Goal: Task Accomplishment & Management: Use online tool/utility

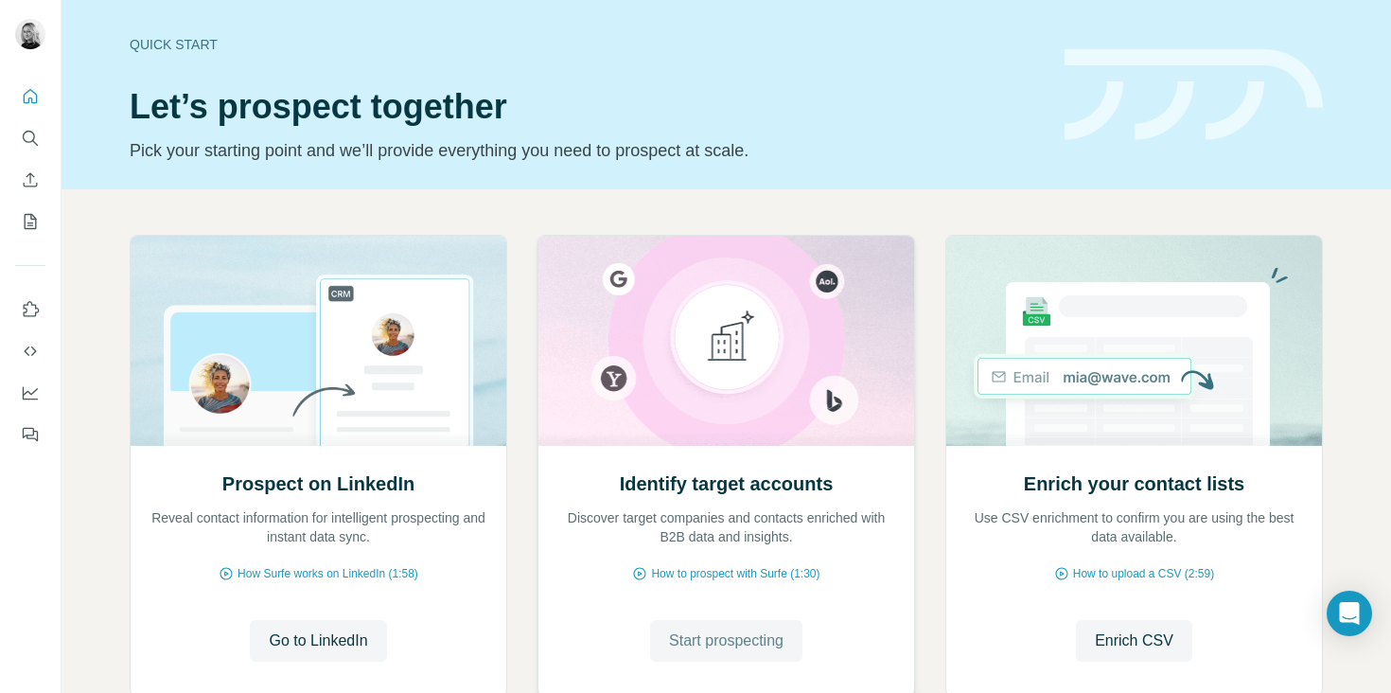
click at [700, 631] on span "Start prospecting" at bounding box center [726, 640] width 115 height 23
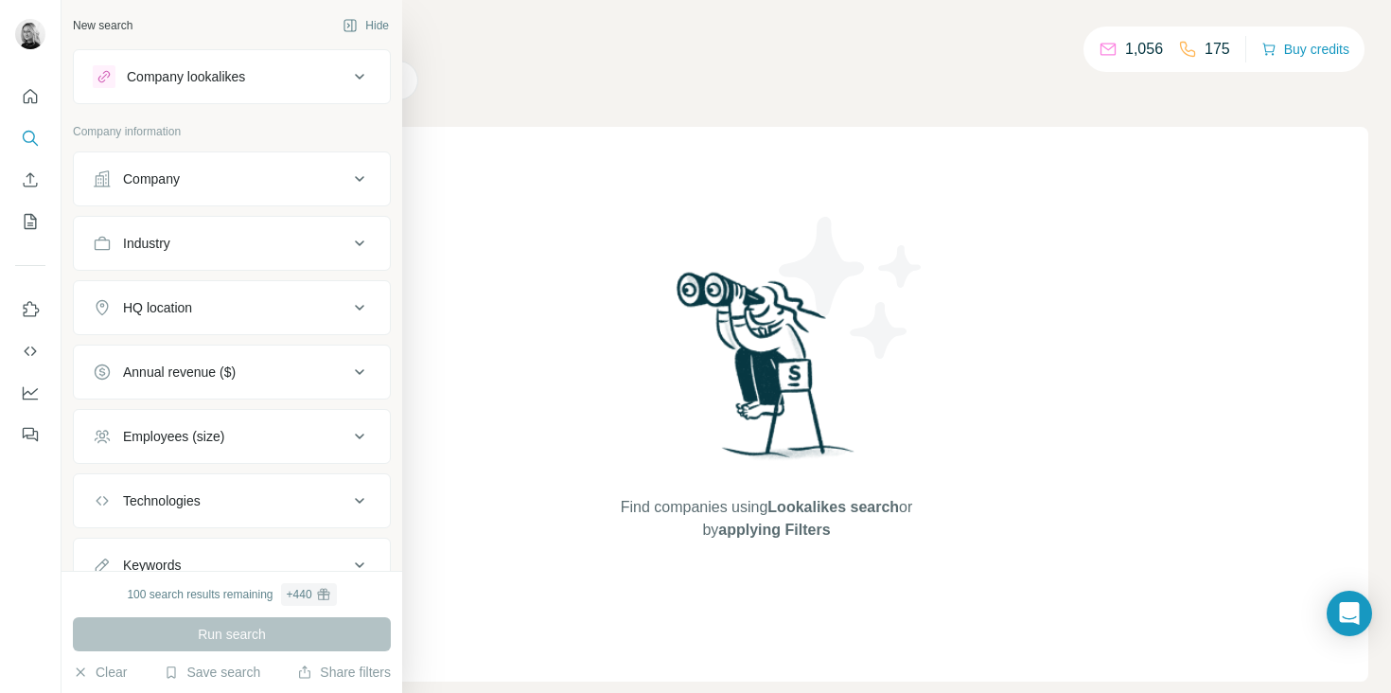
click at [274, 69] on div "Company lookalikes" at bounding box center [221, 76] width 256 height 23
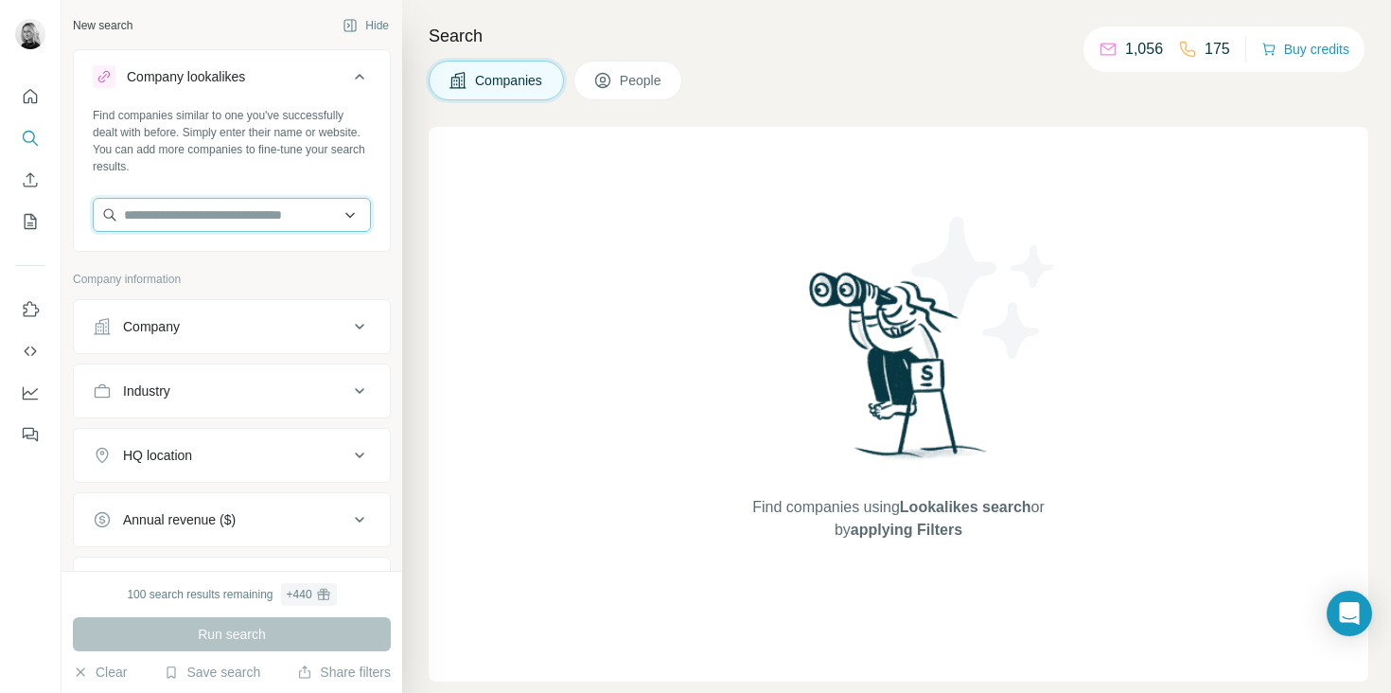
click at [256, 221] on input "text" at bounding box center [232, 215] width 278 height 34
paste input "**********"
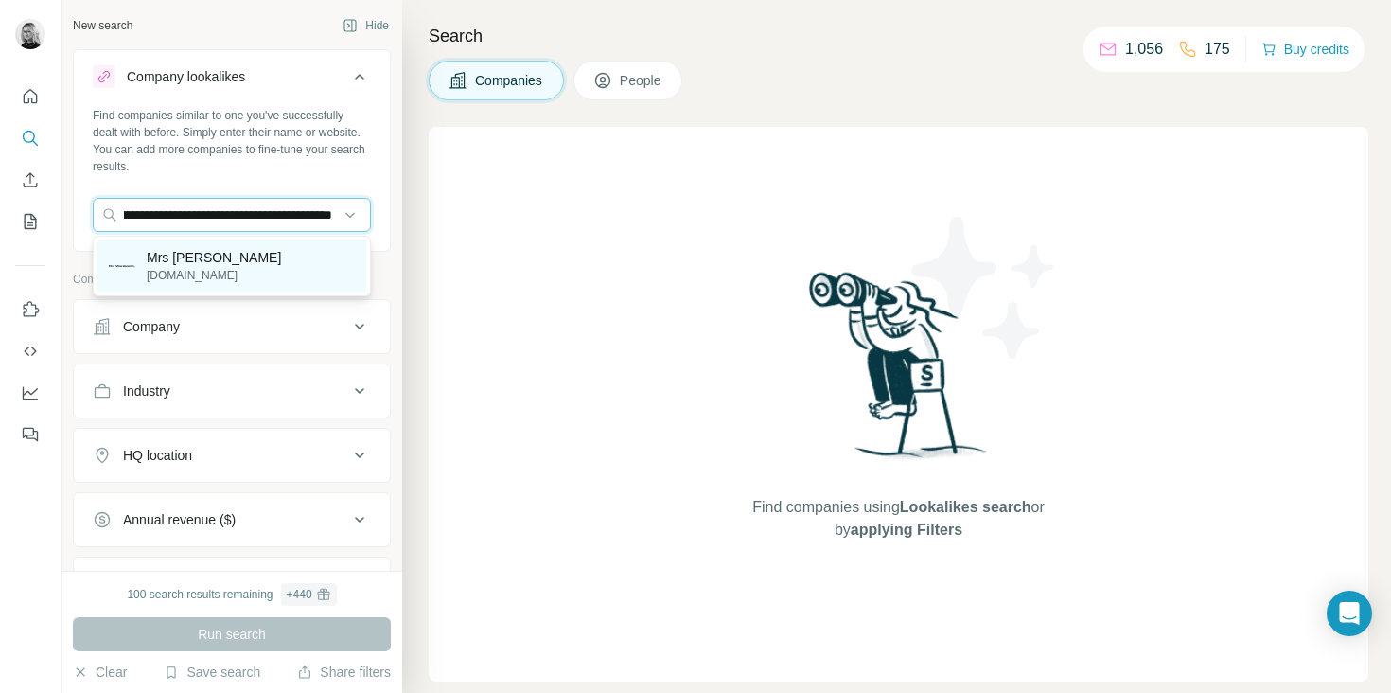
type input "**********"
click at [174, 281] on p "[DOMAIN_NAME]" at bounding box center [214, 275] width 134 height 17
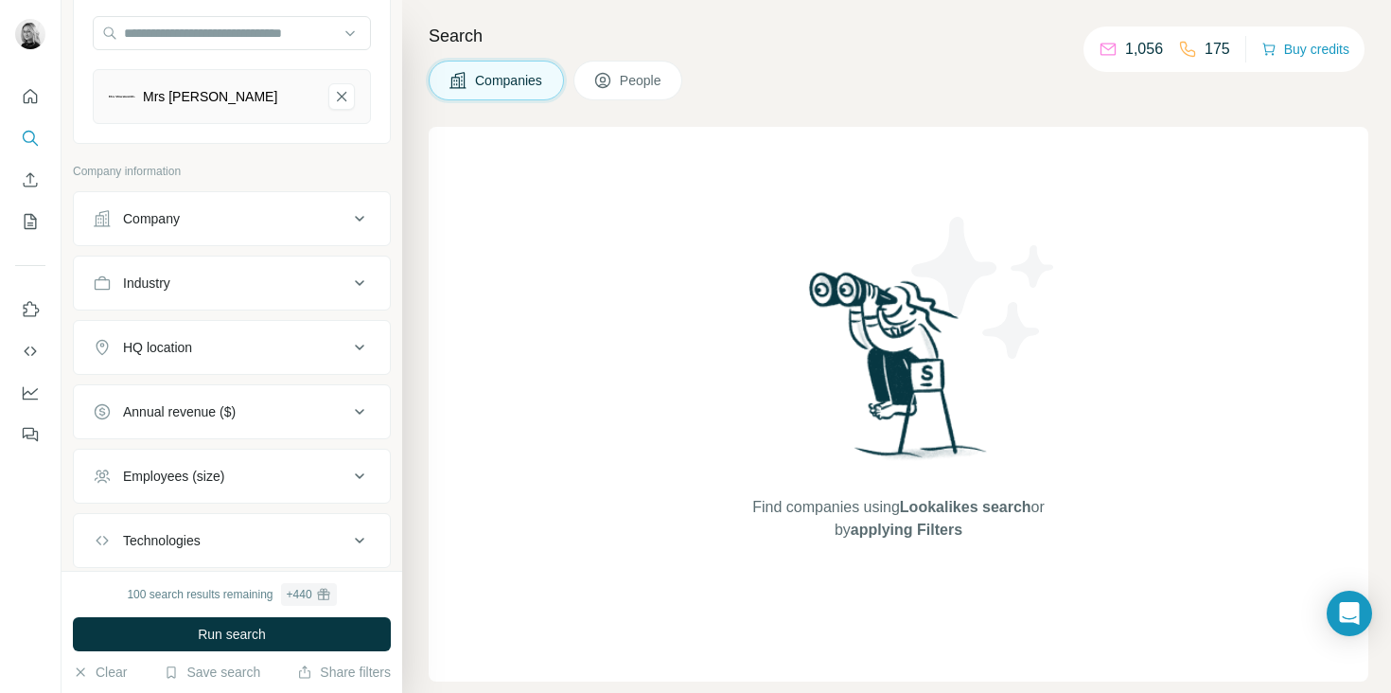
scroll to position [184, 0]
click at [256, 279] on div "Industry" at bounding box center [221, 281] width 256 height 19
click at [209, 387] on button "HQ location" at bounding box center [232, 402] width 316 height 45
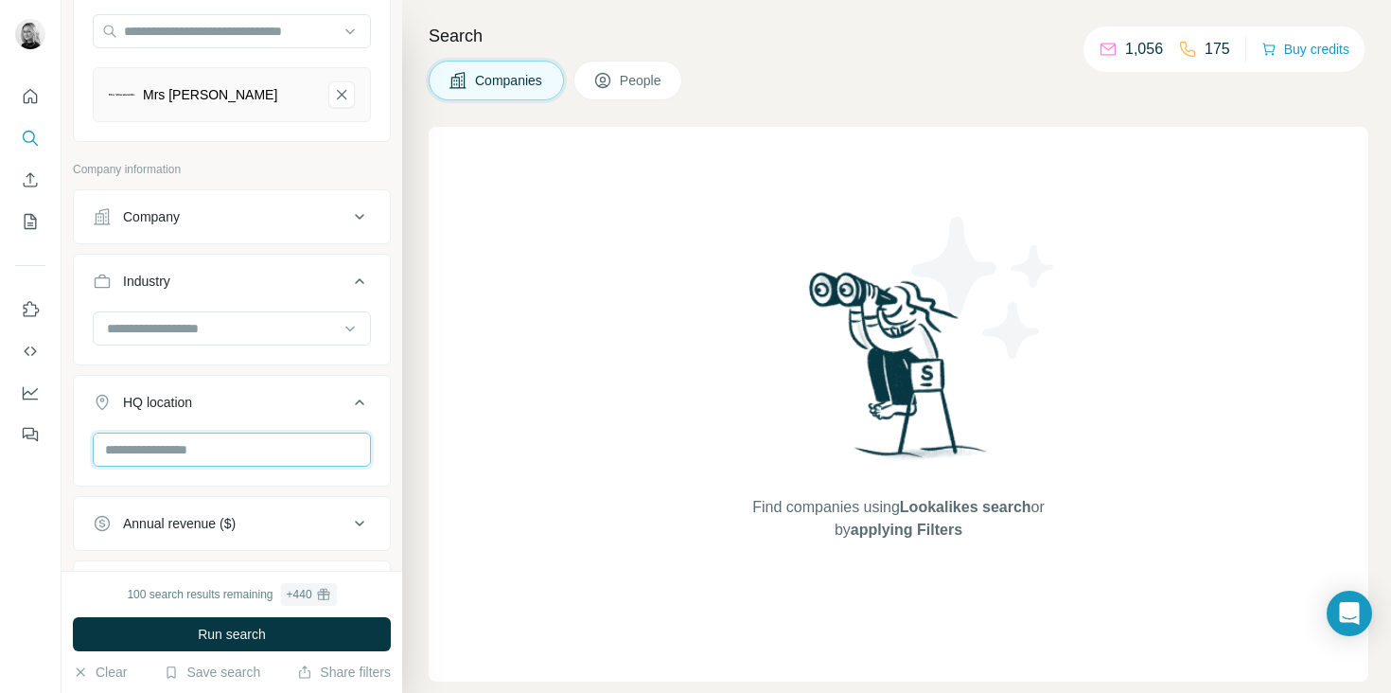
click at [200, 450] on input "text" at bounding box center [232, 450] width 278 height 34
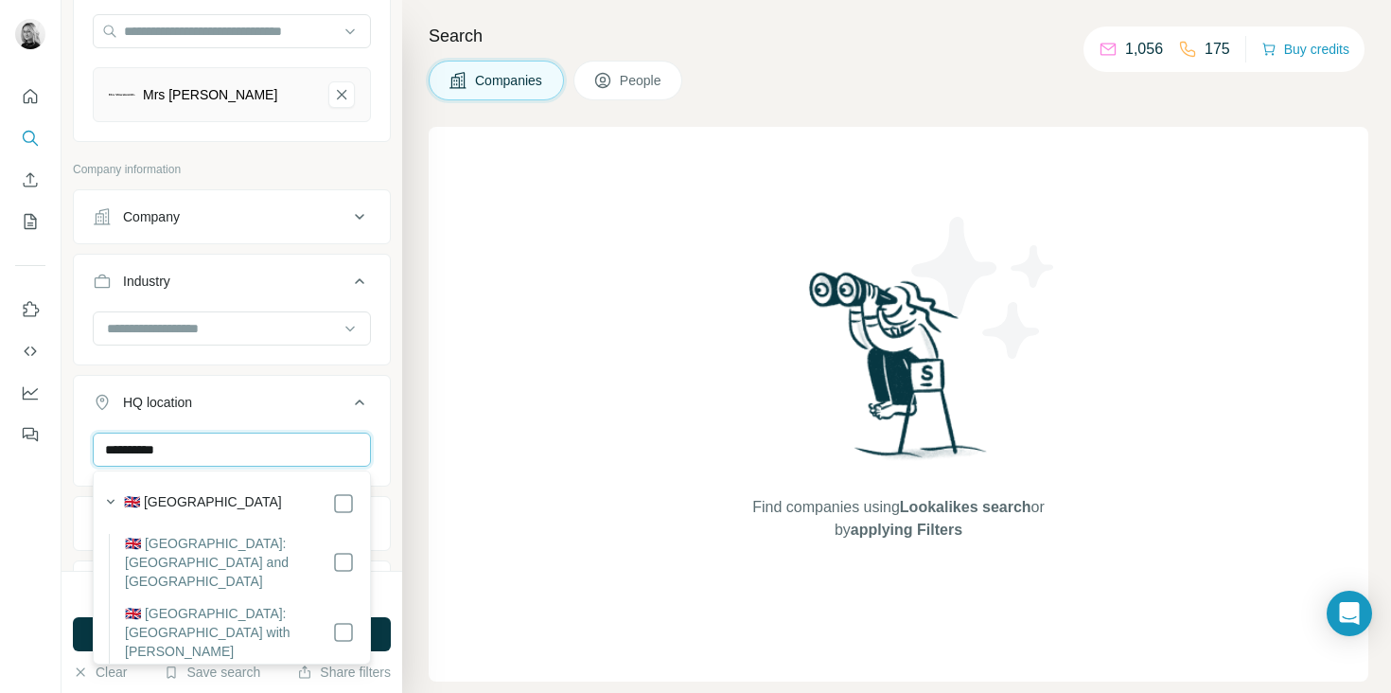
type input "**********"
click at [205, 509] on label "🇬🇧 [GEOGRAPHIC_DATA]" at bounding box center [203, 503] width 158 height 23
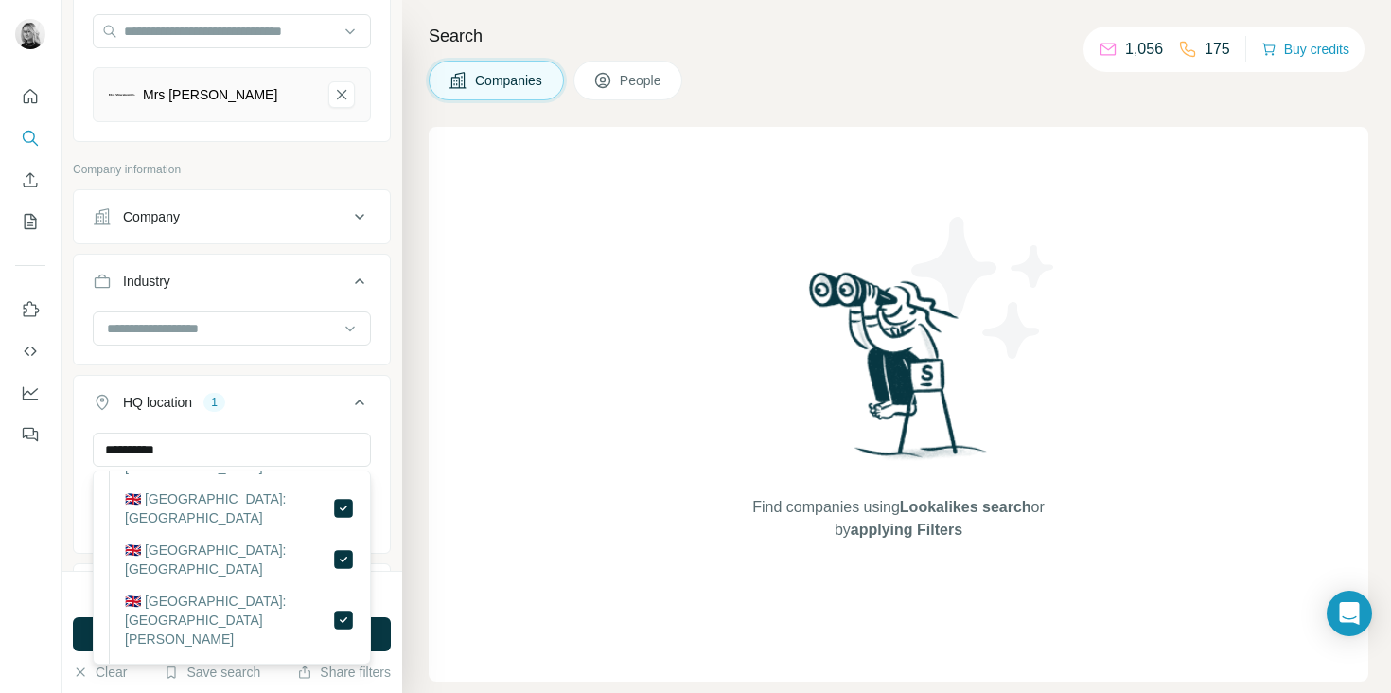
scroll to position [7524, 0]
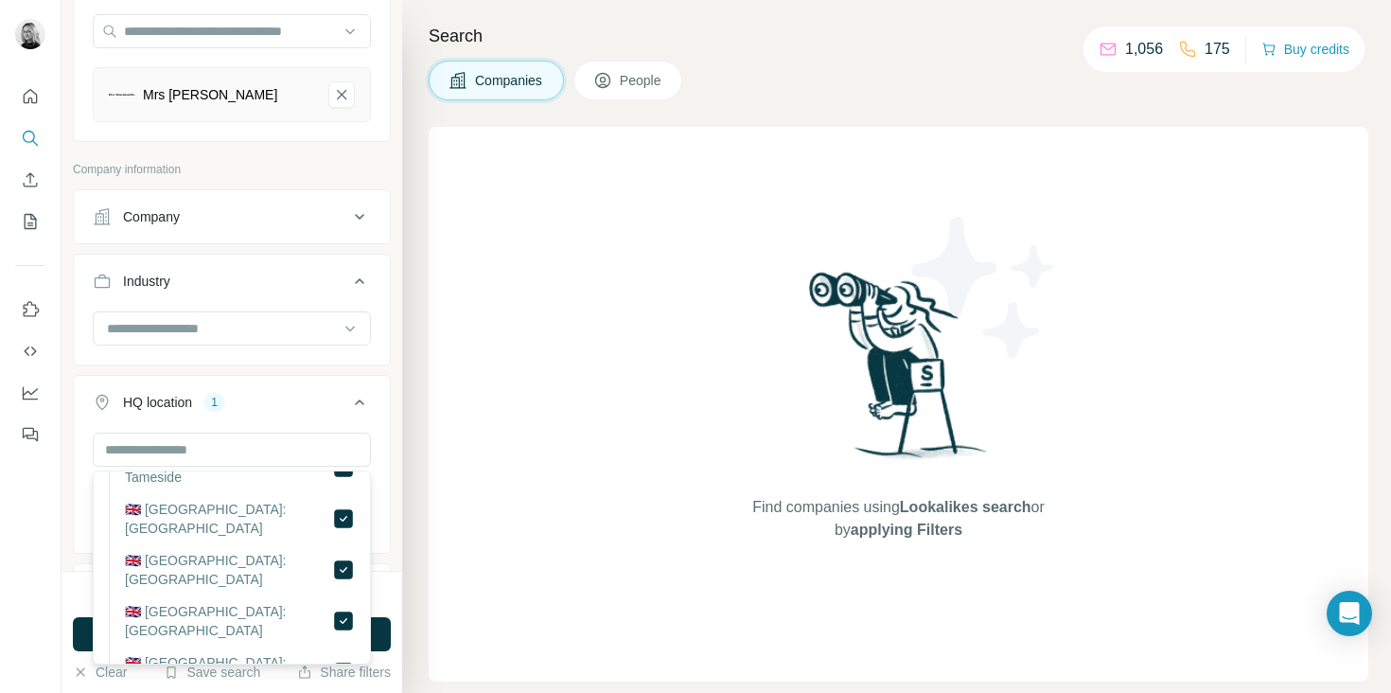
click at [279, 408] on div "HQ location 1" at bounding box center [221, 402] width 256 height 19
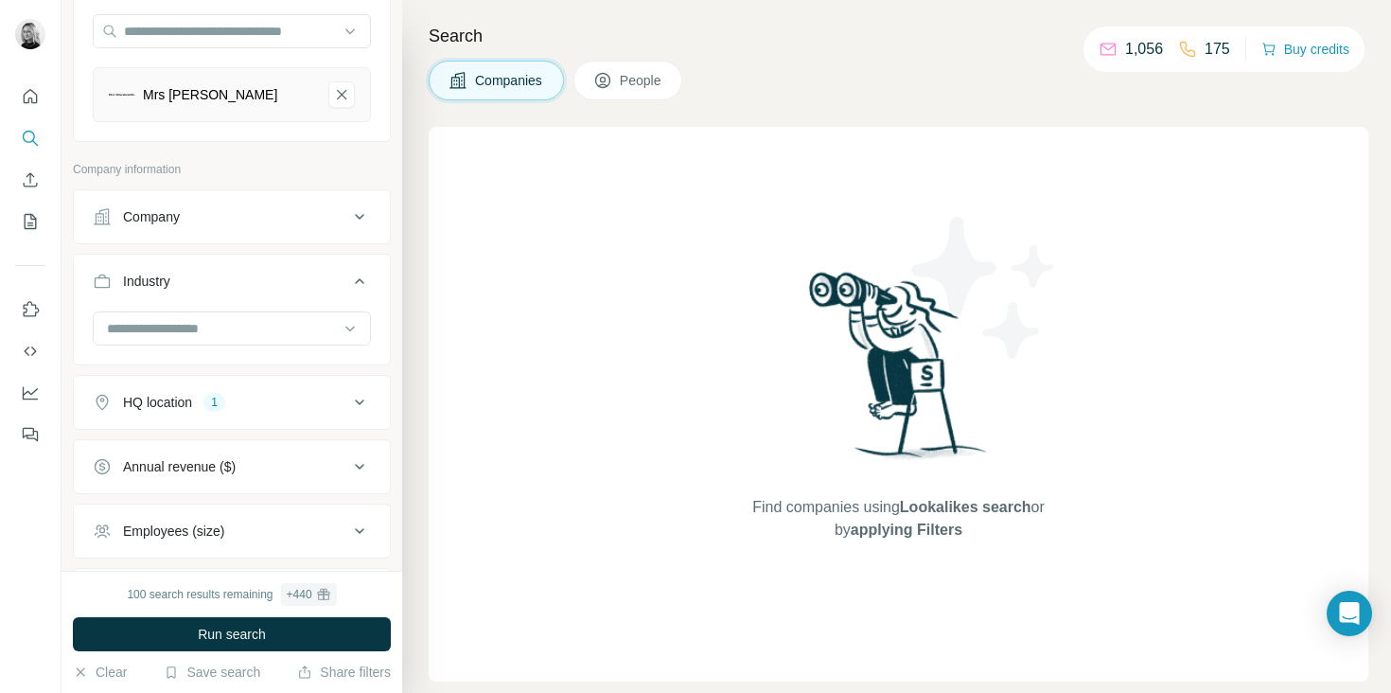
click at [301, 401] on div "HQ location 1" at bounding box center [221, 402] width 256 height 19
click at [290, 405] on div "HQ location 1" at bounding box center [221, 402] width 256 height 19
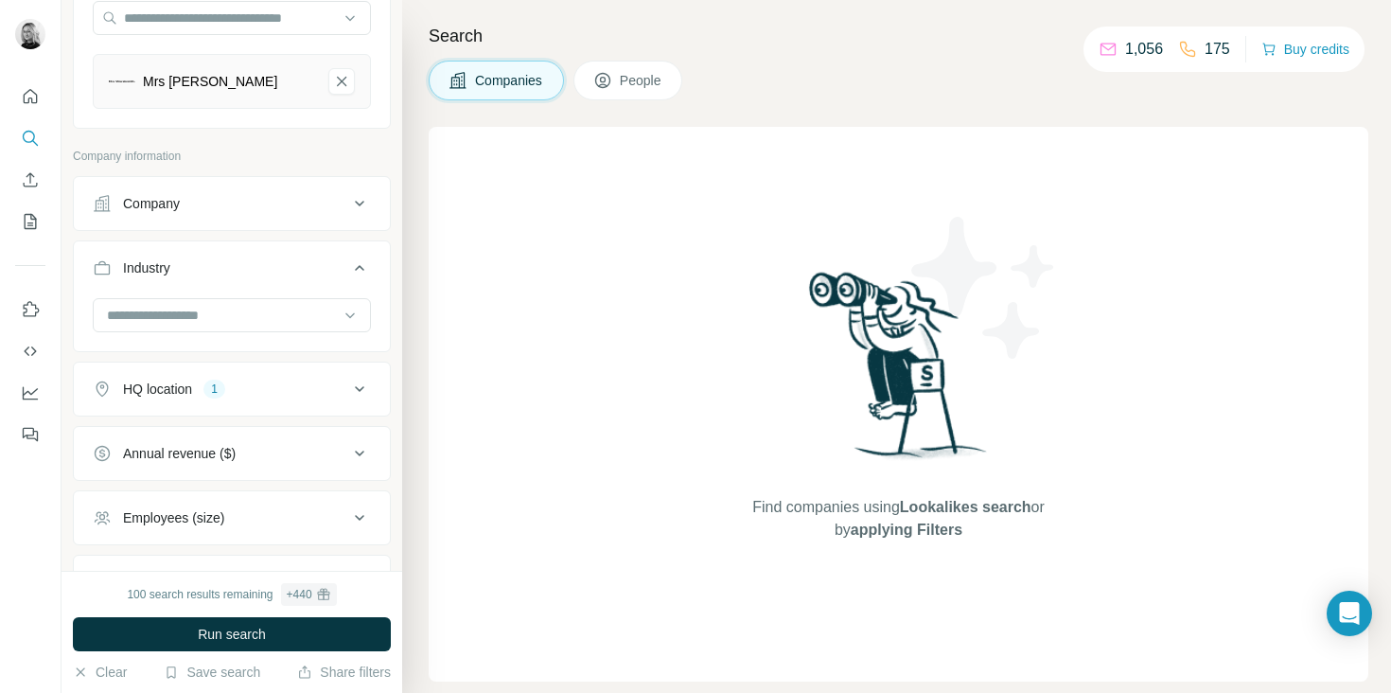
scroll to position [0, 0]
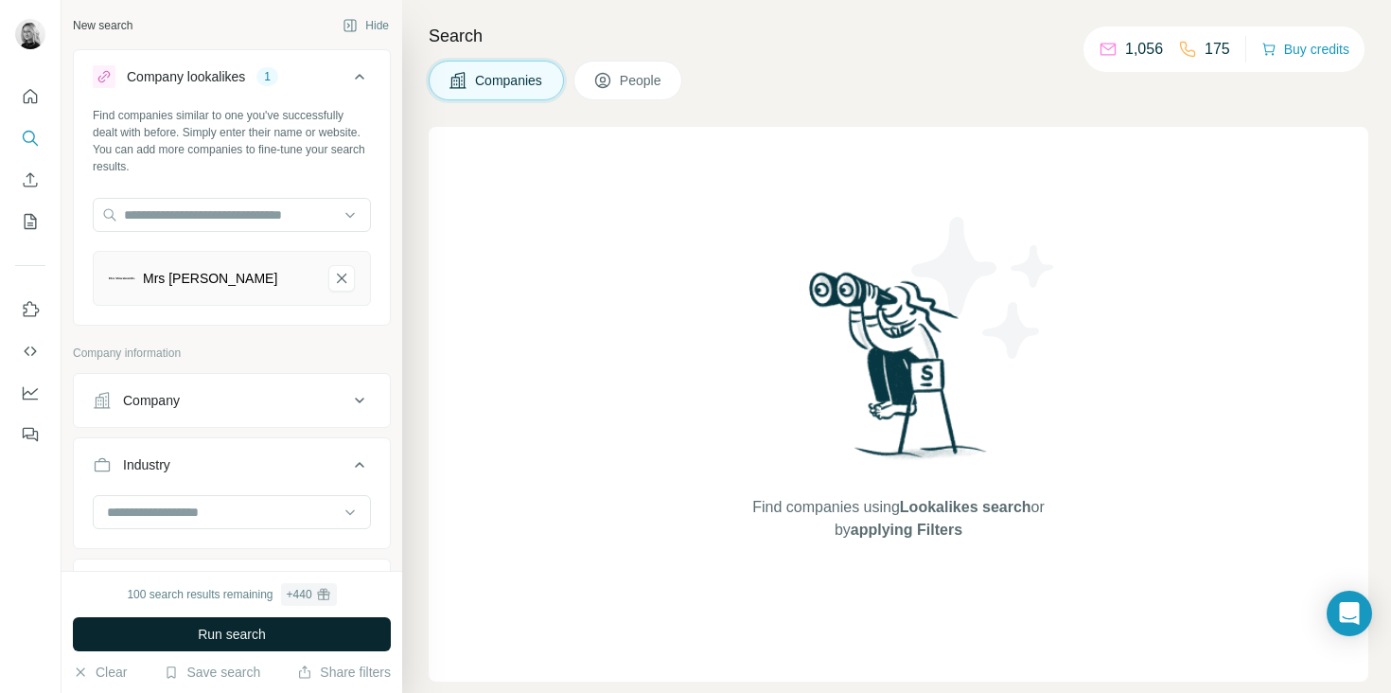
click at [266, 643] on span "Run search" at bounding box center [232, 634] width 68 height 19
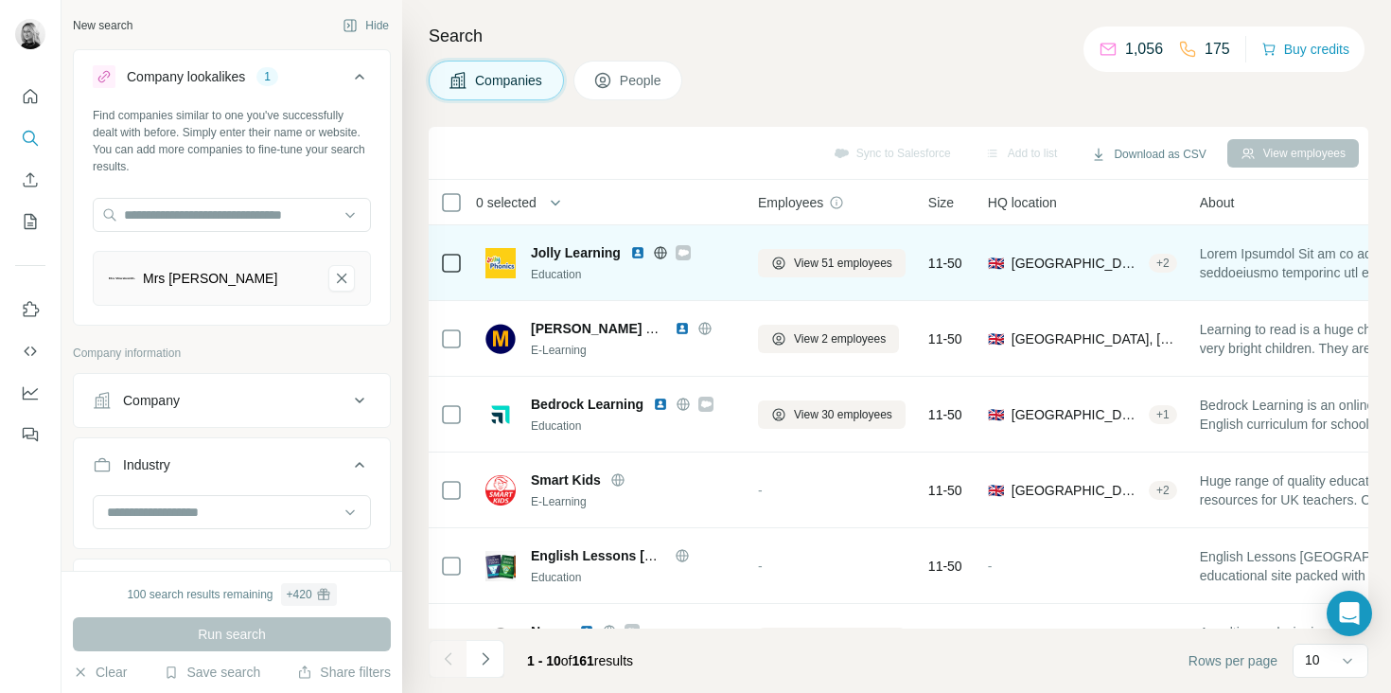
click at [572, 252] on span "Jolly Learning" at bounding box center [576, 252] width 90 height 19
click at [502, 256] on img at bounding box center [501, 263] width 30 height 30
click at [502, 262] on img at bounding box center [501, 263] width 30 height 30
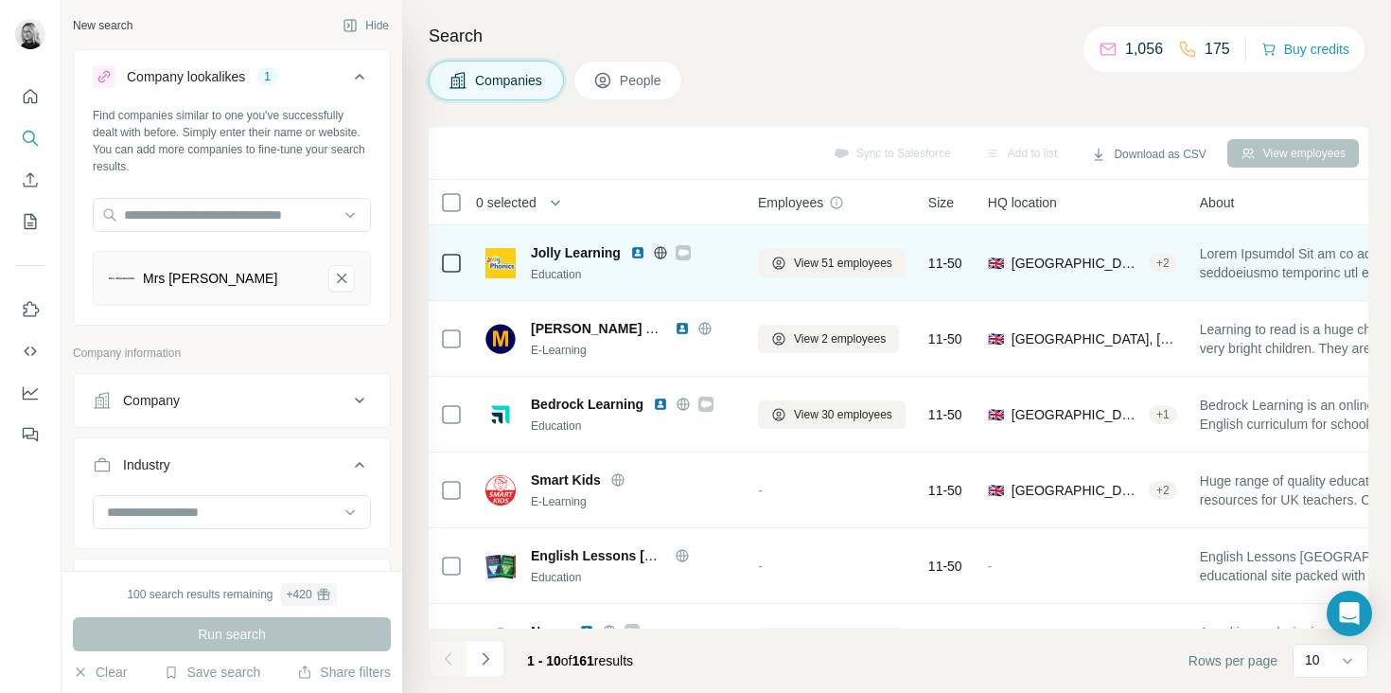
click at [639, 253] on img at bounding box center [637, 252] width 15 height 15
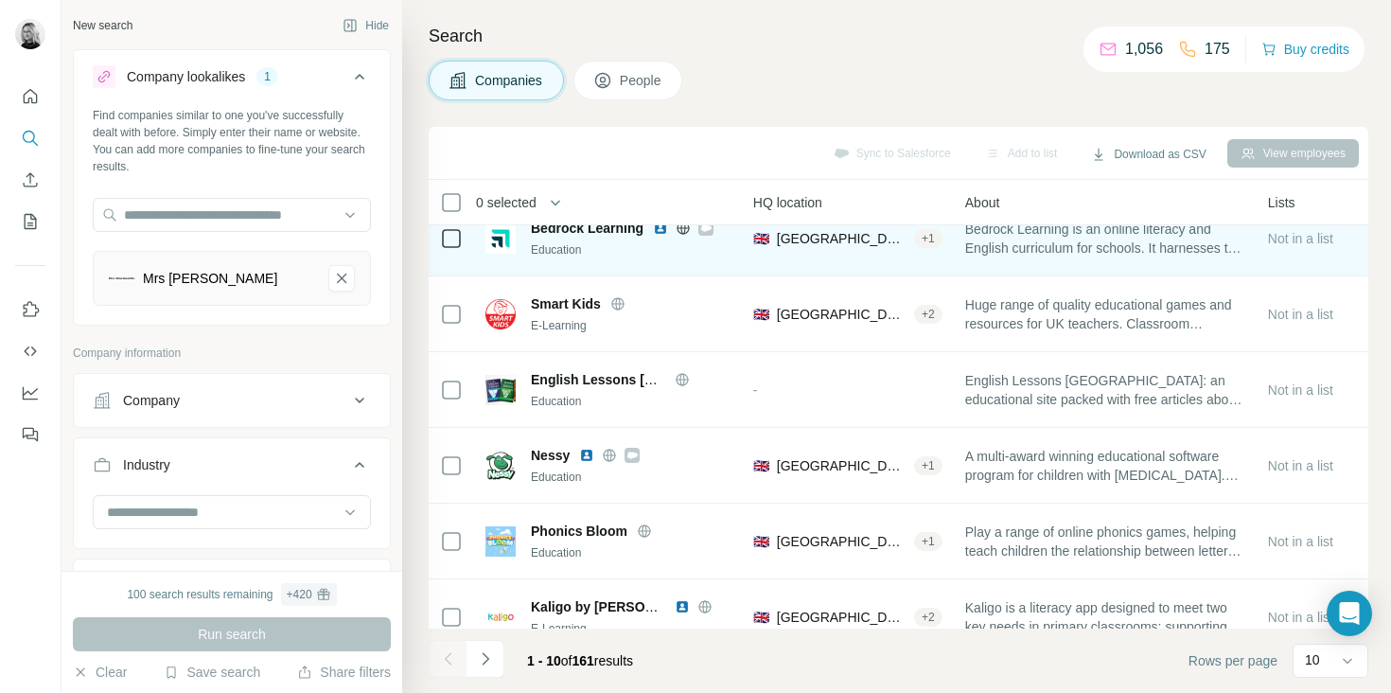
scroll to position [0, 235]
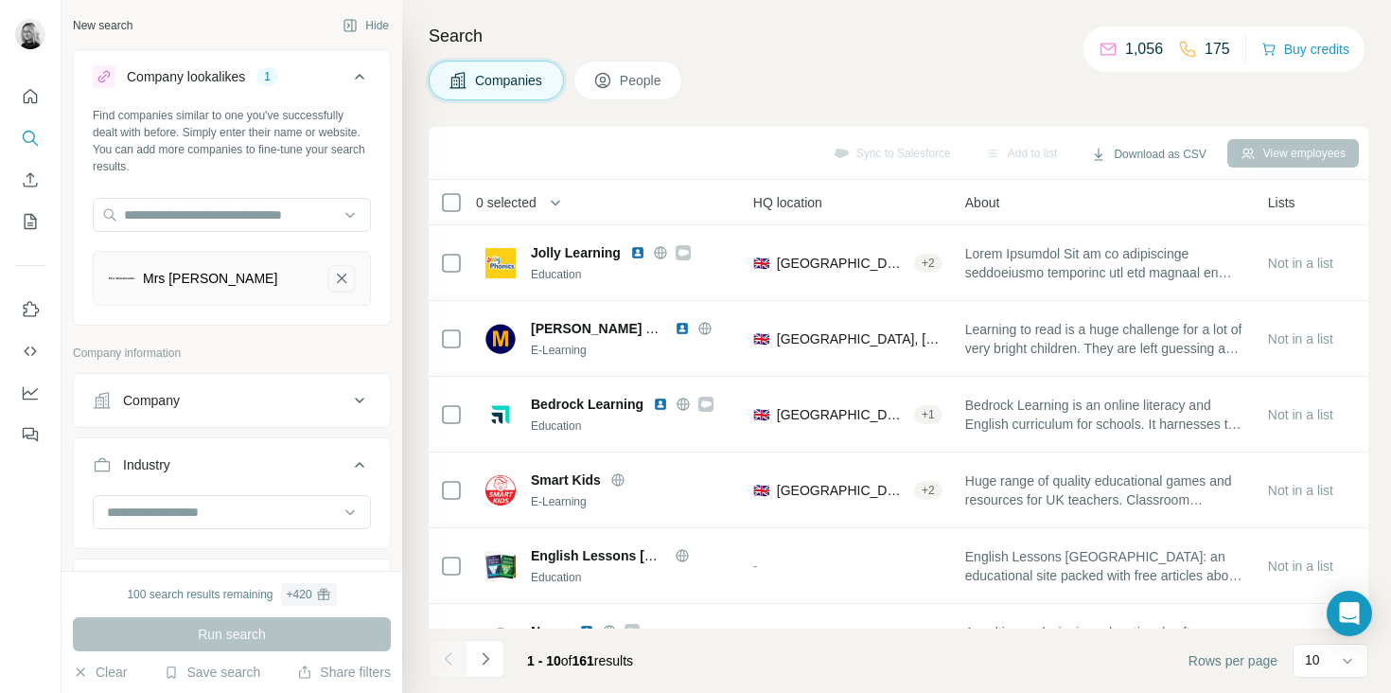
click at [339, 282] on icon "Mrs Wordsmith-remove-button" at bounding box center [341, 278] width 17 height 19
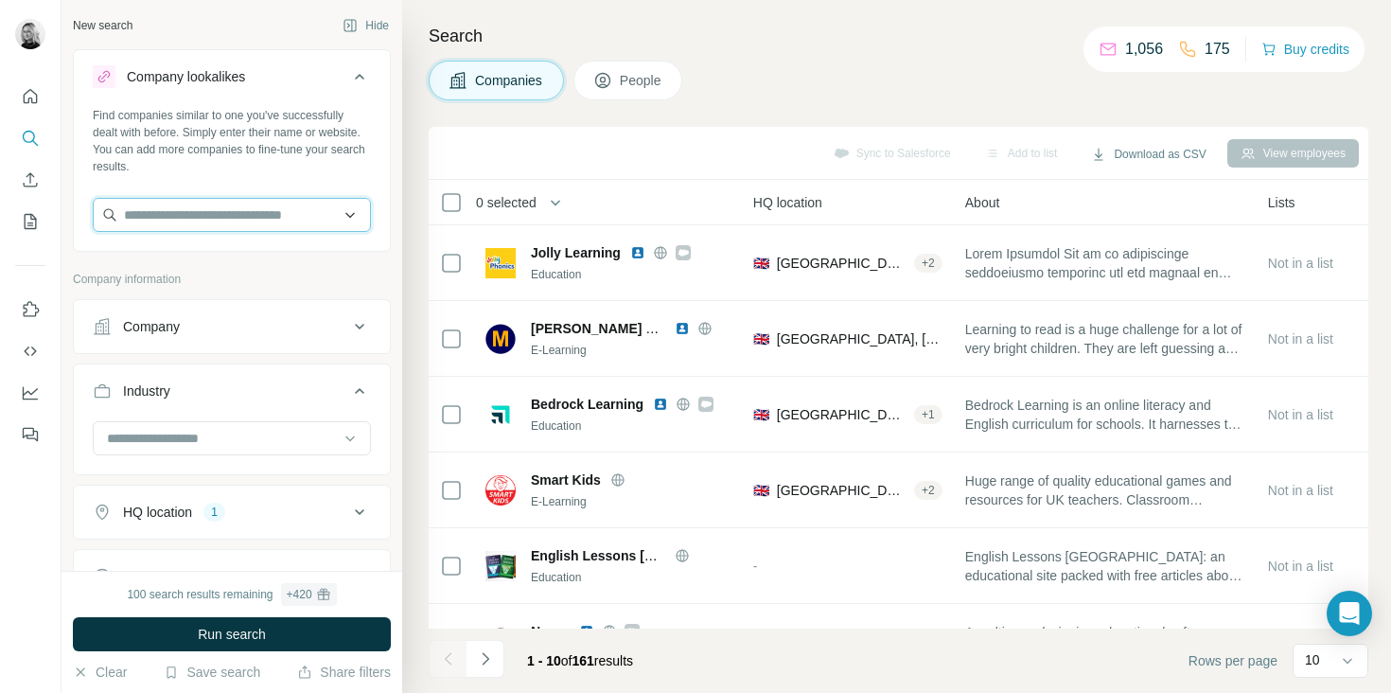
click at [208, 198] on input "text" at bounding box center [232, 215] width 278 height 34
paste input "**********"
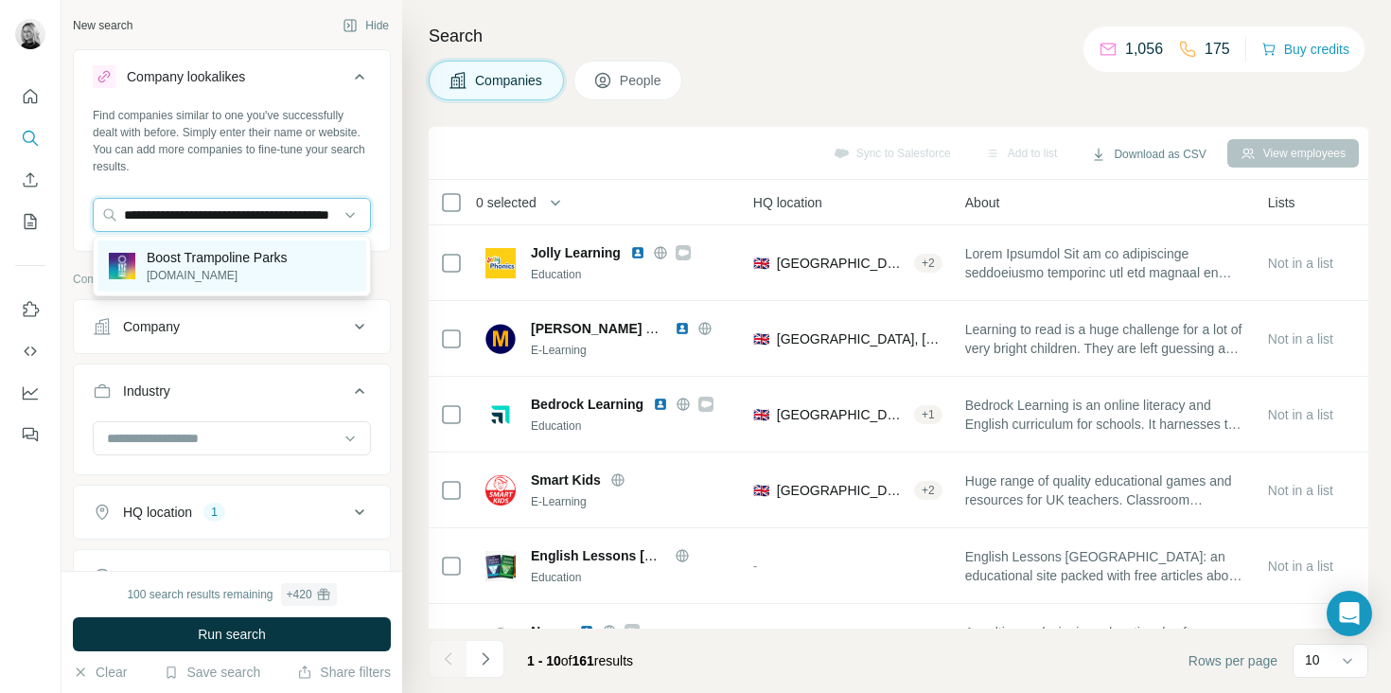
type input "**********"
click at [252, 267] on p "[DOMAIN_NAME]" at bounding box center [217, 275] width 141 height 17
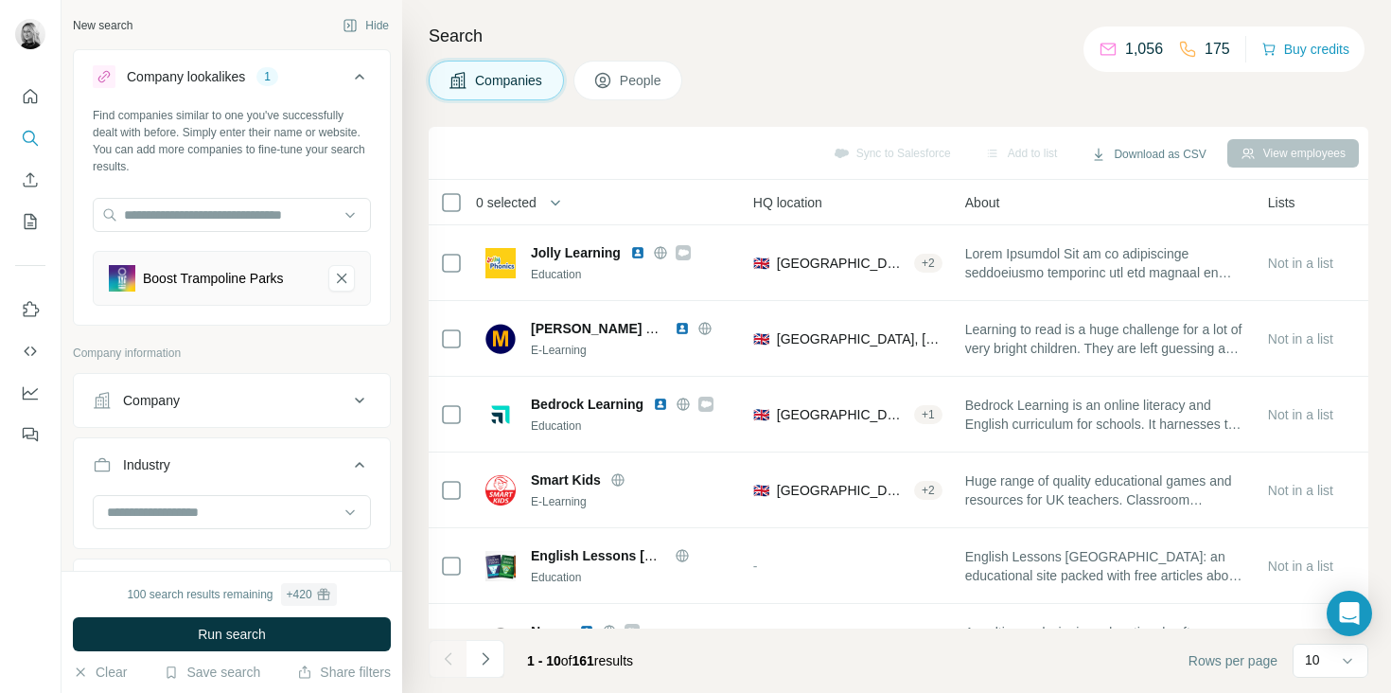
scroll to position [0, 0]
click at [215, 636] on span "Run search" at bounding box center [232, 634] width 68 height 19
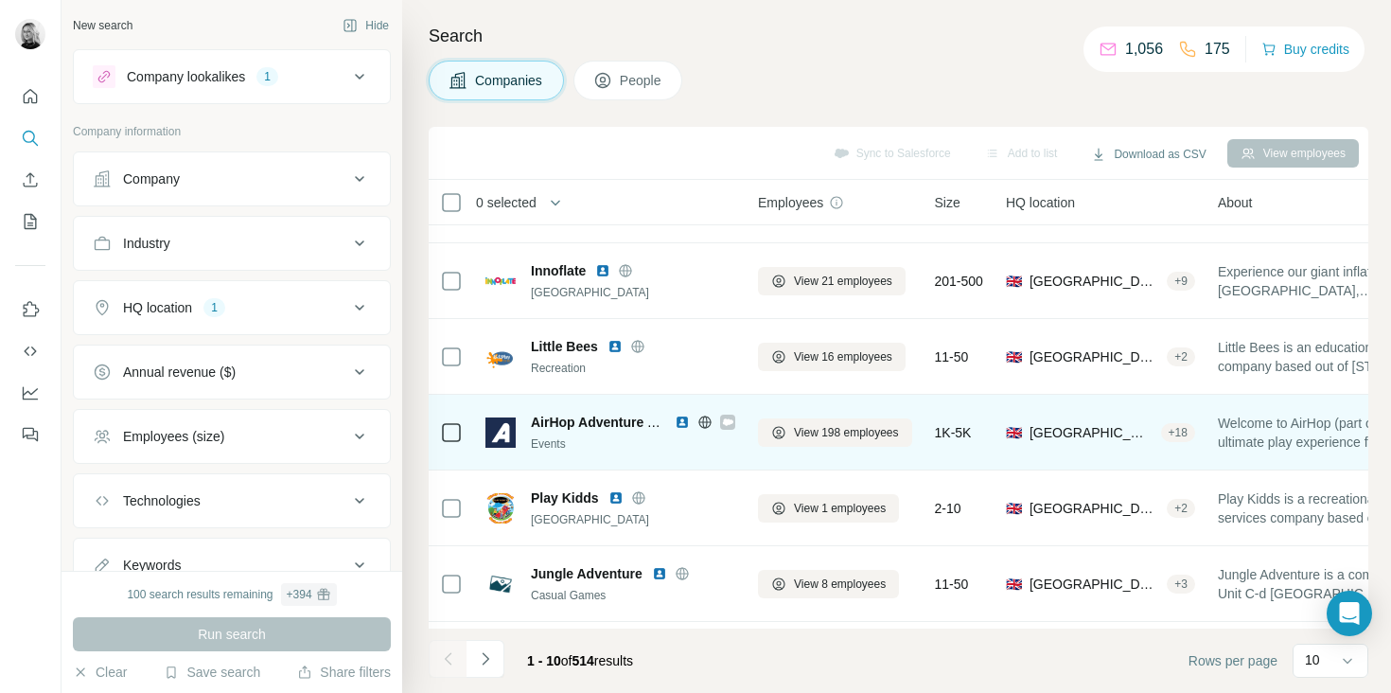
scroll to position [134, 0]
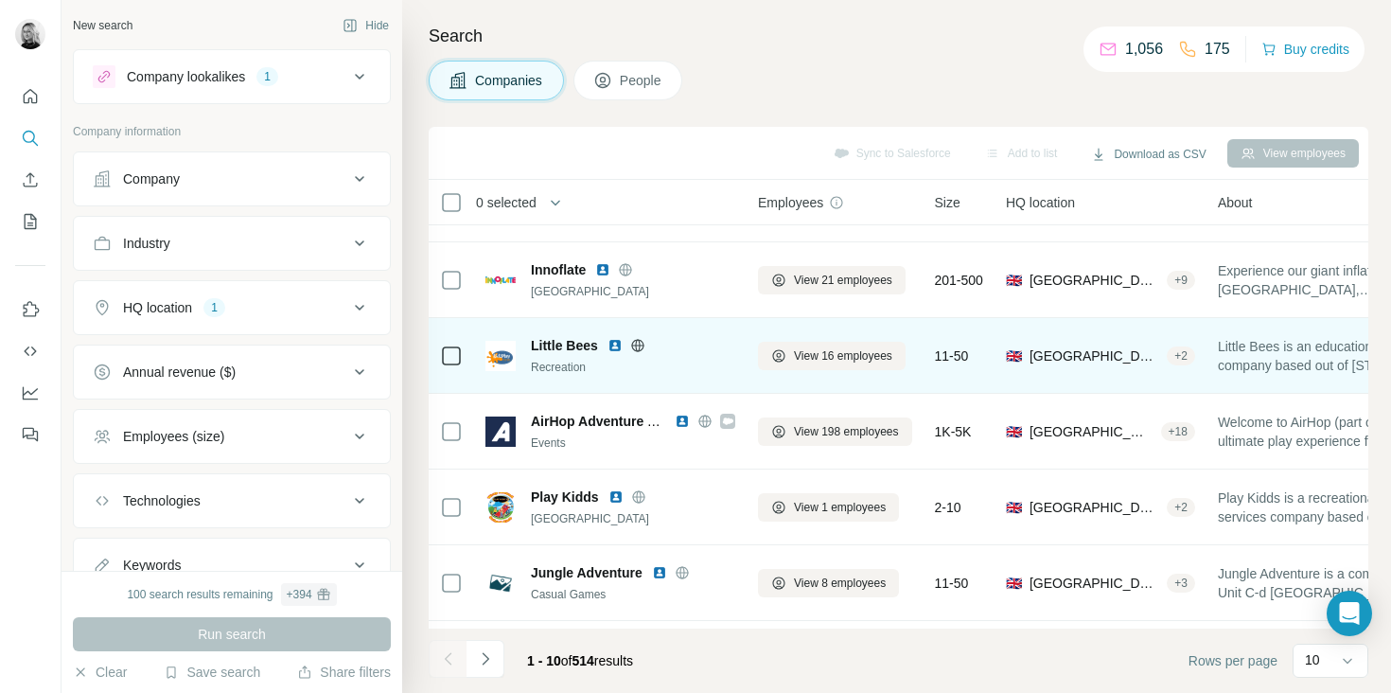
click at [641, 346] on icon at bounding box center [637, 345] width 15 height 15
click at [564, 344] on span "Little Bees" at bounding box center [564, 345] width 67 height 19
click at [615, 345] on img at bounding box center [615, 345] width 15 height 15
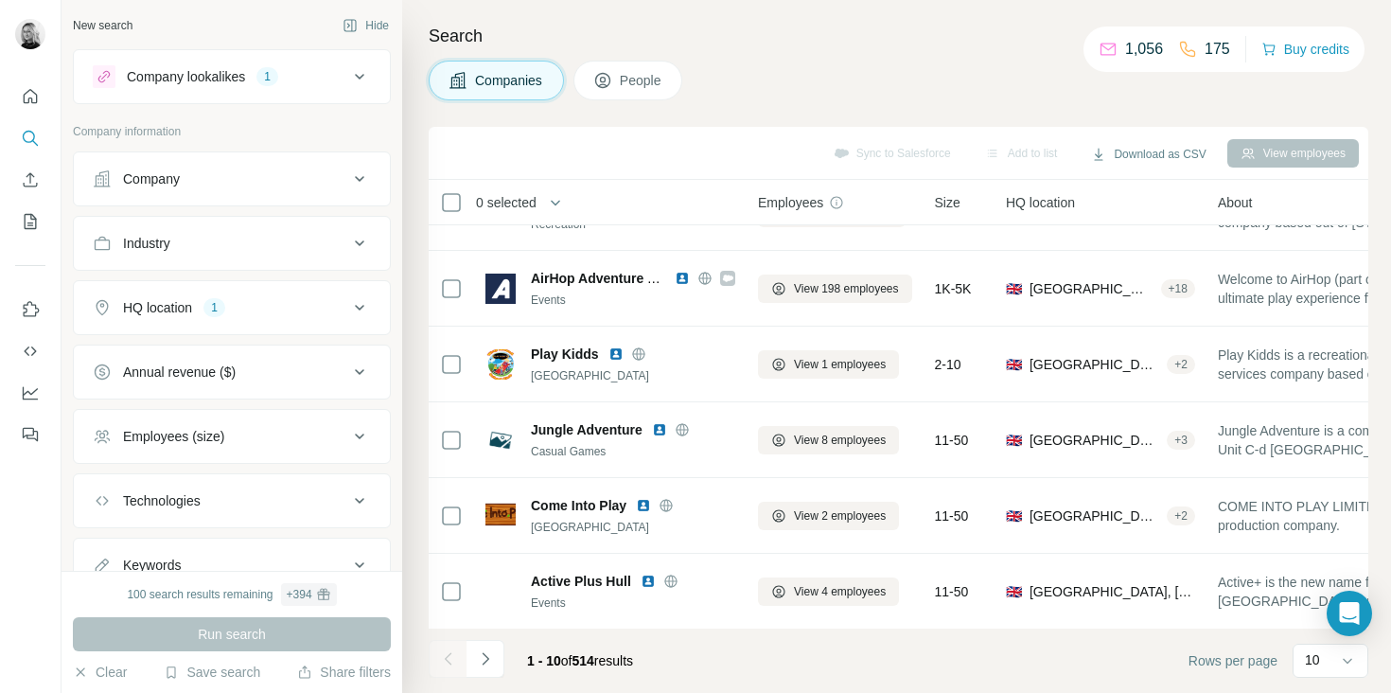
scroll to position [354, 0]
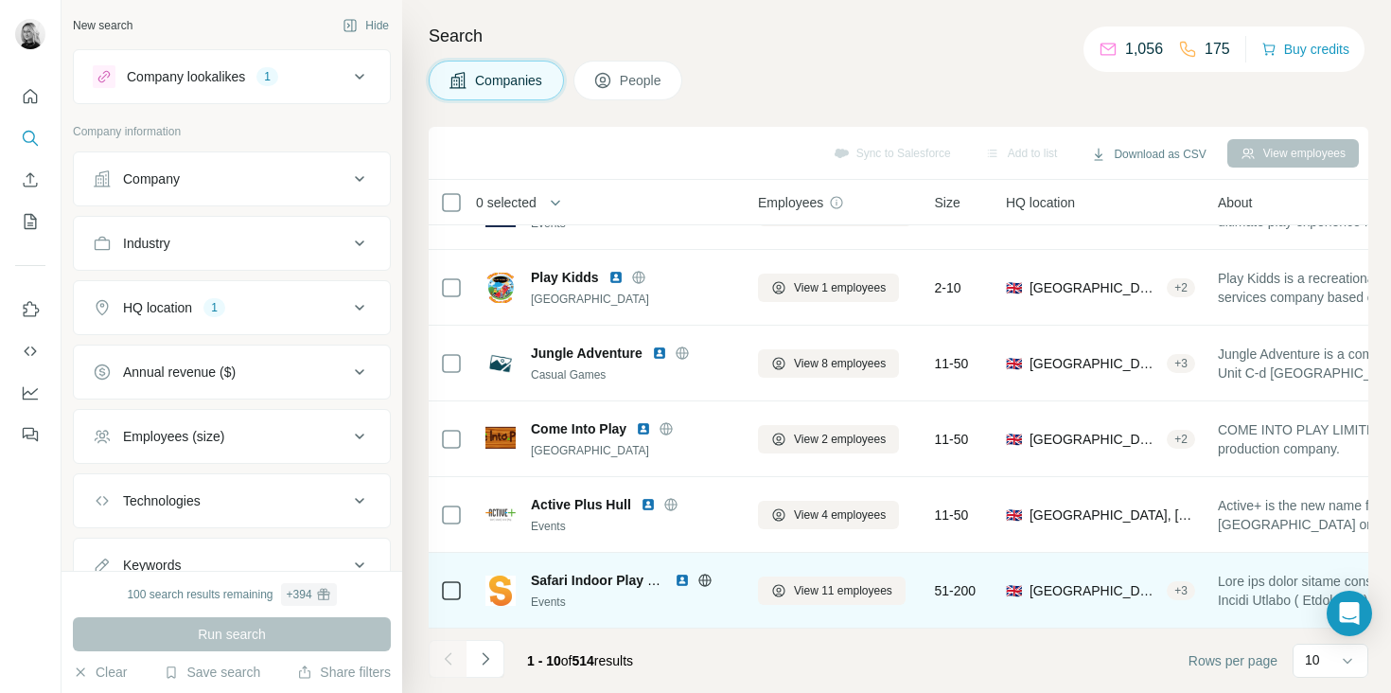
click at [561, 581] on span "Safari Indoor Play and Party Venues" at bounding box center [644, 580] width 227 height 15
click at [680, 579] on img at bounding box center [682, 580] width 15 height 15
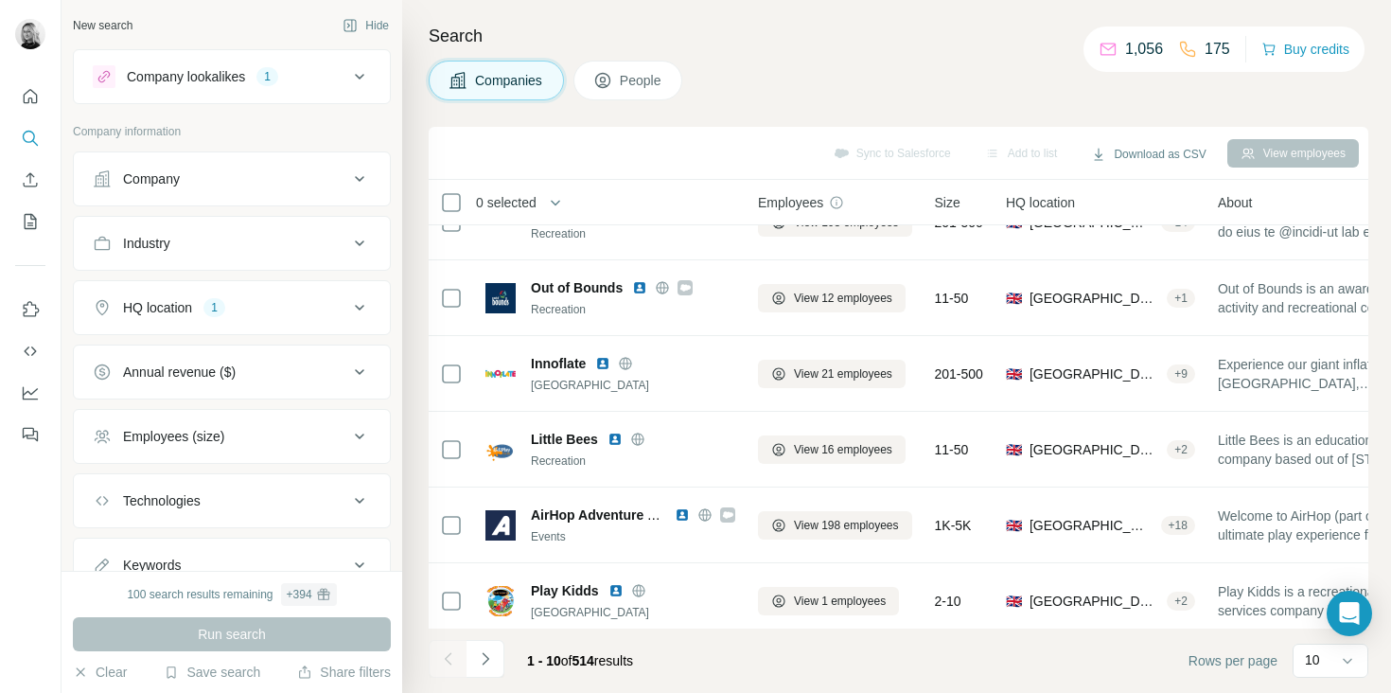
scroll to position [0, 0]
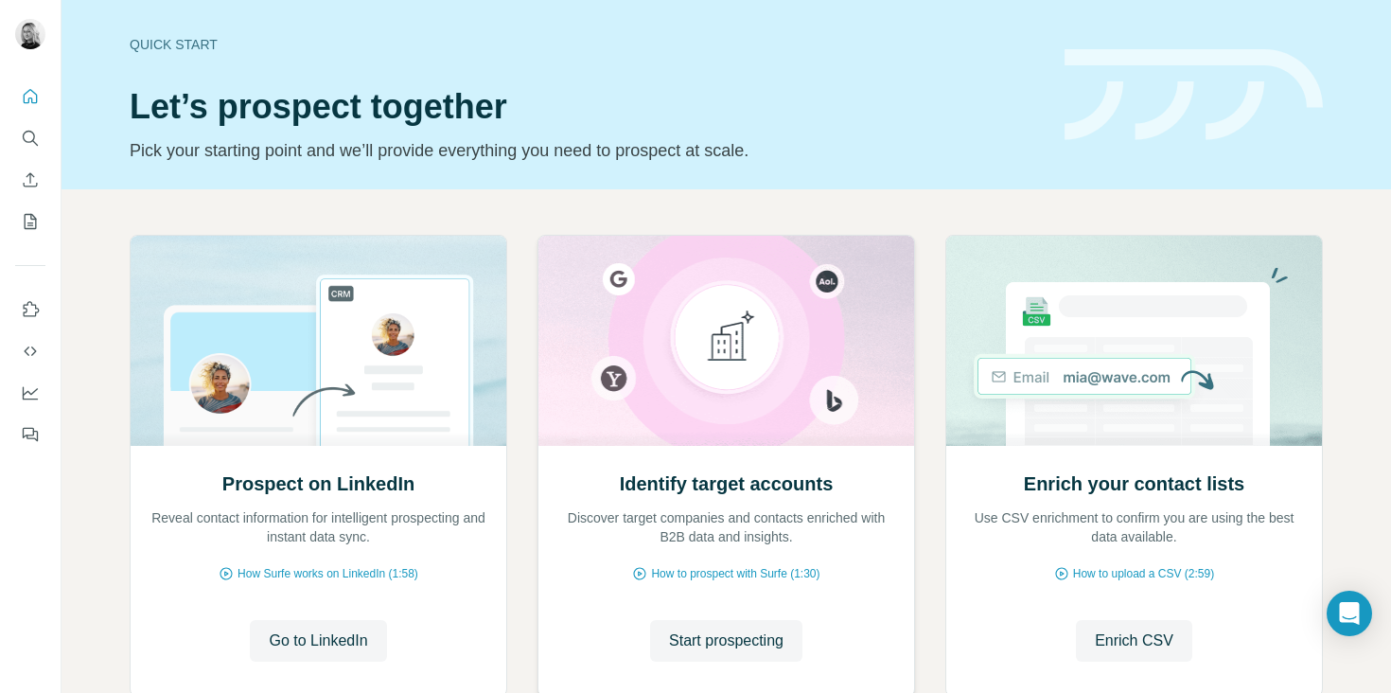
scroll to position [118, 0]
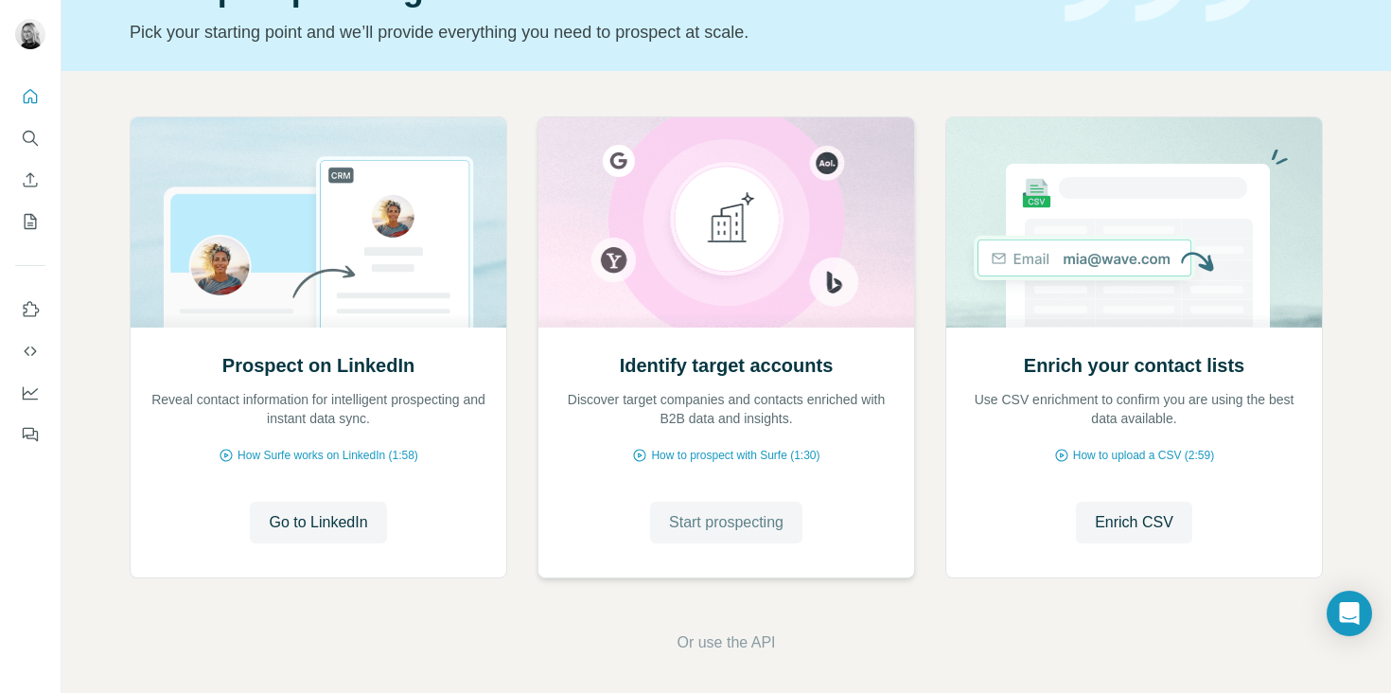
click at [734, 515] on span "Start prospecting" at bounding box center [726, 522] width 115 height 23
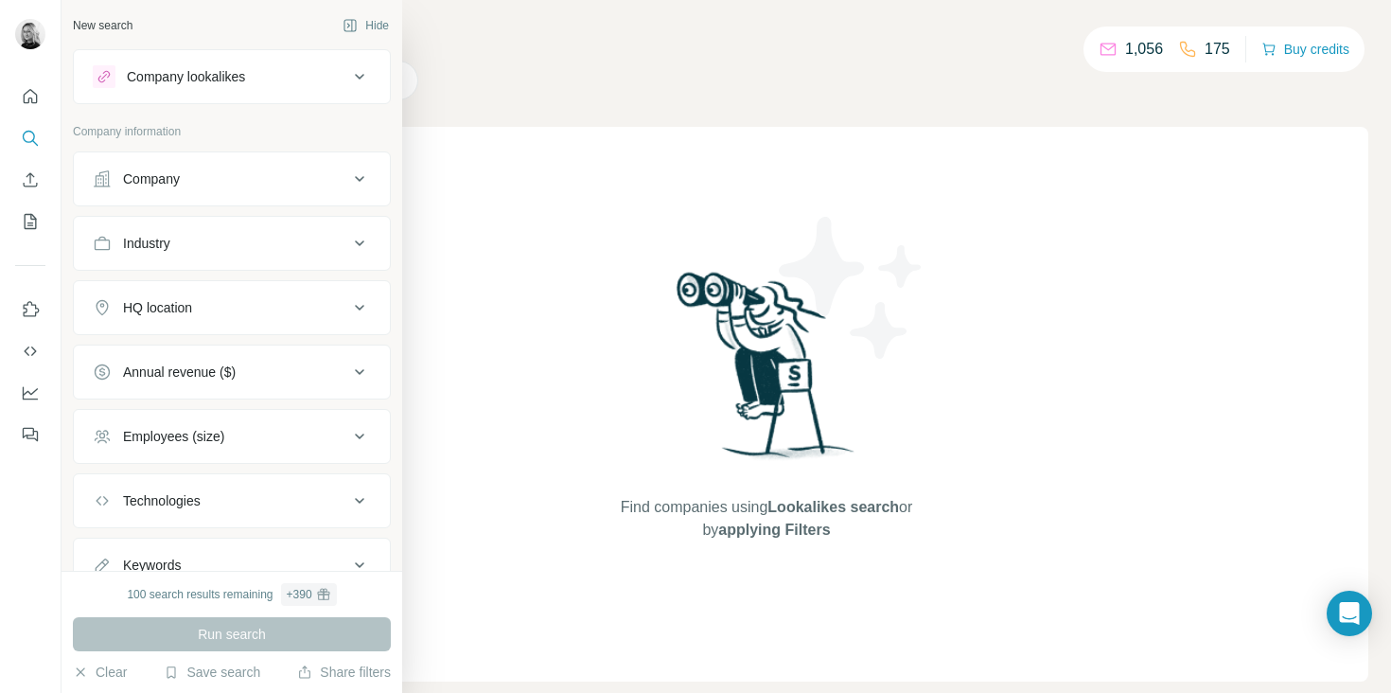
click at [211, 84] on div "Company lookalikes" at bounding box center [186, 76] width 118 height 19
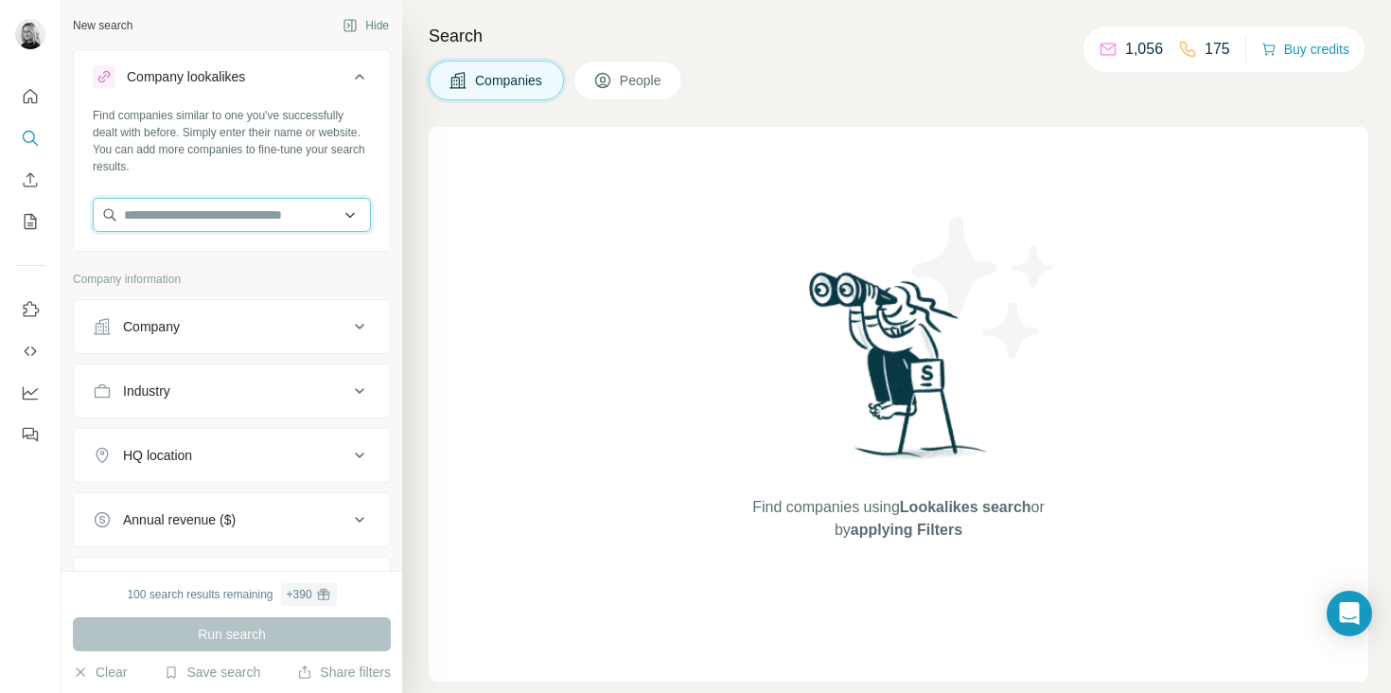
click at [245, 221] on input "text" at bounding box center [232, 215] width 278 height 34
paste input "**********"
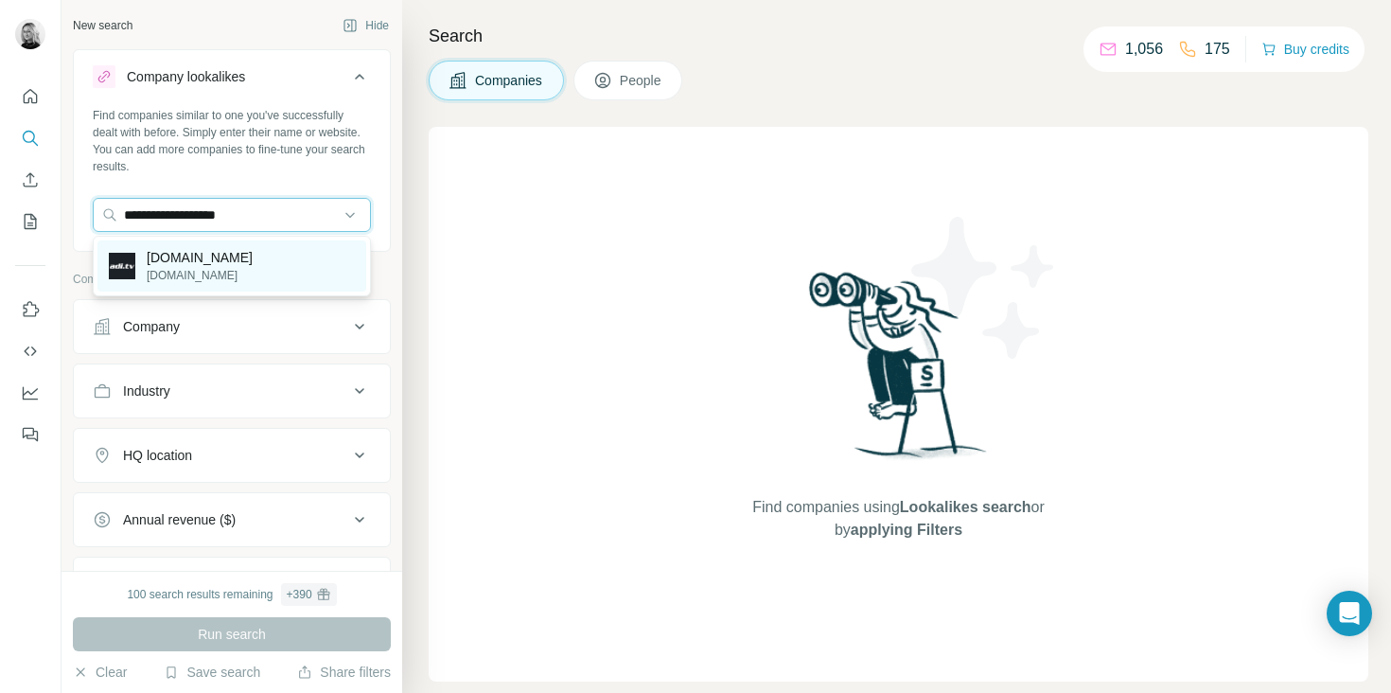
type input "**********"
click at [283, 257] on div "adi.tv adi.tv" at bounding box center [231, 265] width 269 height 51
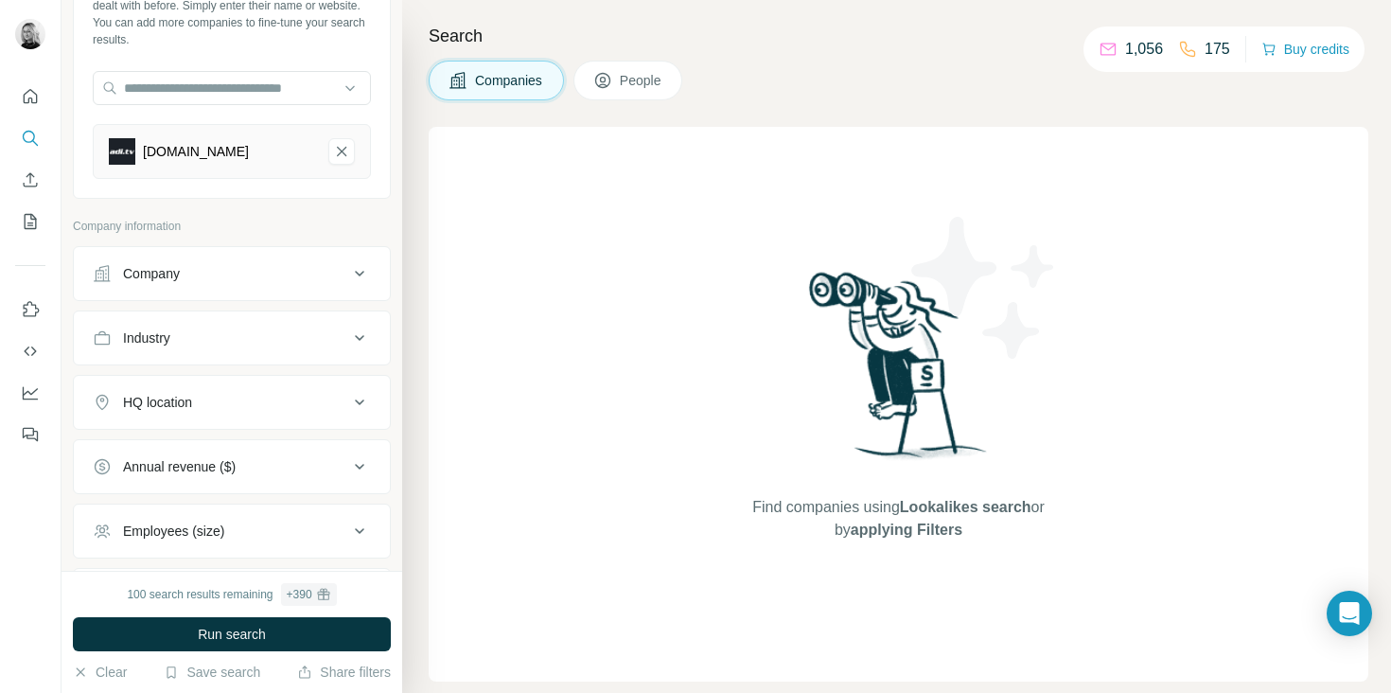
scroll to position [150, 0]
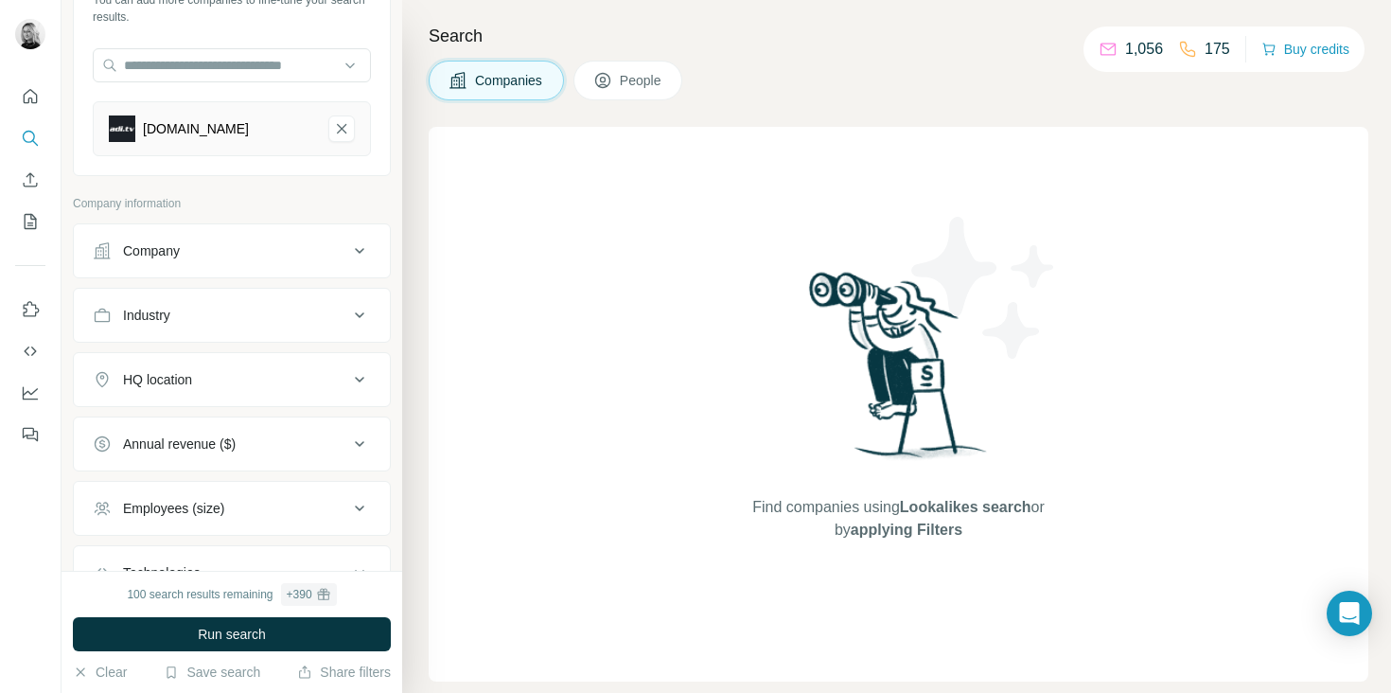
click at [307, 389] on button "HQ location" at bounding box center [232, 379] width 316 height 45
click at [293, 440] on input "text" at bounding box center [232, 427] width 278 height 34
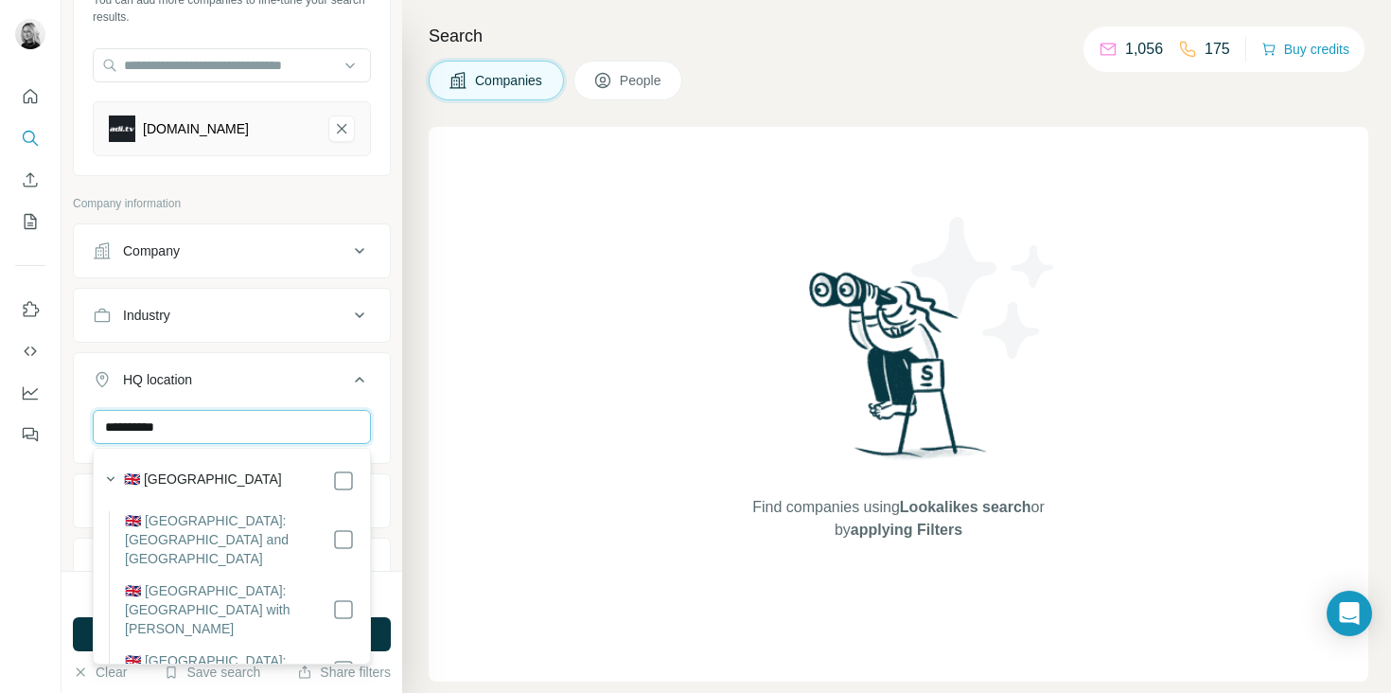
type input "**********"
click at [259, 486] on div "🇬🇧 [GEOGRAPHIC_DATA]" at bounding box center [239, 480] width 231 height 23
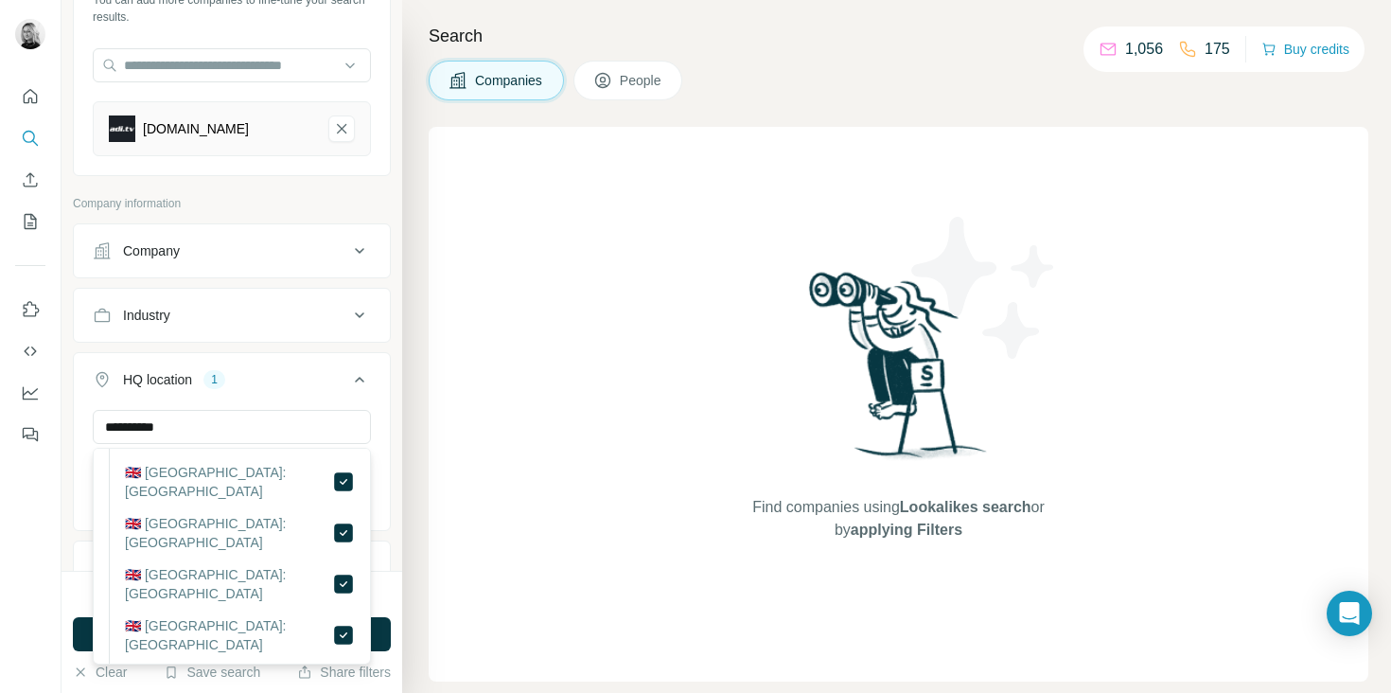
scroll to position [5396, 0]
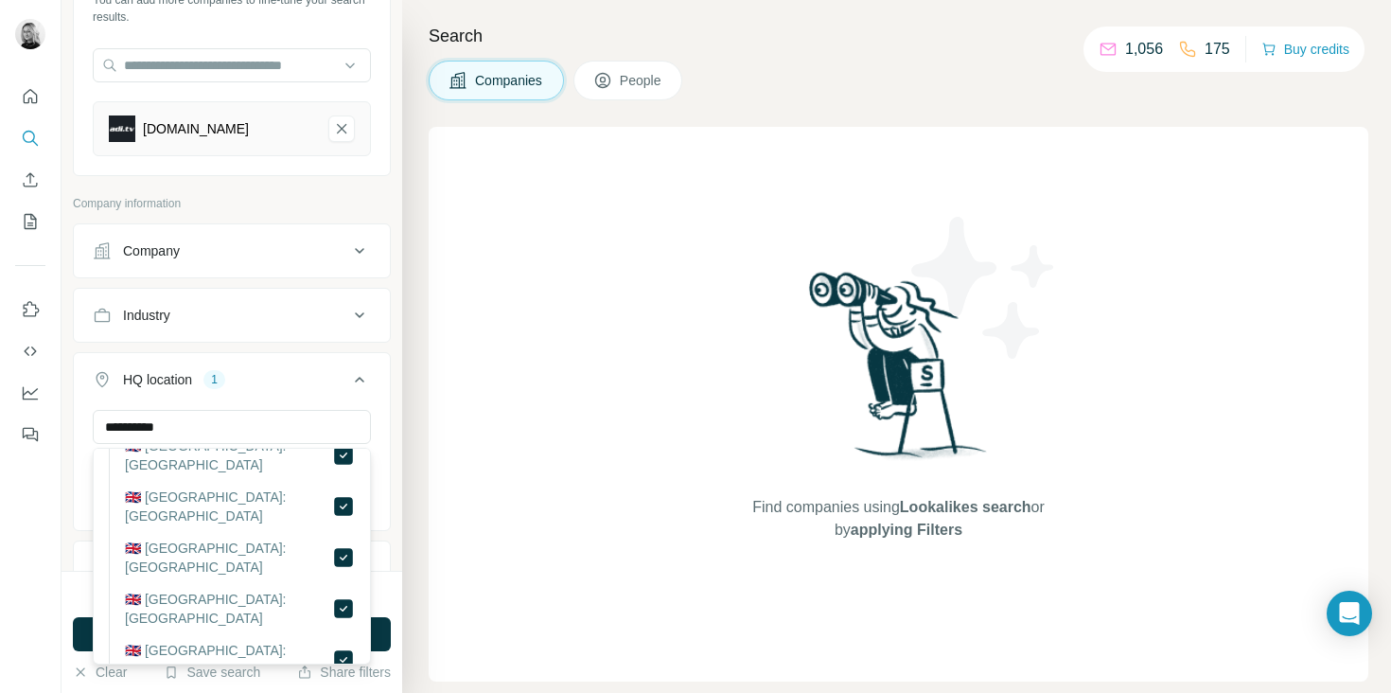
click at [302, 398] on button "HQ location 1" at bounding box center [232, 383] width 316 height 53
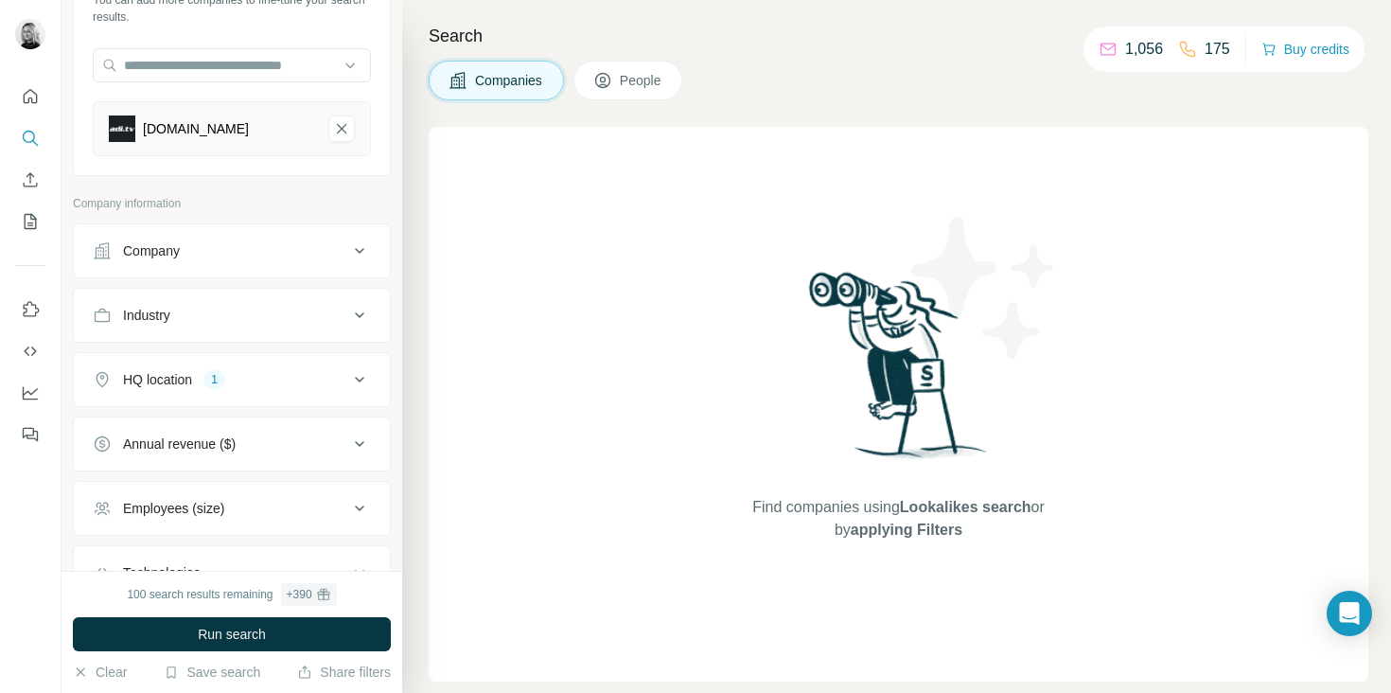
scroll to position [296, 0]
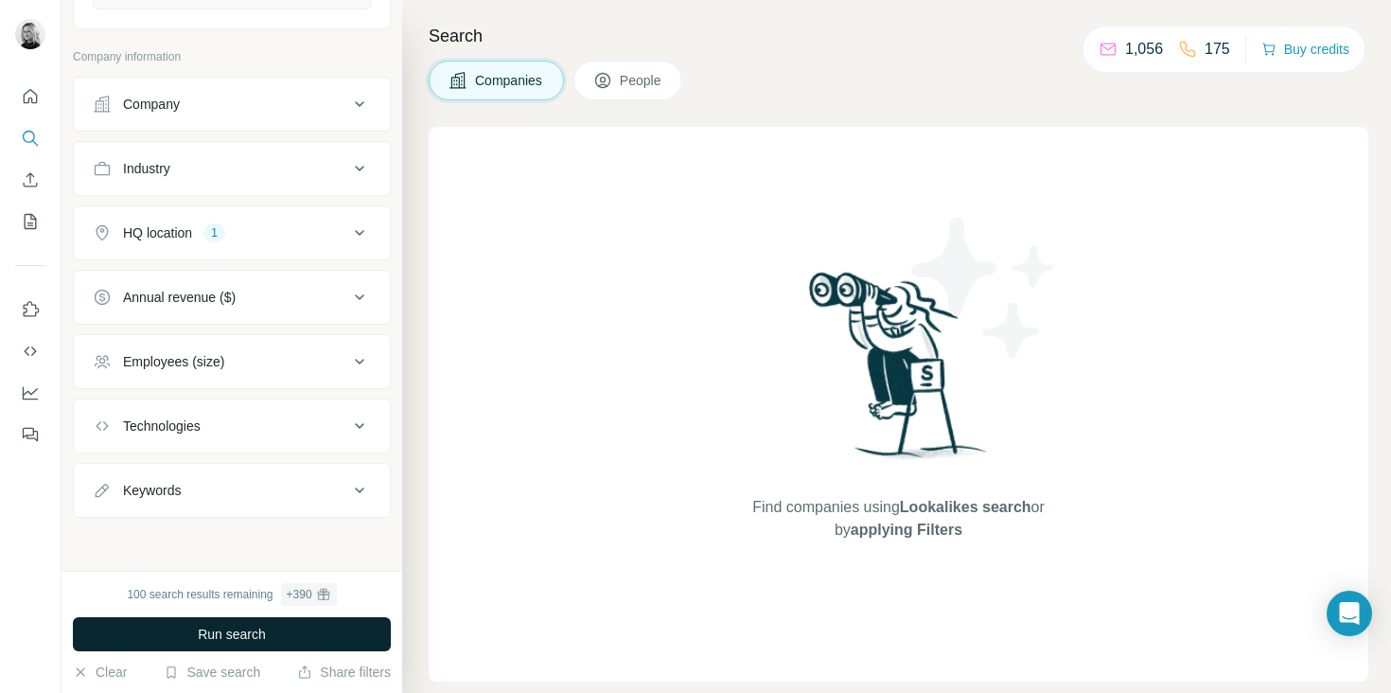
click at [230, 631] on span "Run search" at bounding box center [232, 634] width 68 height 19
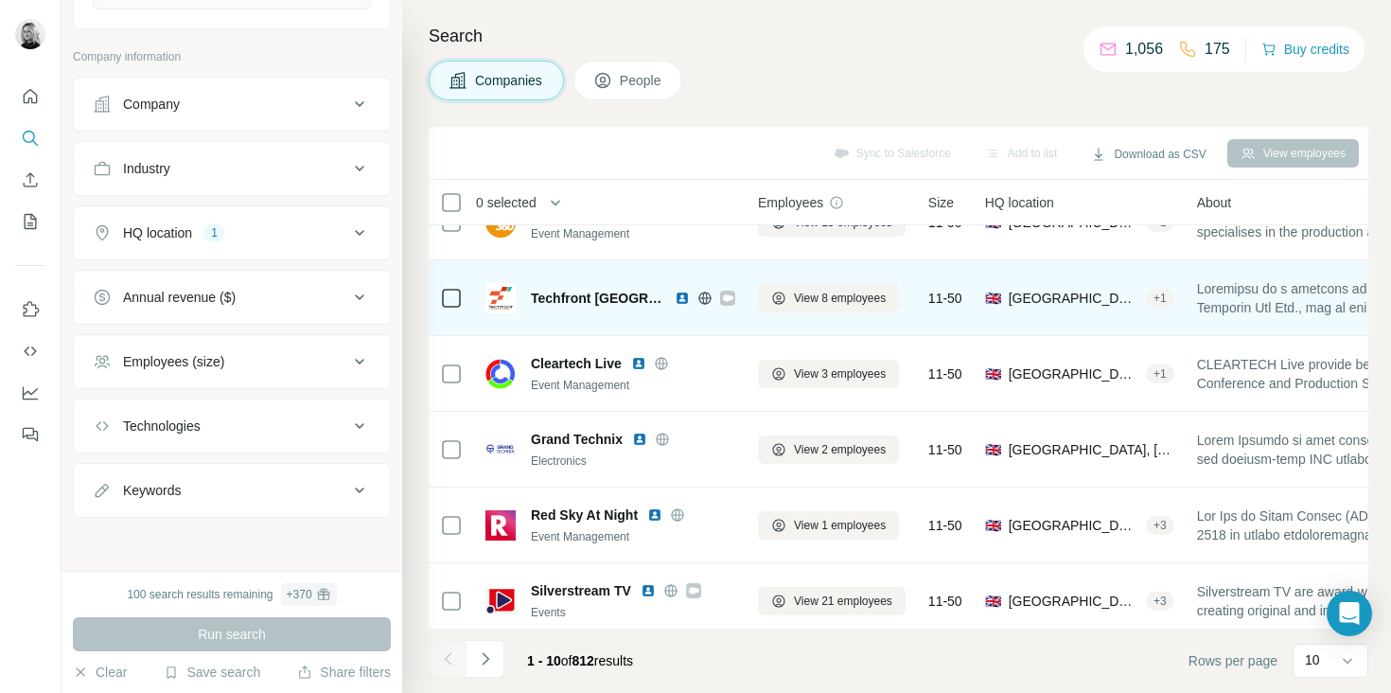
scroll to position [120, 0]
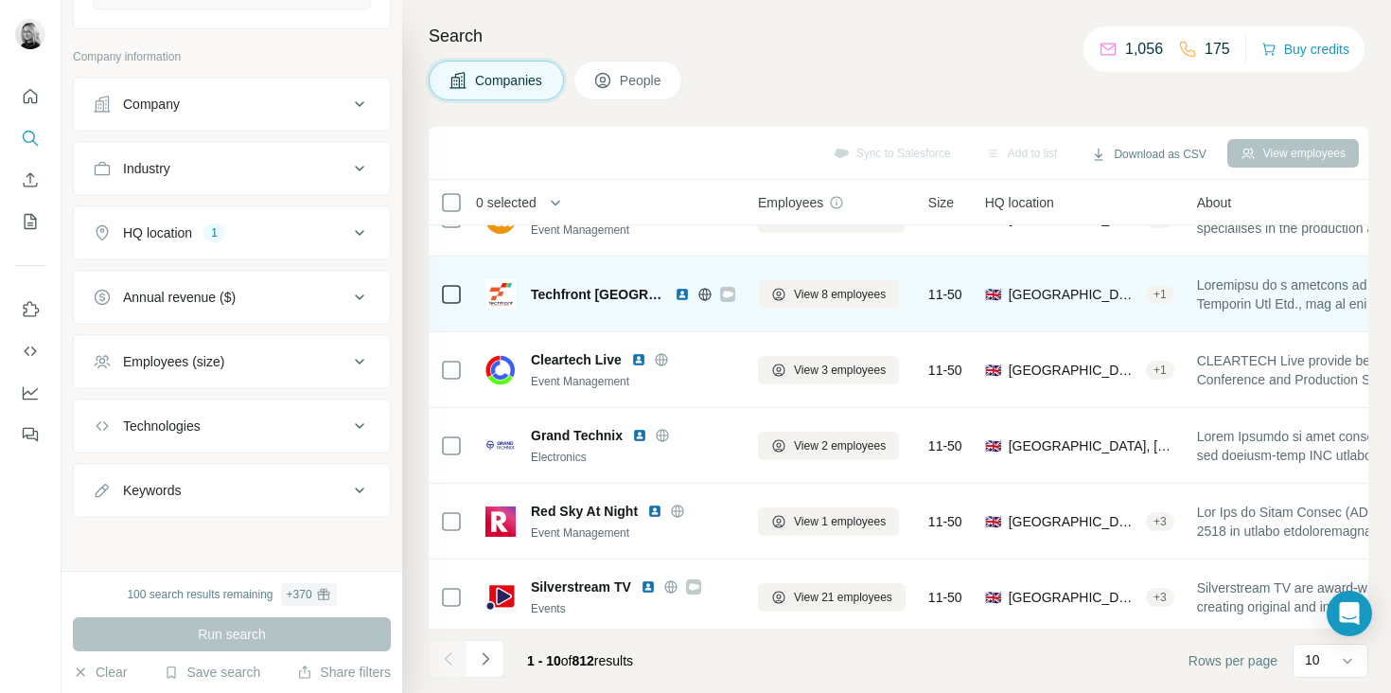
click at [583, 303] on div "Techfront UK" at bounding box center [611, 294] width 250 height 30
click at [497, 296] on img at bounding box center [501, 294] width 30 height 30
click at [538, 295] on span "Techfront UK" at bounding box center [598, 294] width 134 height 19
click at [723, 291] on icon at bounding box center [728, 294] width 10 height 7
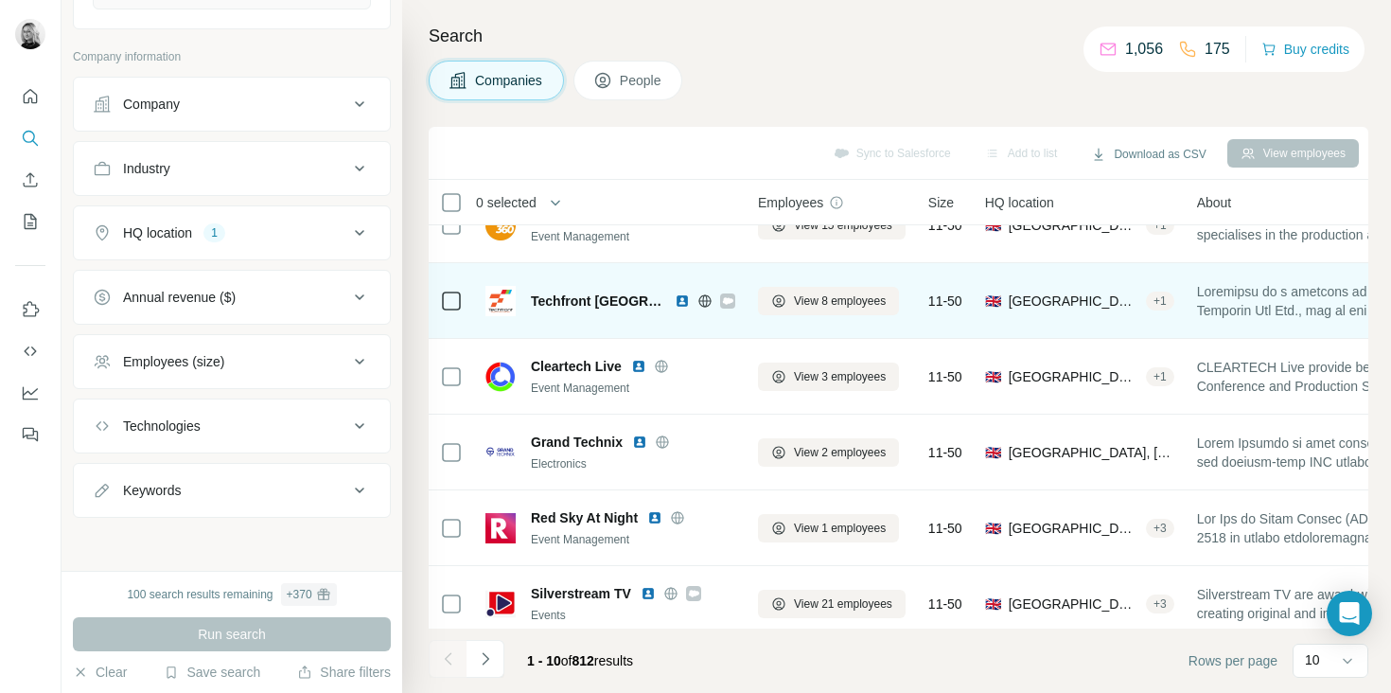
scroll to position [301, 0]
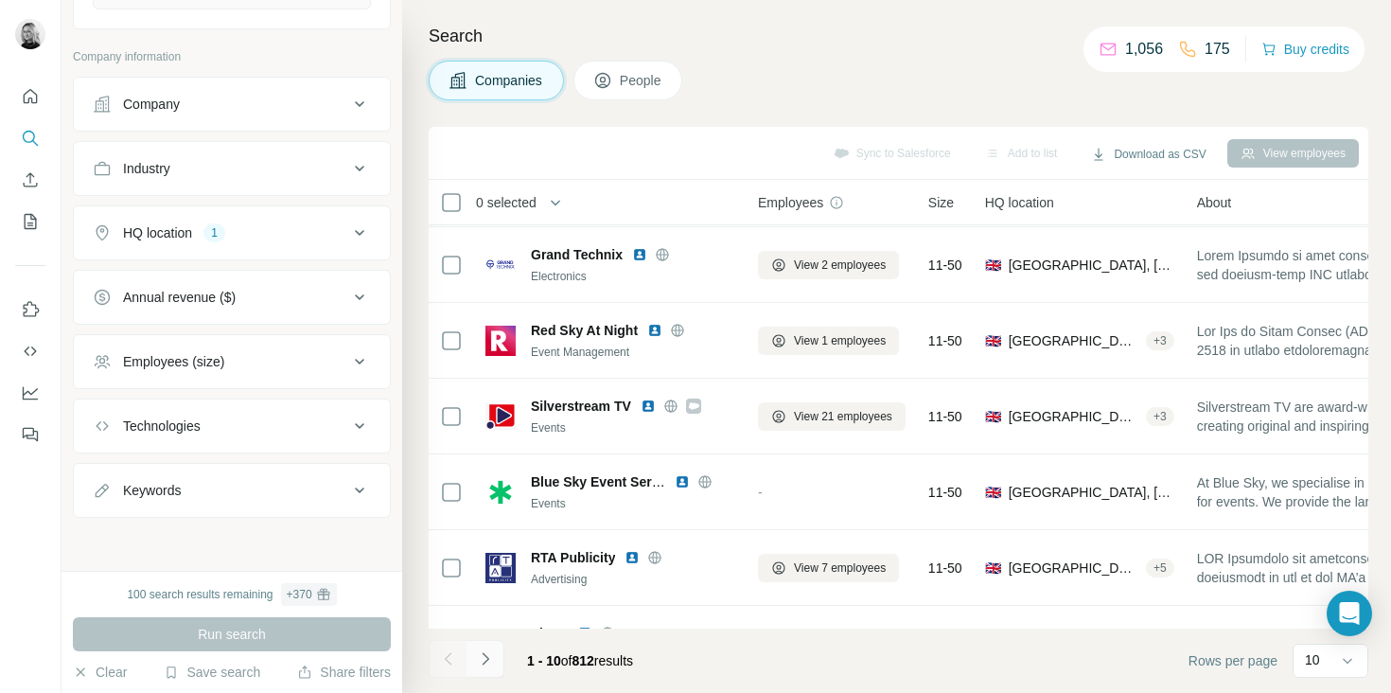
click at [494, 663] on button "Navigate to next page" at bounding box center [486, 659] width 38 height 38
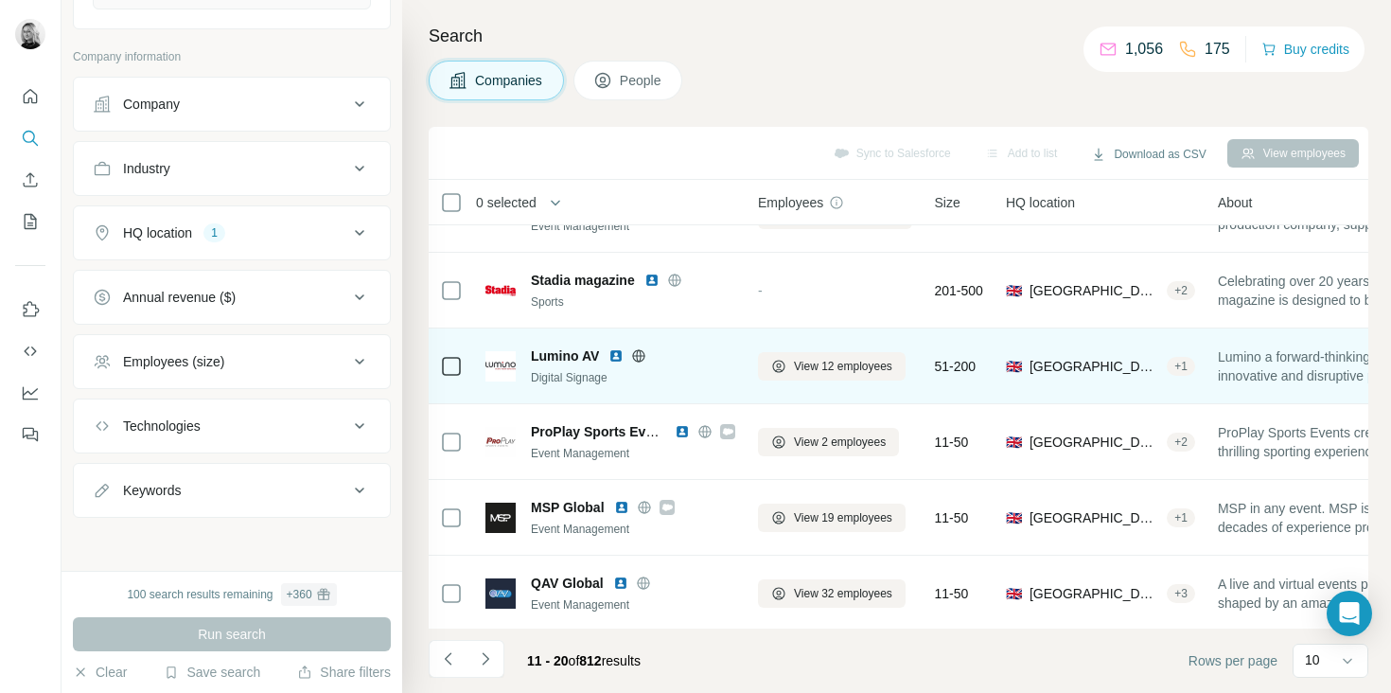
scroll to position [256, 0]
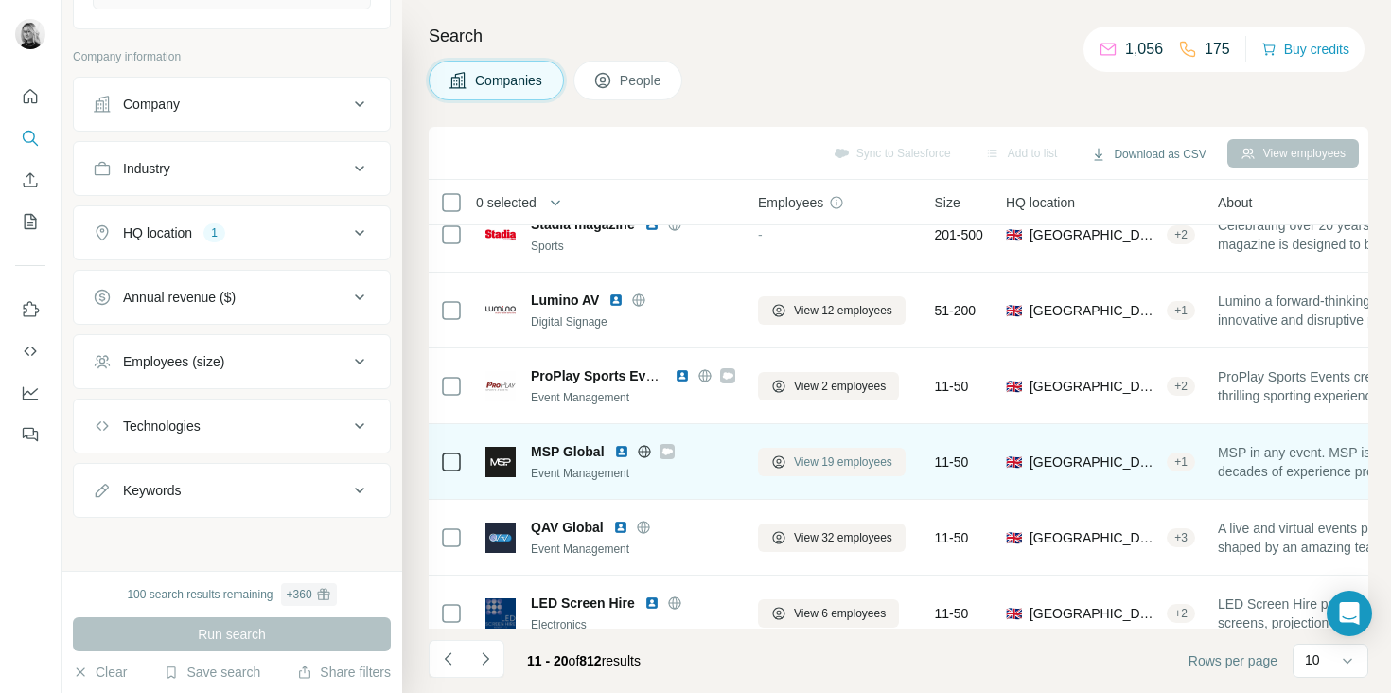
click at [794, 461] on span "View 19 employees" at bounding box center [843, 461] width 98 height 17
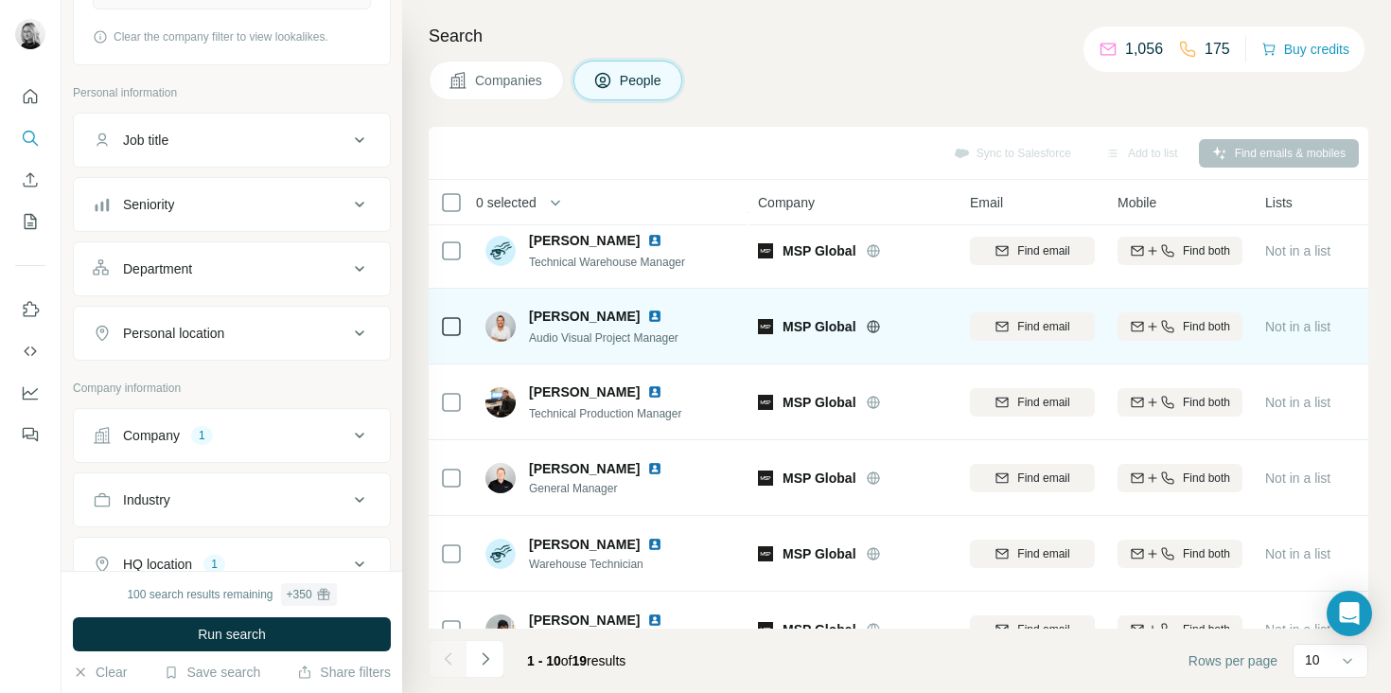
scroll to position [354, 0]
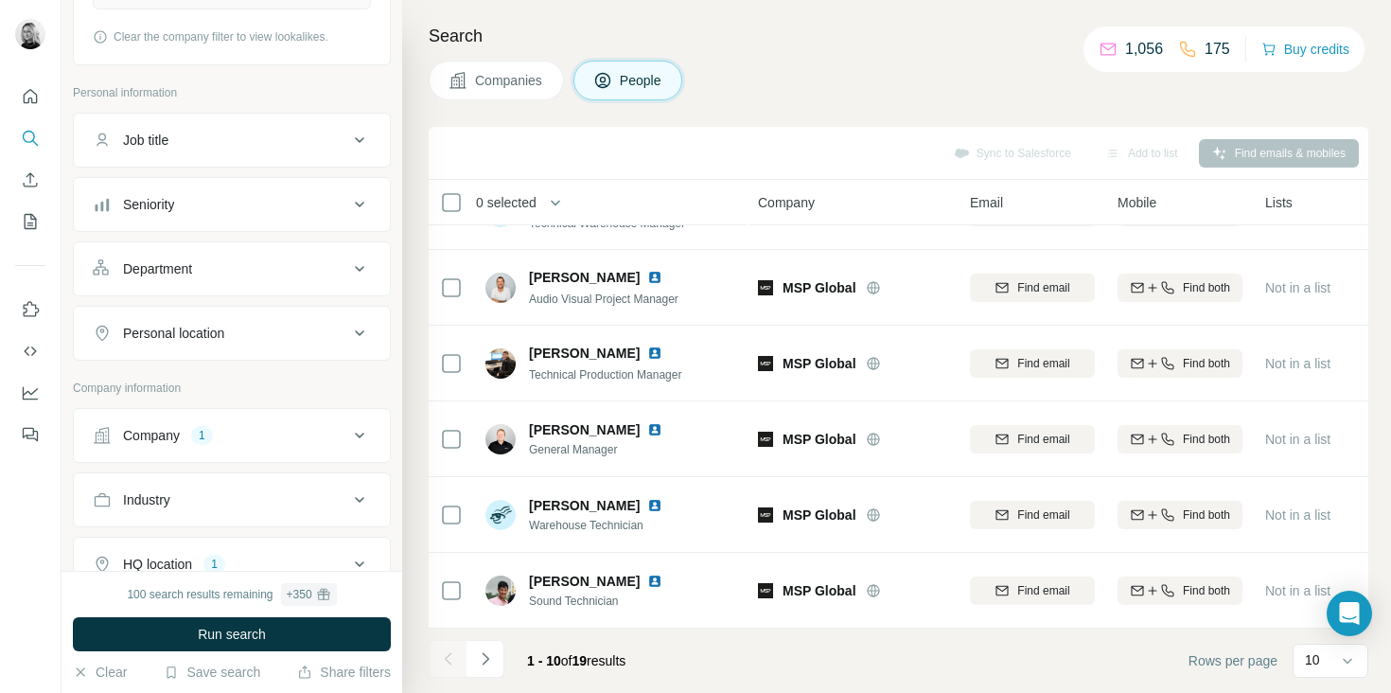
click at [448, 659] on div at bounding box center [448, 659] width 38 height 38
click at [523, 78] on span "Companies" at bounding box center [509, 80] width 69 height 19
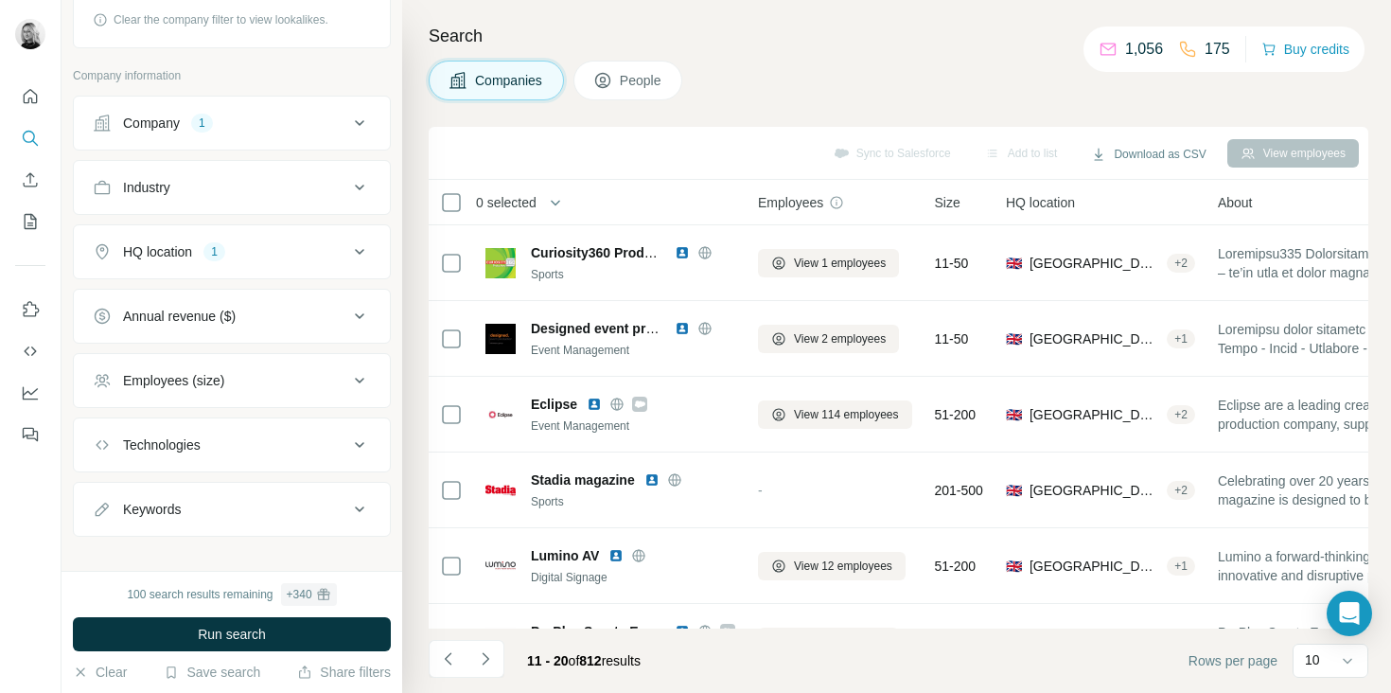
scroll to position [332, 0]
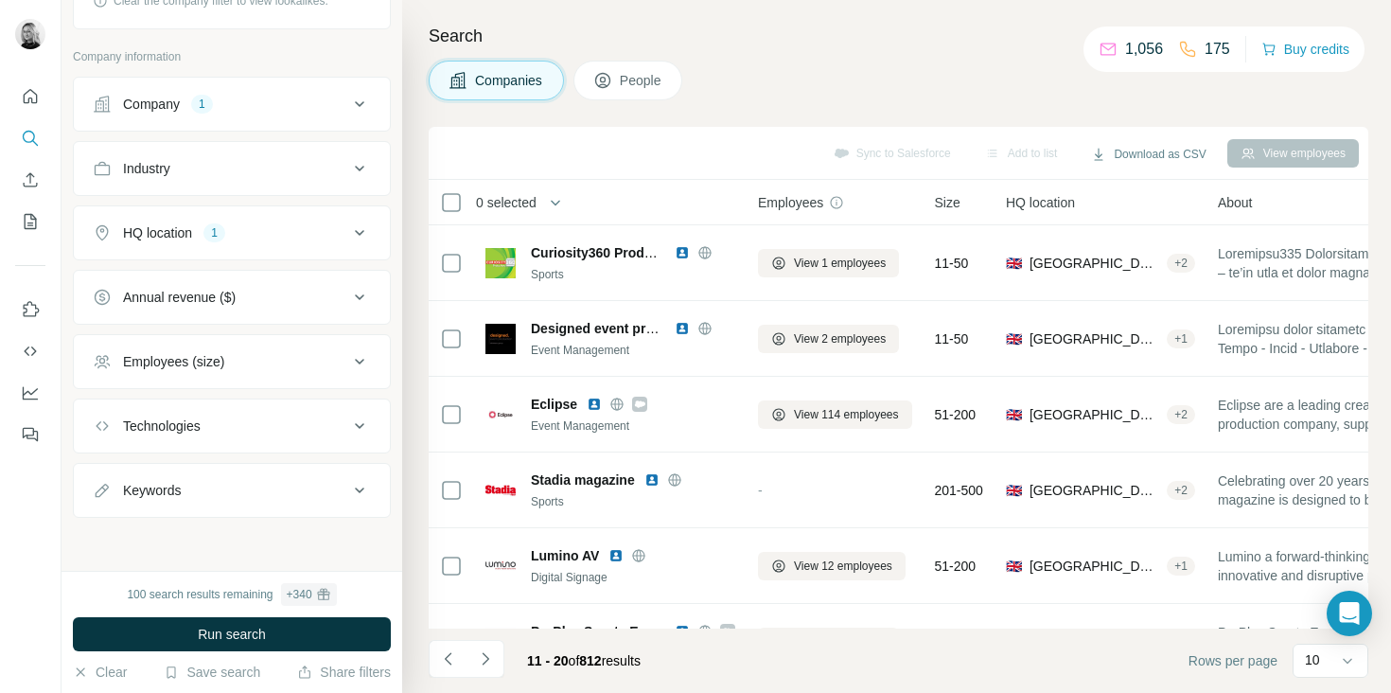
click at [260, 433] on div "Technologies" at bounding box center [221, 425] width 256 height 19
click at [260, 431] on div "Technologies" at bounding box center [221, 425] width 256 height 19
click at [254, 473] on button "Keywords" at bounding box center [232, 490] width 316 height 45
click at [254, 474] on button "Keywords" at bounding box center [232, 494] width 316 height 53
click at [264, 491] on div "Keywords" at bounding box center [221, 490] width 256 height 19
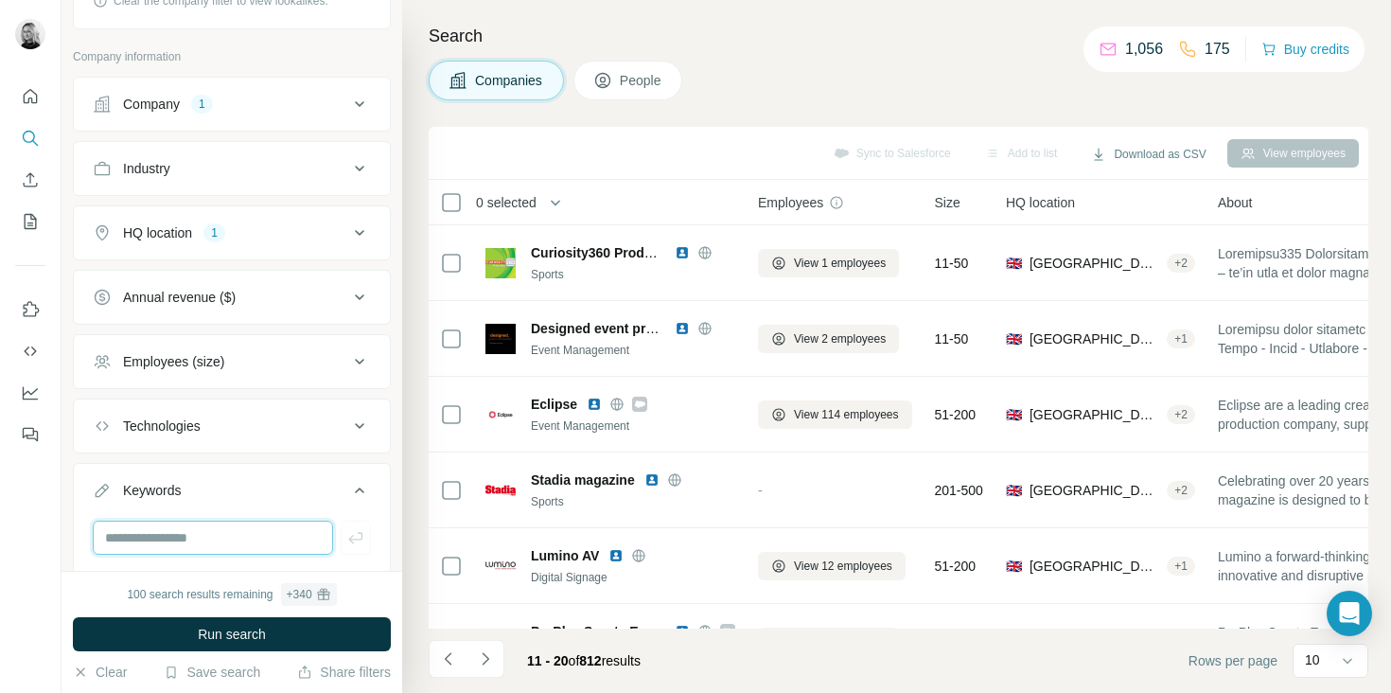
click at [194, 539] on input "text" at bounding box center [213, 538] width 240 height 34
type input "*******"
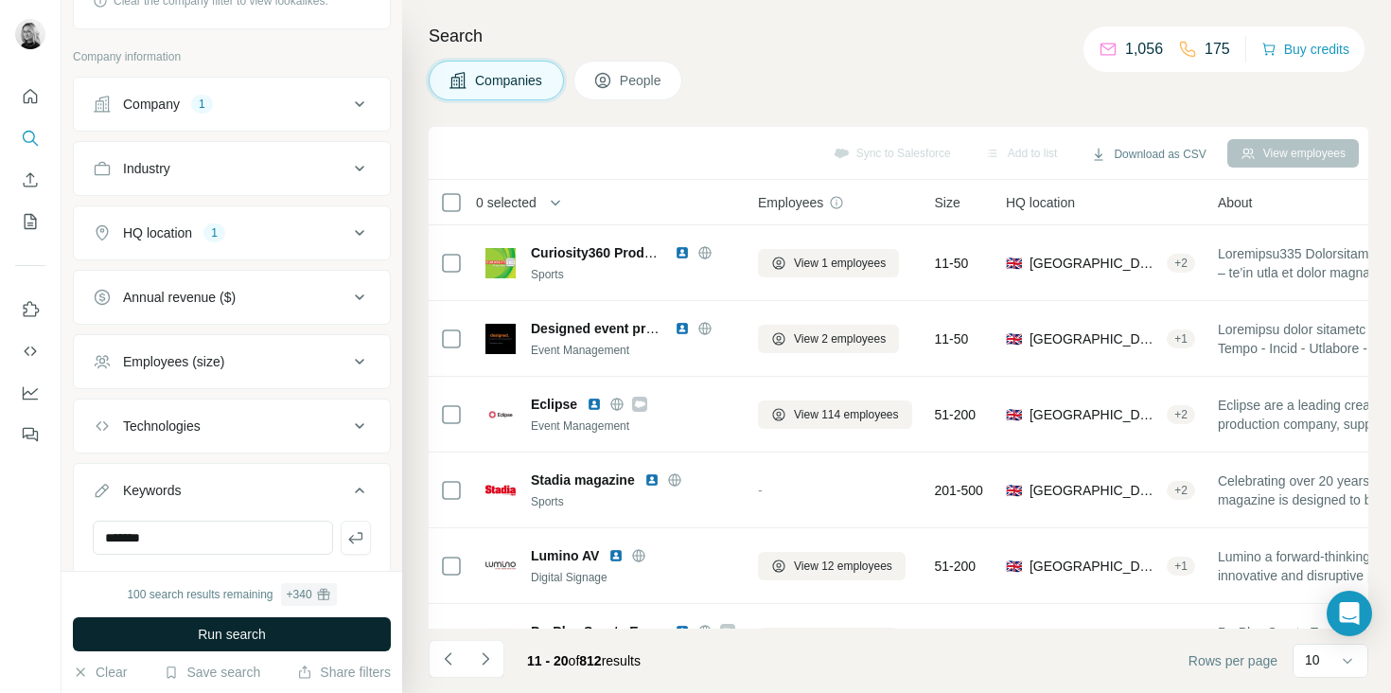
click at [183, 617] on button "Run search" at bounding box center [232, 634] width 318 height 34
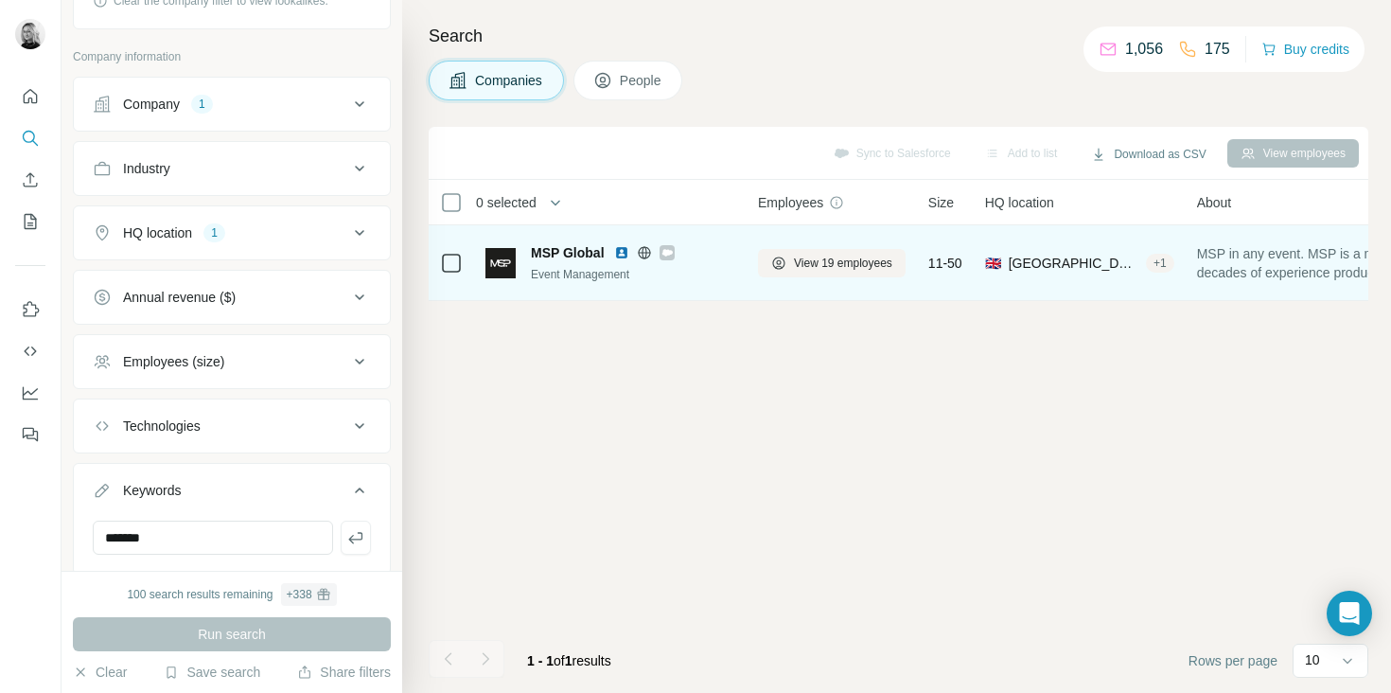
click at [555, 248] on span "MSP Global" at bounding box center [568, 252] width 74 height 19
click at [495, 266] on img at bounding box center [501, 263] width 30 height 30
click at [847, 264] on span "View 19 employees" at bounding box center [843, 263] width 98 height 17
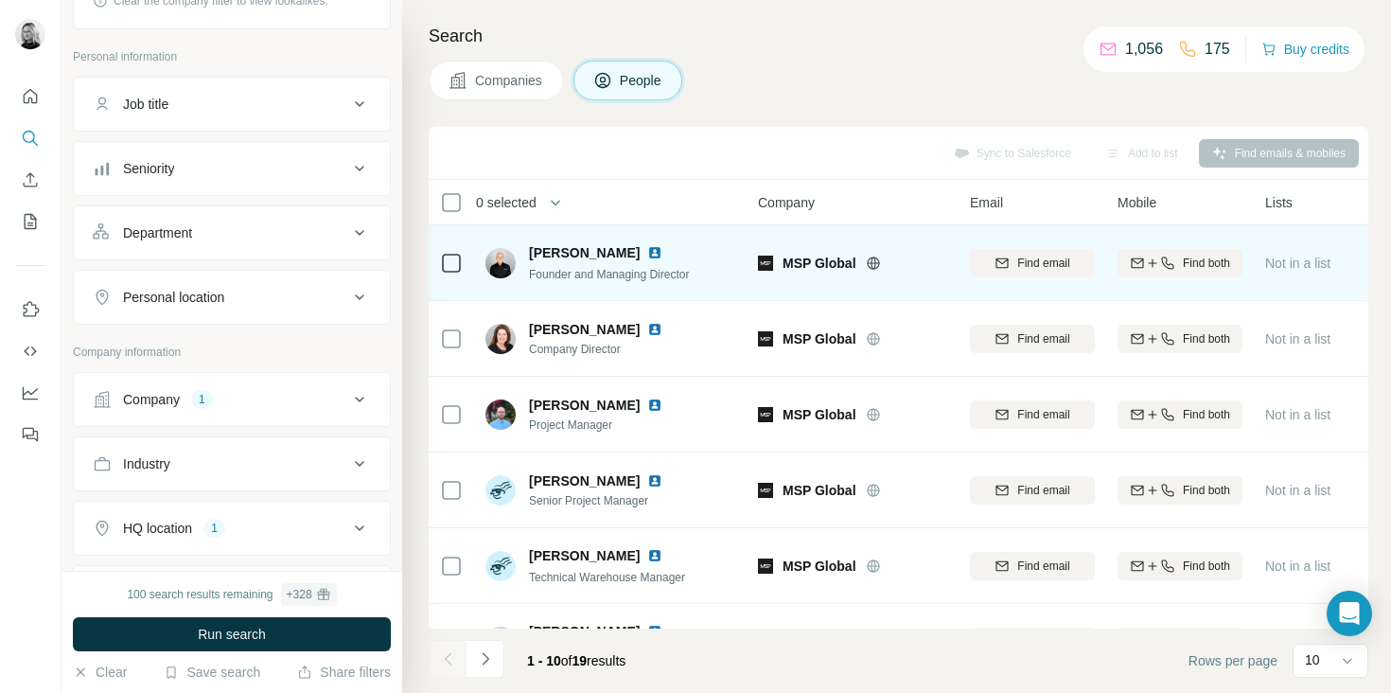
click at [803, 256] on span "MSP Global" at bounding box center [820, 263] width 74 height 19
drag, startPoint x: 773, startPoint y: 264, endPoint x: 858, endPoint y: 269, distance: 84.4
click at [858, 269] on div "MSP Global" at bounding box center [852, 263] width 189 height 19
copy div "MSP Global"
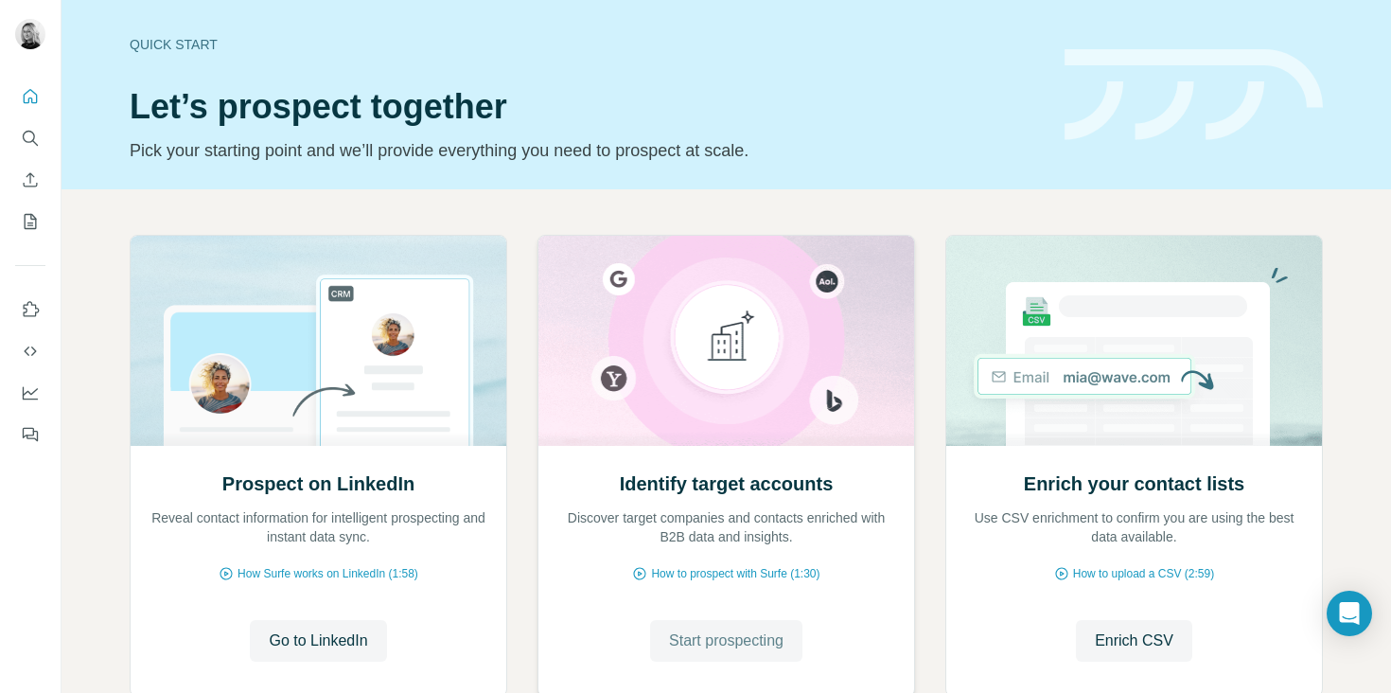
click at [721, 630] on span "Start prospecting" at bounding box center [726, 640] width 115 height 23
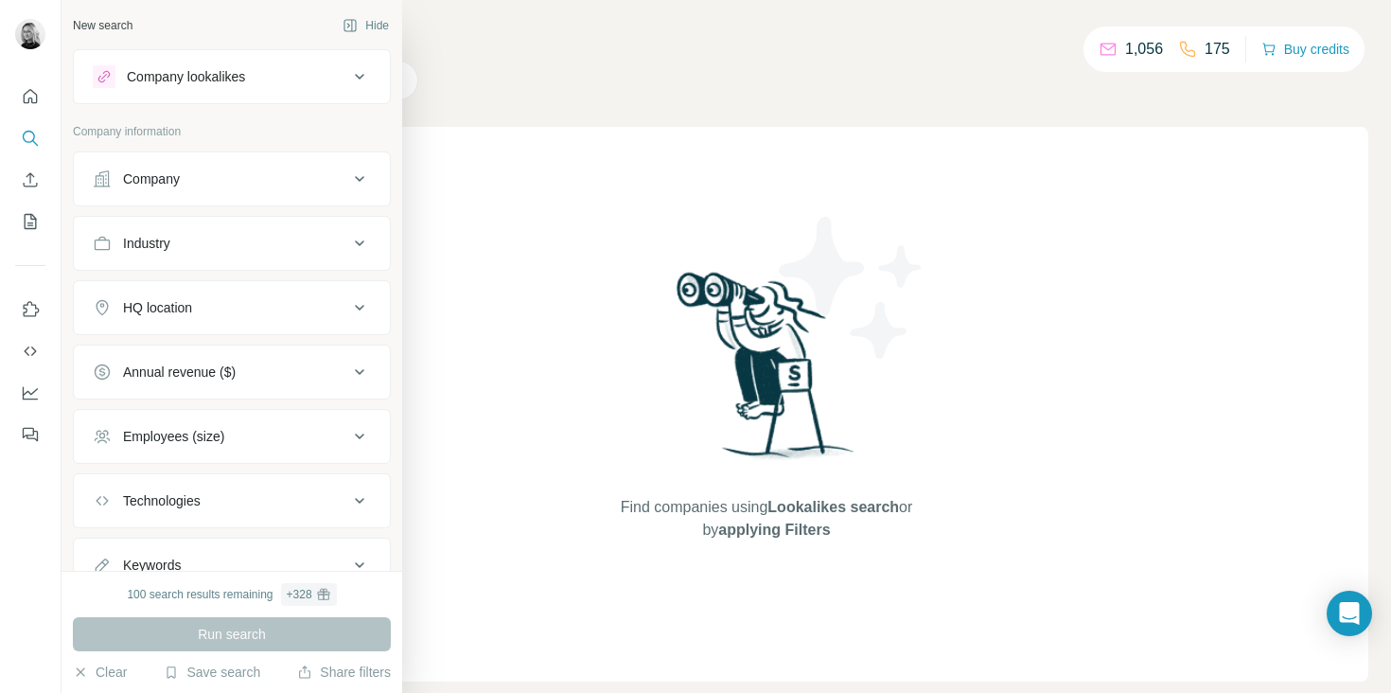
click at [216, 76] on div "Company lookalikes" at bounding box center [186, 76] width 118 height 19
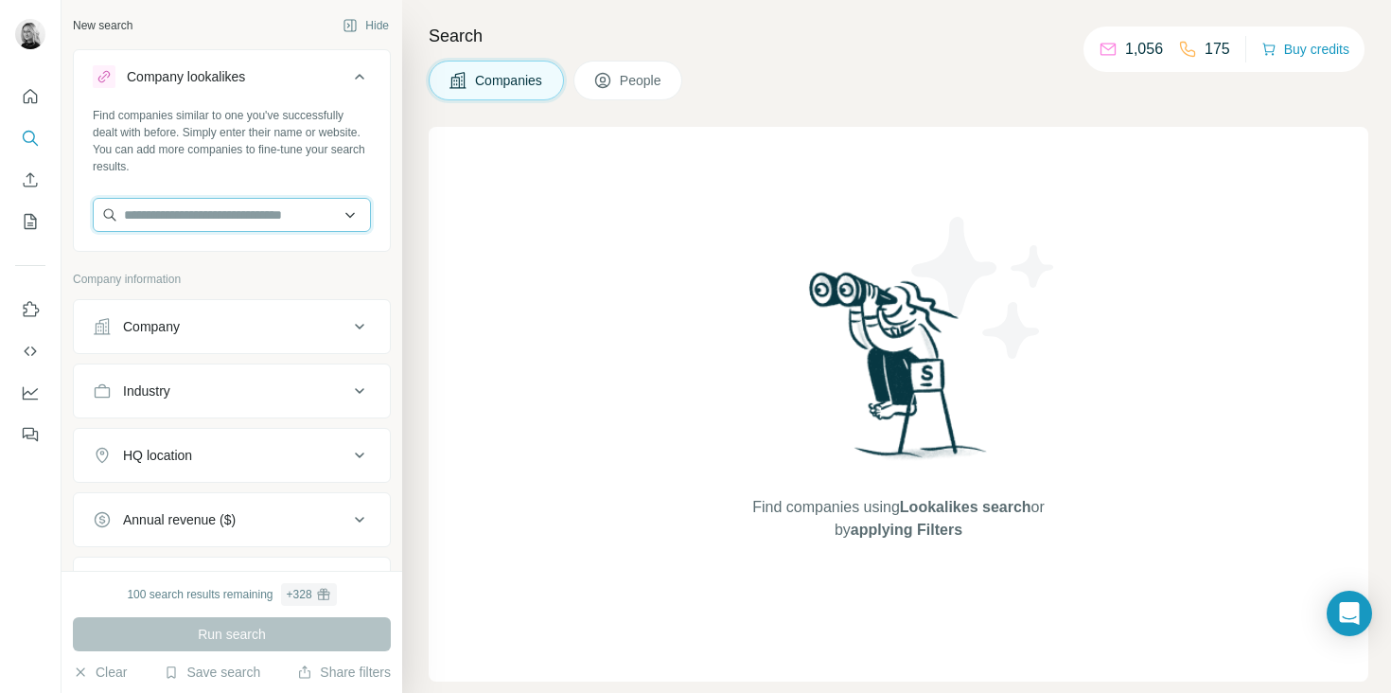
click at [208, 221] on input "text" at bounding box center [232, 215] width 278 height 34
paste input "**********"
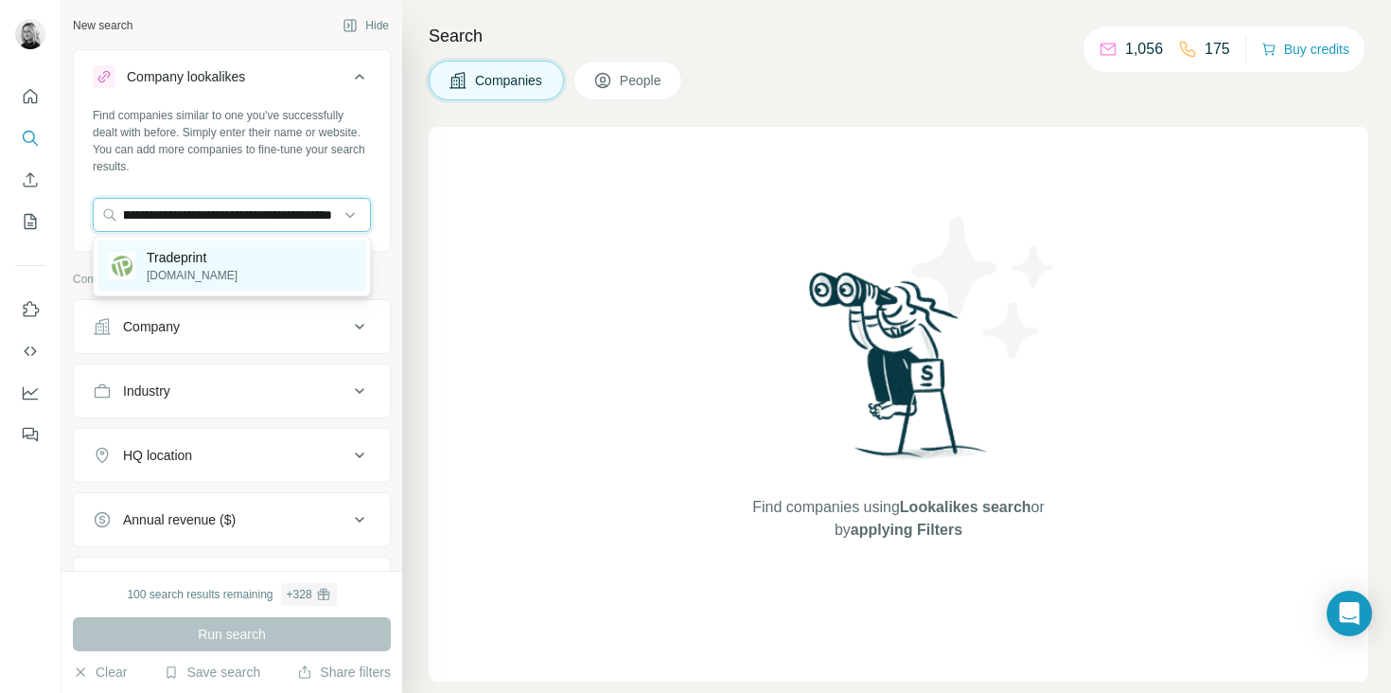
type input "**********"
click at [247, 270] on div "Tradeprint tradeprint.co.uk" at bounding box center [231, 265] width 269 height 51
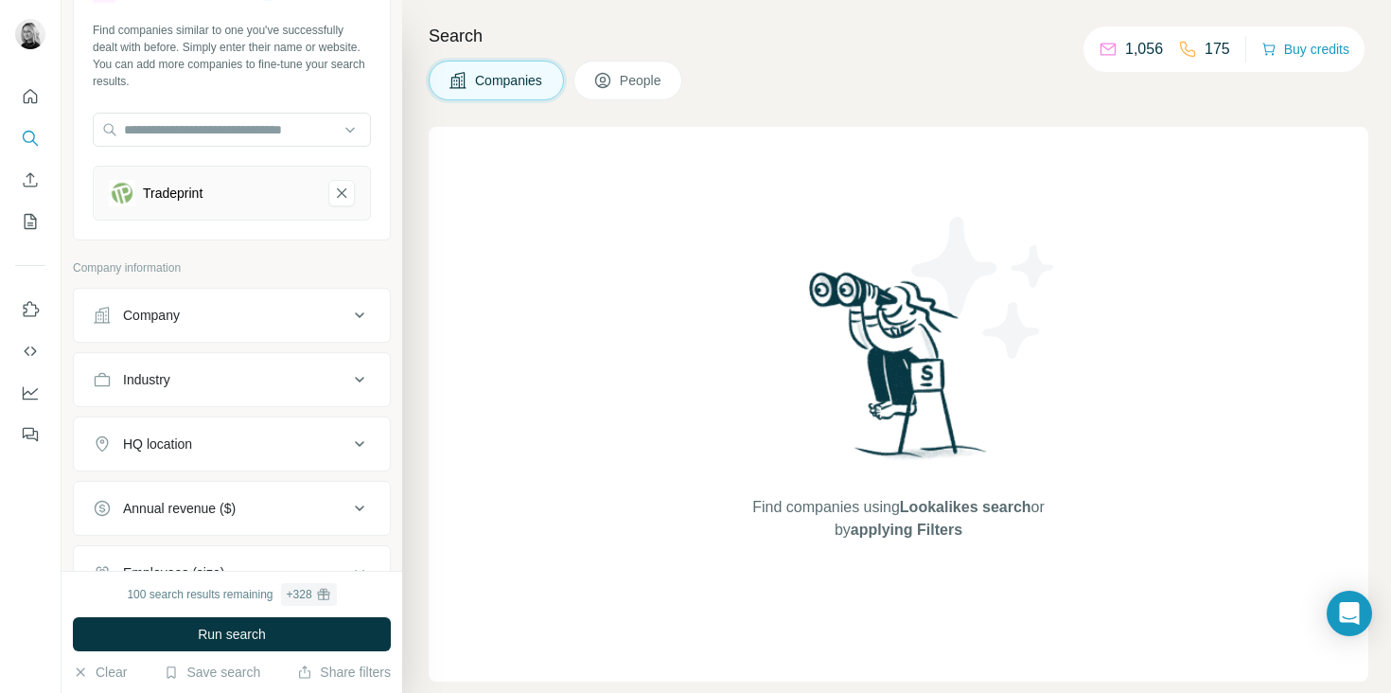
scroll to position [96, 0]
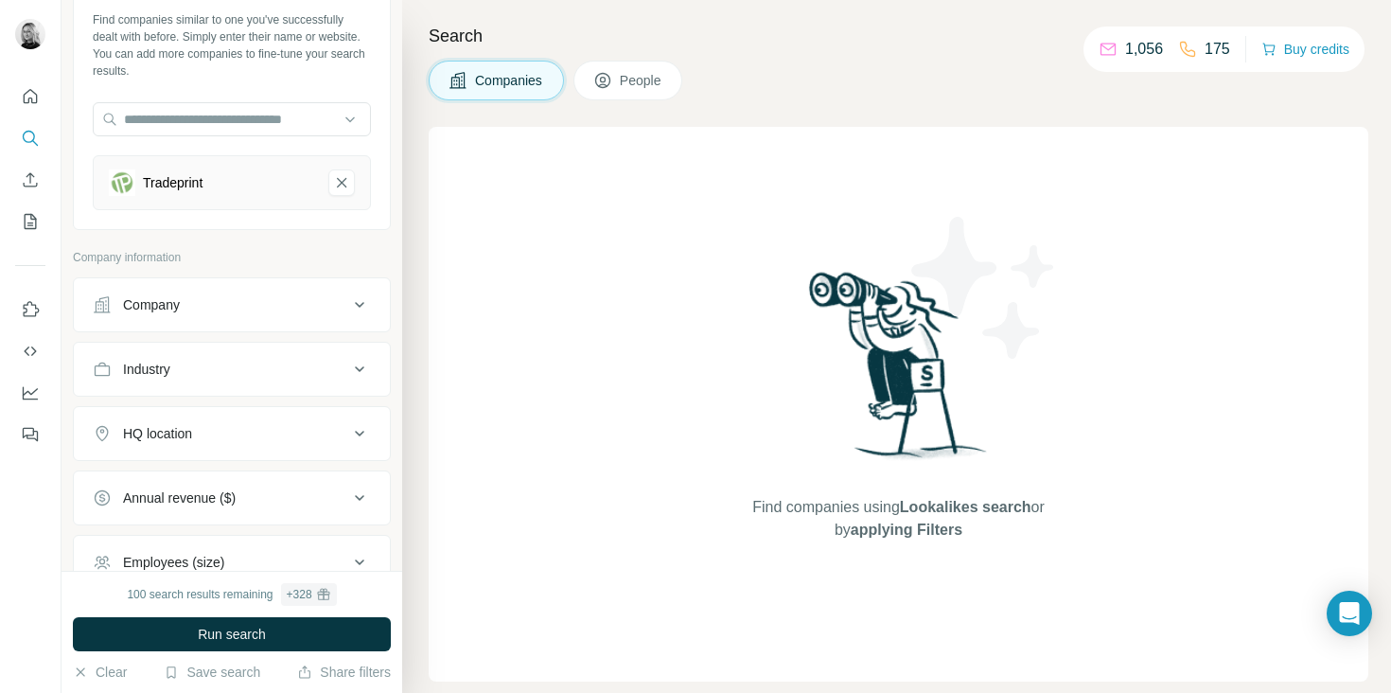
click at [208, 428] on div "HQ location" at bounding box center [221, 433] width 256 height 19
click at [227, 484] on input "text" at bounding box center [232, 481] width 278 height 34
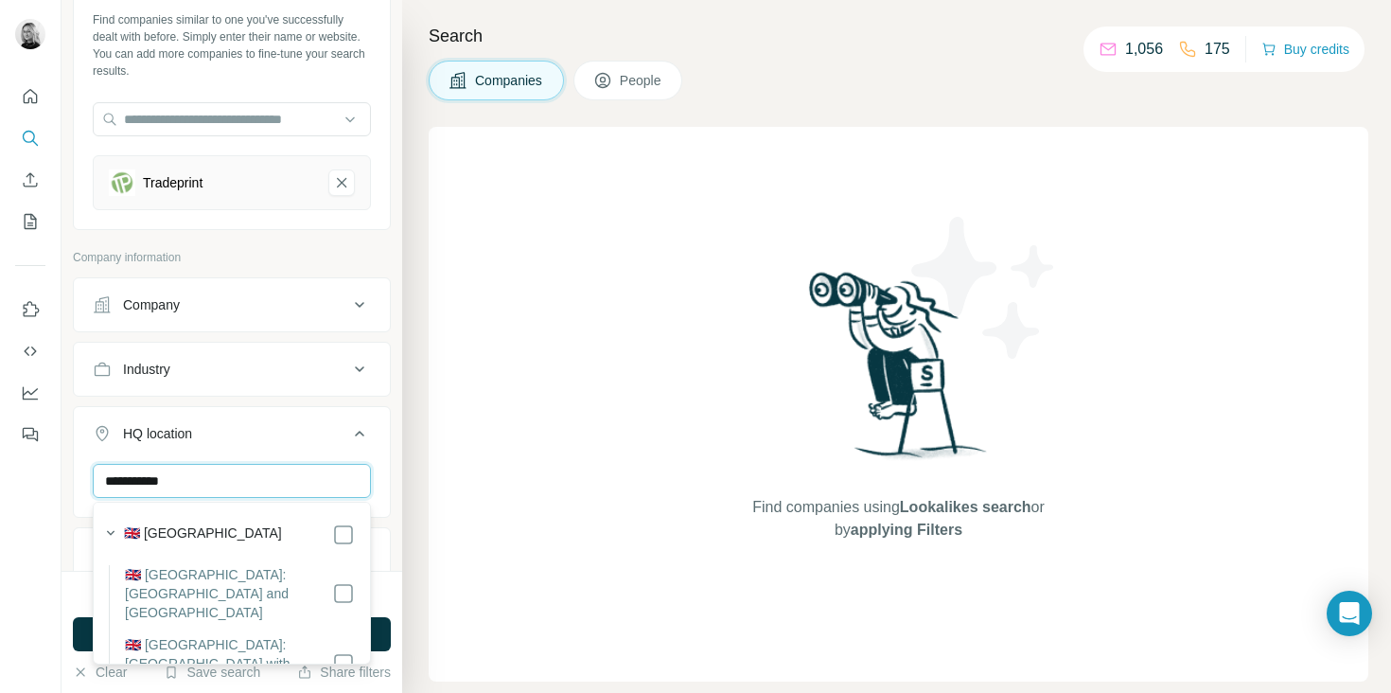
type input "**********"
click at [254, 538] on div "🇬🇧 [GEOGRAPHIC_DATA]" at bounding box center [239, 534] width 231 height 23
click at [384, 469] on div "United Kingdom Clear all" at bounding box center [232, 522] width 316 height 116
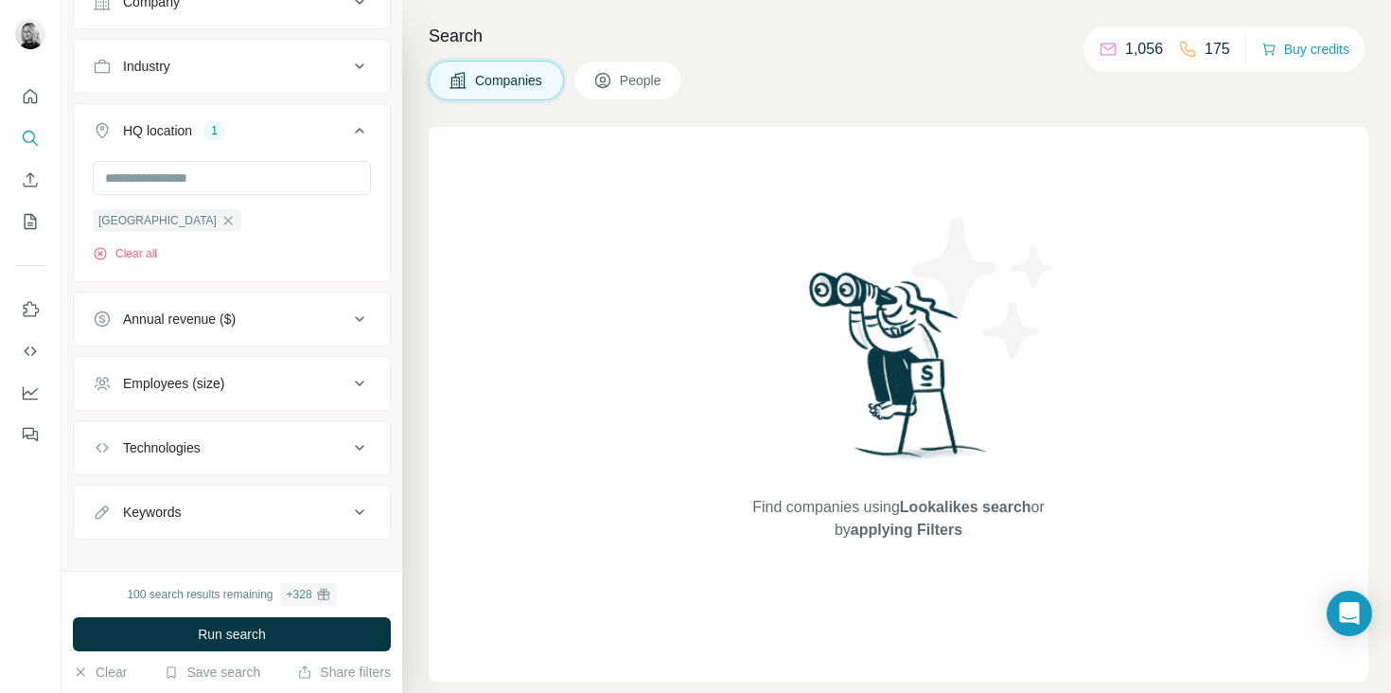
scroll to position [420, 0]
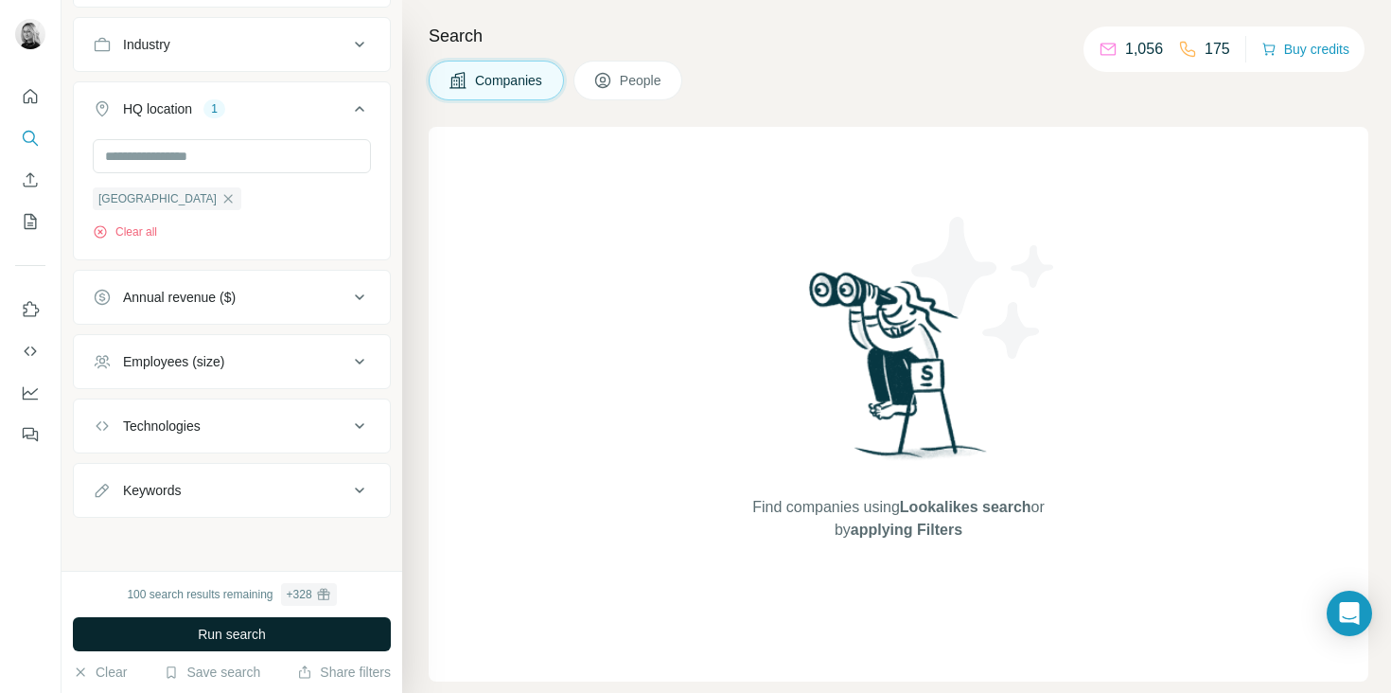
click at [222, 635] on span "Run search" at bounding box center [232, 634] width 68 height 19
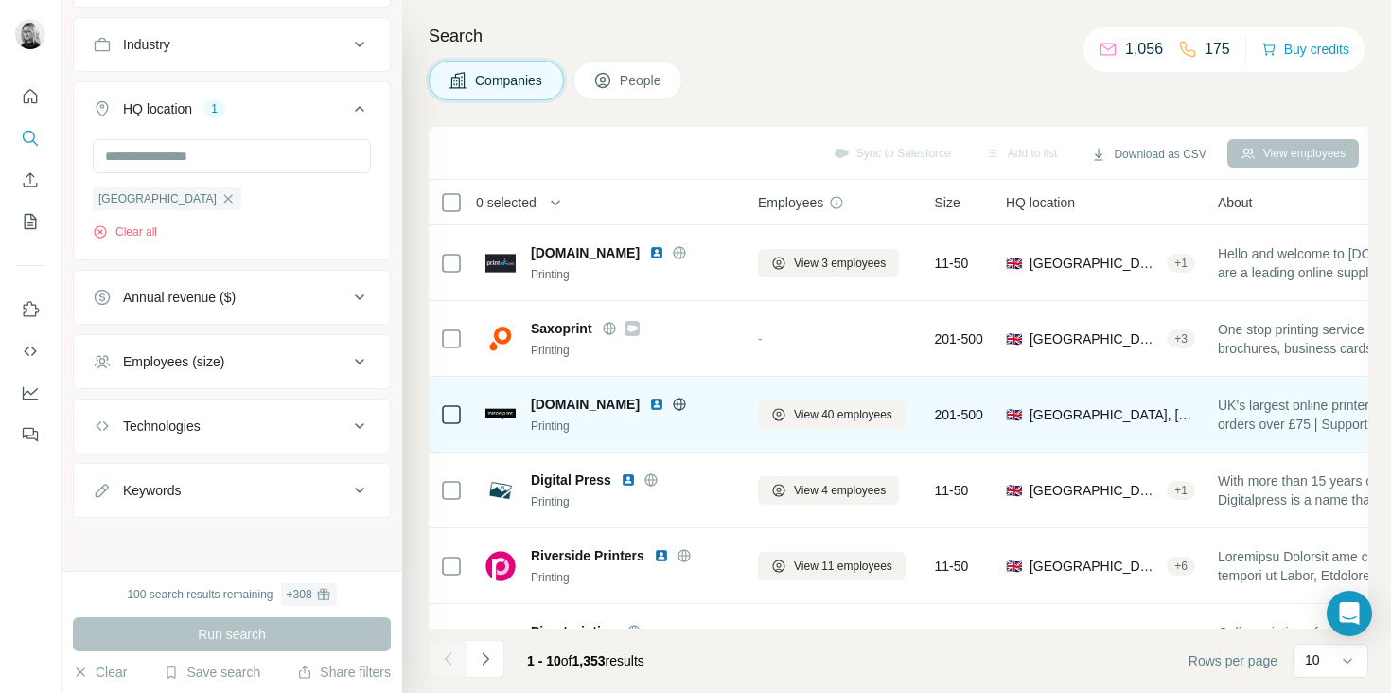
click at [514, 408] on img at bounding box center [501, 414] width 30 height 13
click at [582, 404] on span "instantprint.co.uk" at bounding box center [585, 404] width 109 height 19
drag, startPoint x: 532, startPoint y: 403, endPoint x: 650, endPoint y: 400, distance: 118.3
click at [650, 400] on div "instantprint.co.uk" at bounding box center [633, 404] width 204 height 19
click at [620, 403] on span "instantprint.co.uk" at bounding box center [585, 404] width 109 height 19
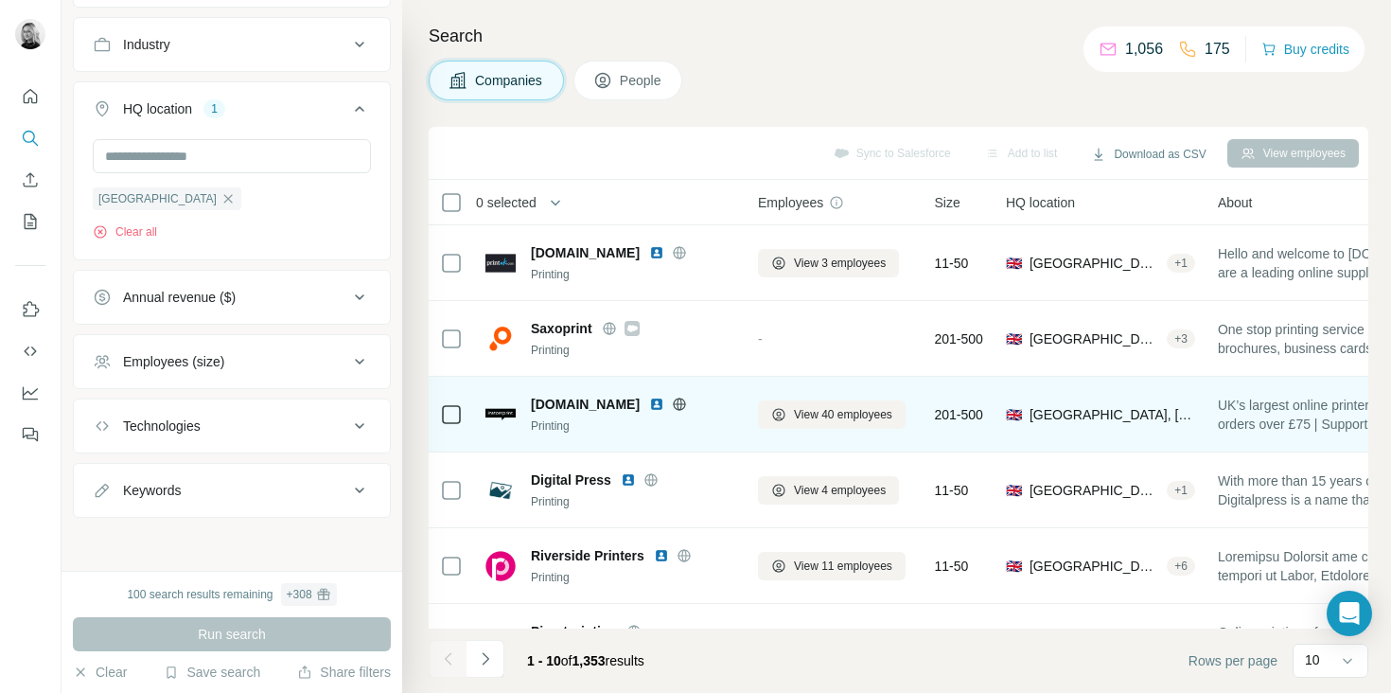
click at [620, 403] on span "instantprint.co.uk" at bounding box center [585, 404] width 109 height 19
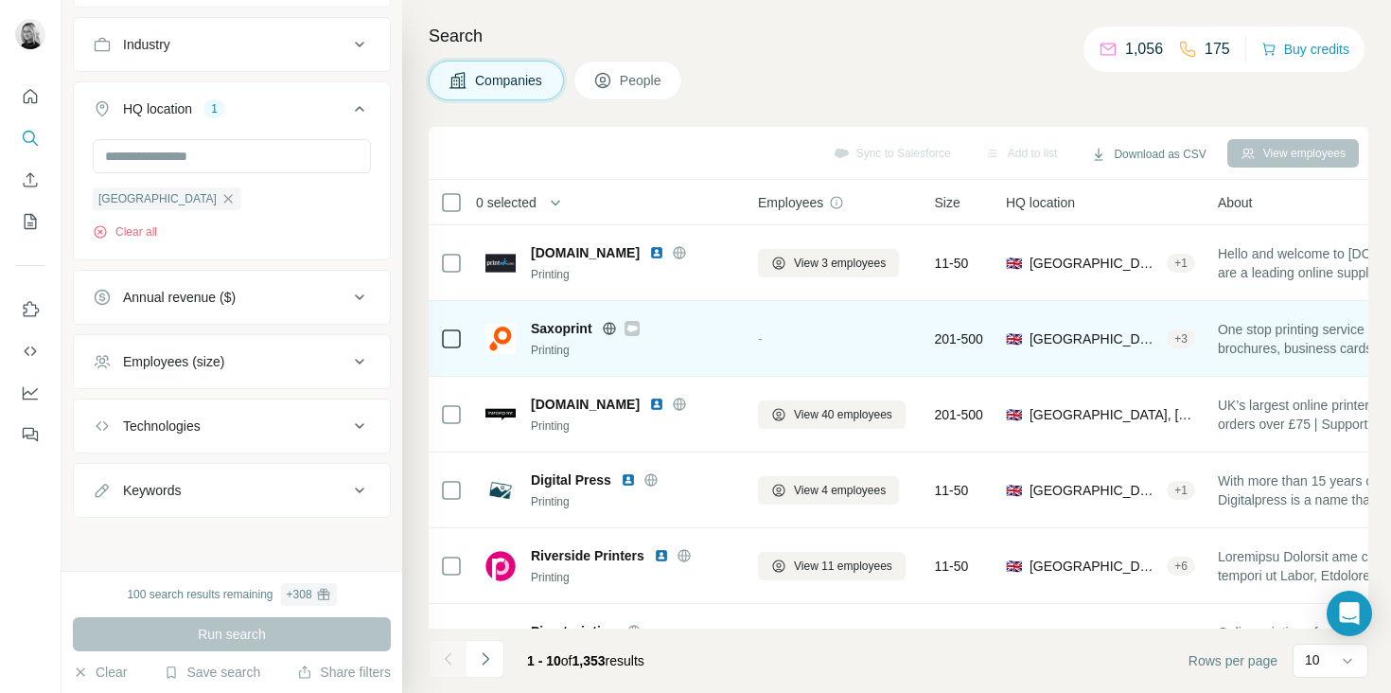
click at [569, 335] on span "Saxoprint" at bounding box center [562, 328] width 62 height 19
click at [634, 330] on icon at bounding box center [632, 328] width 11 height 15
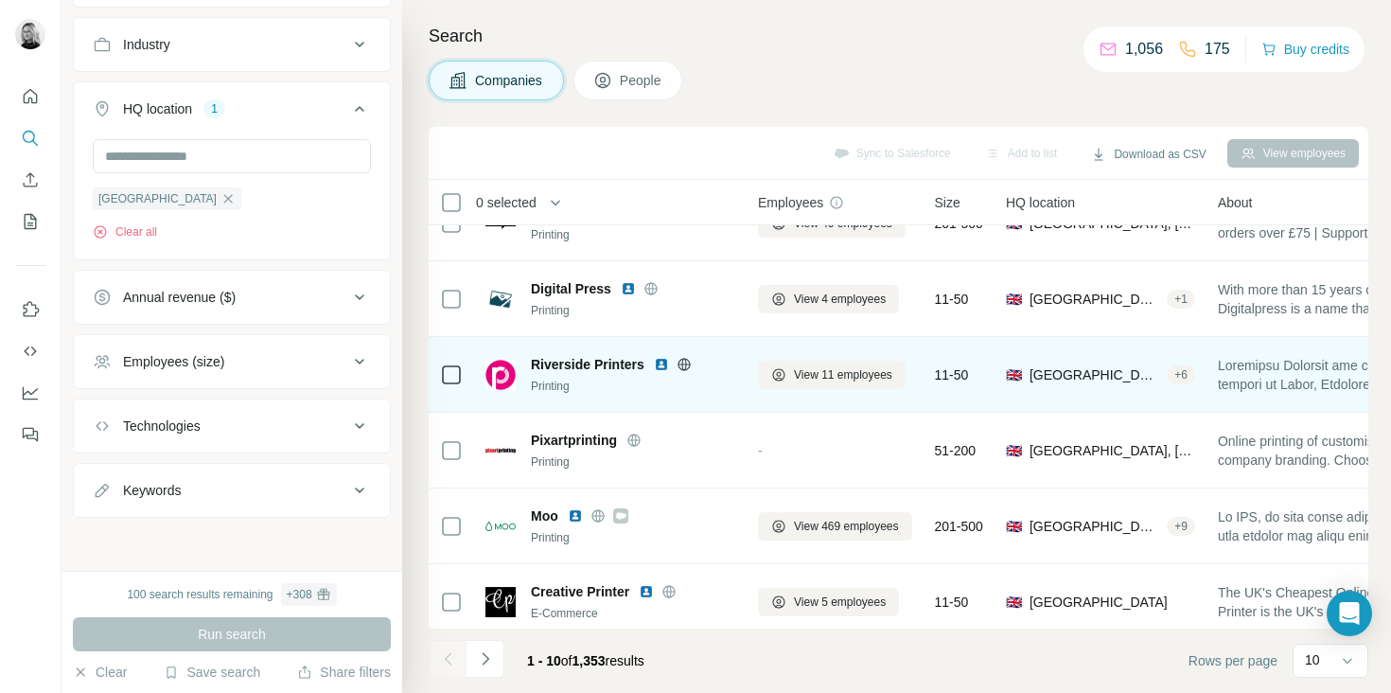
scroll to position [232, 0]
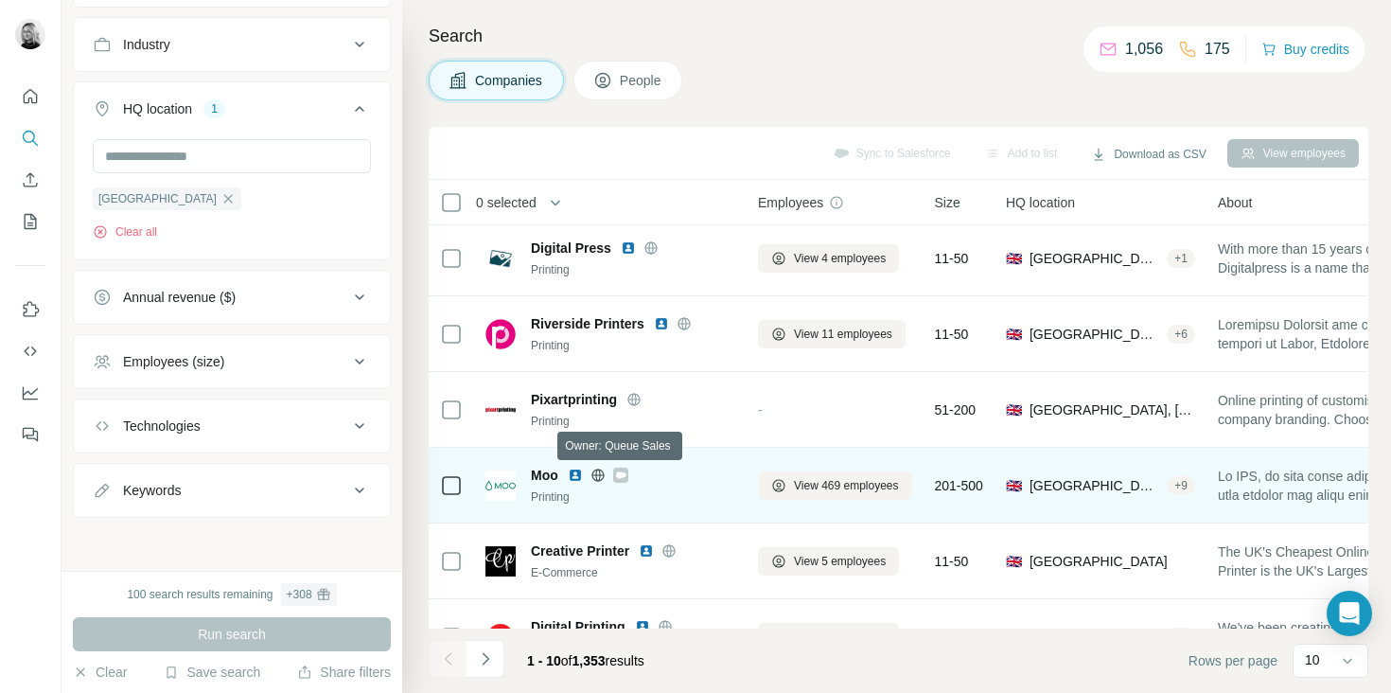
click at [618, 473] on icon at bounding box center [621, 474] width 10 height 7
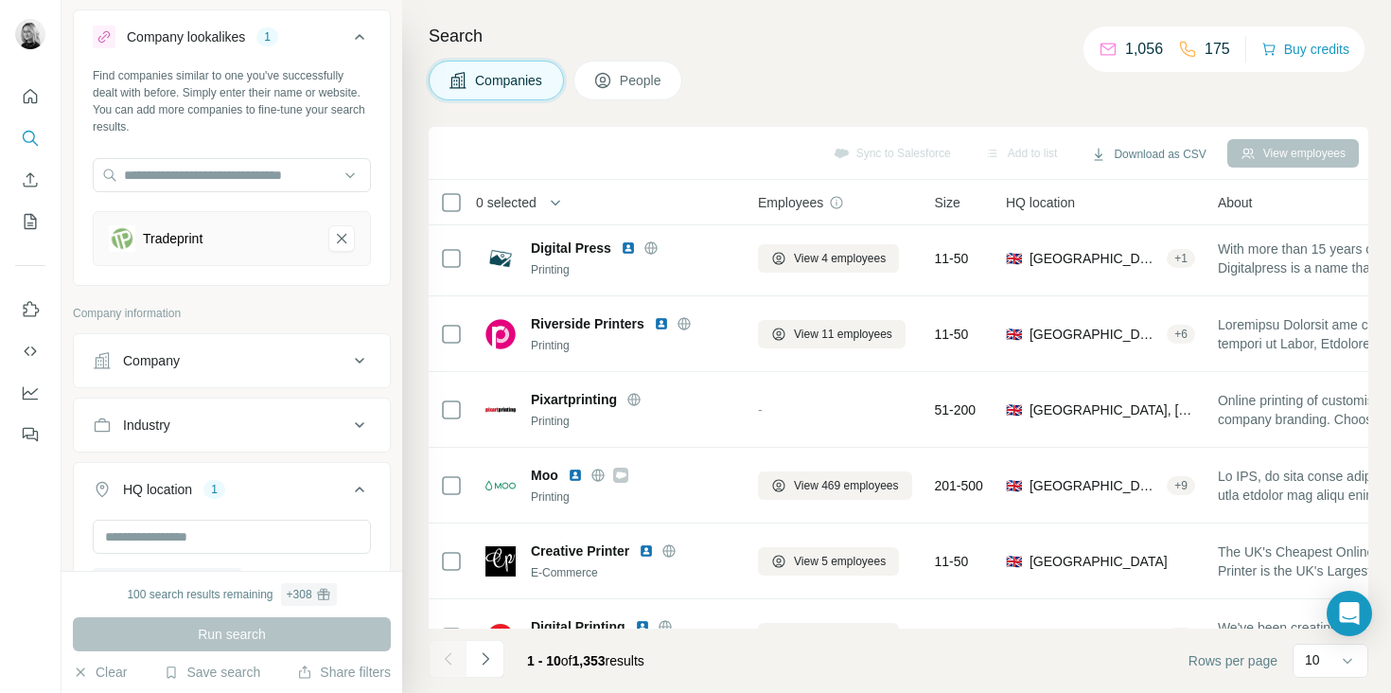
scroll to position [0, 0]
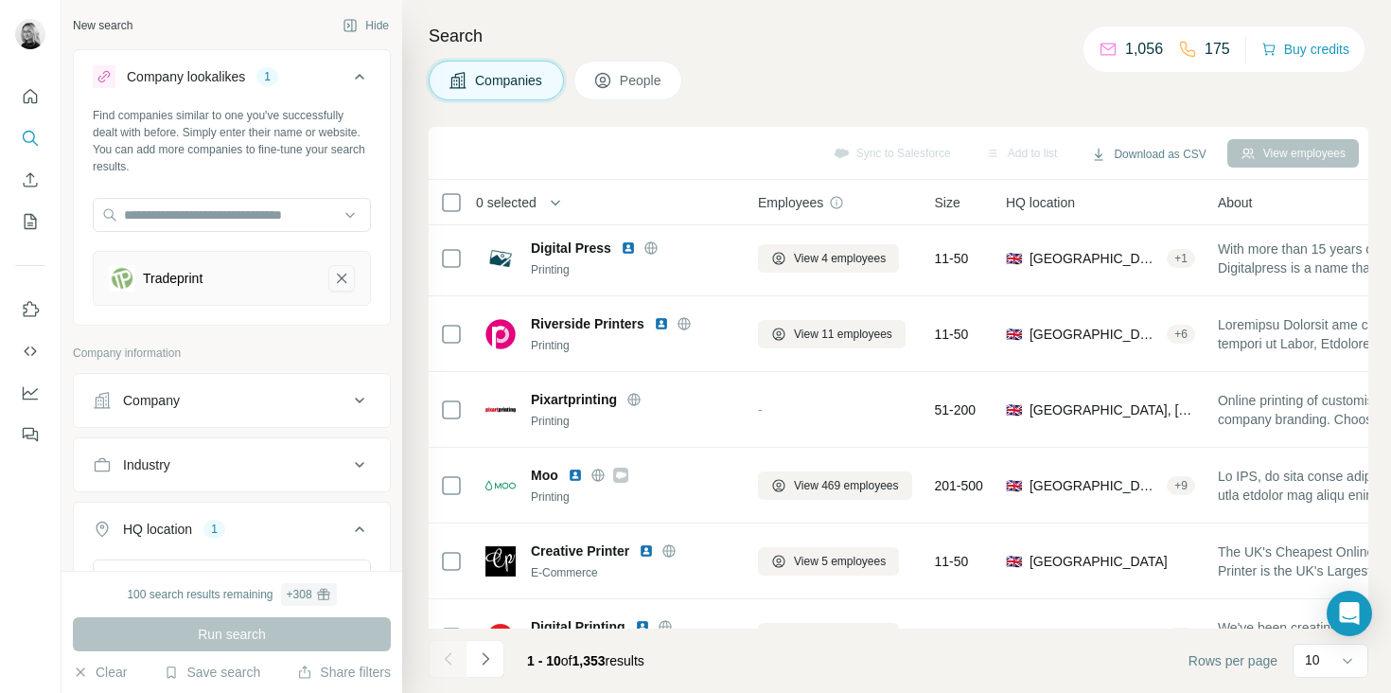
click at [337, 270] on icon "Tradeprint-remove-button" at bounding box center [341, 278] width 17 height 19
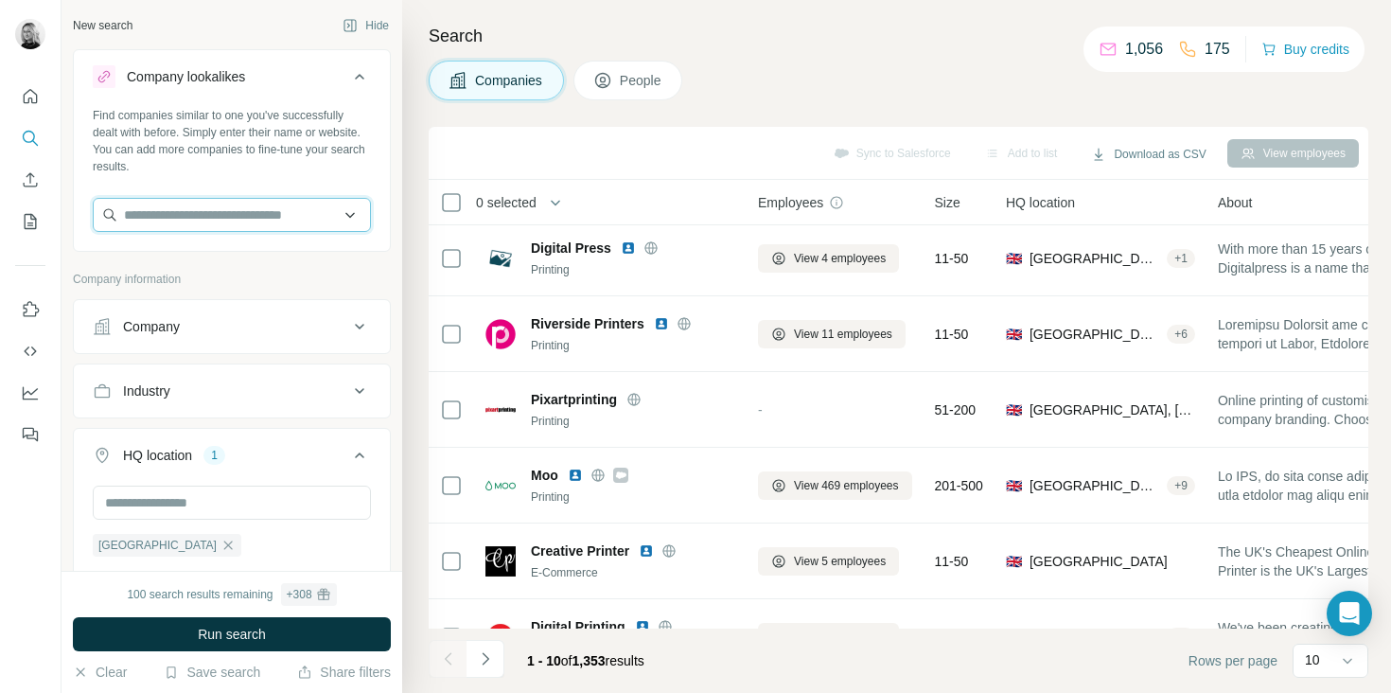
click at [262, 219] on input "text" at bounding box center [232, 215] width 278 height 34
paste input "**********"
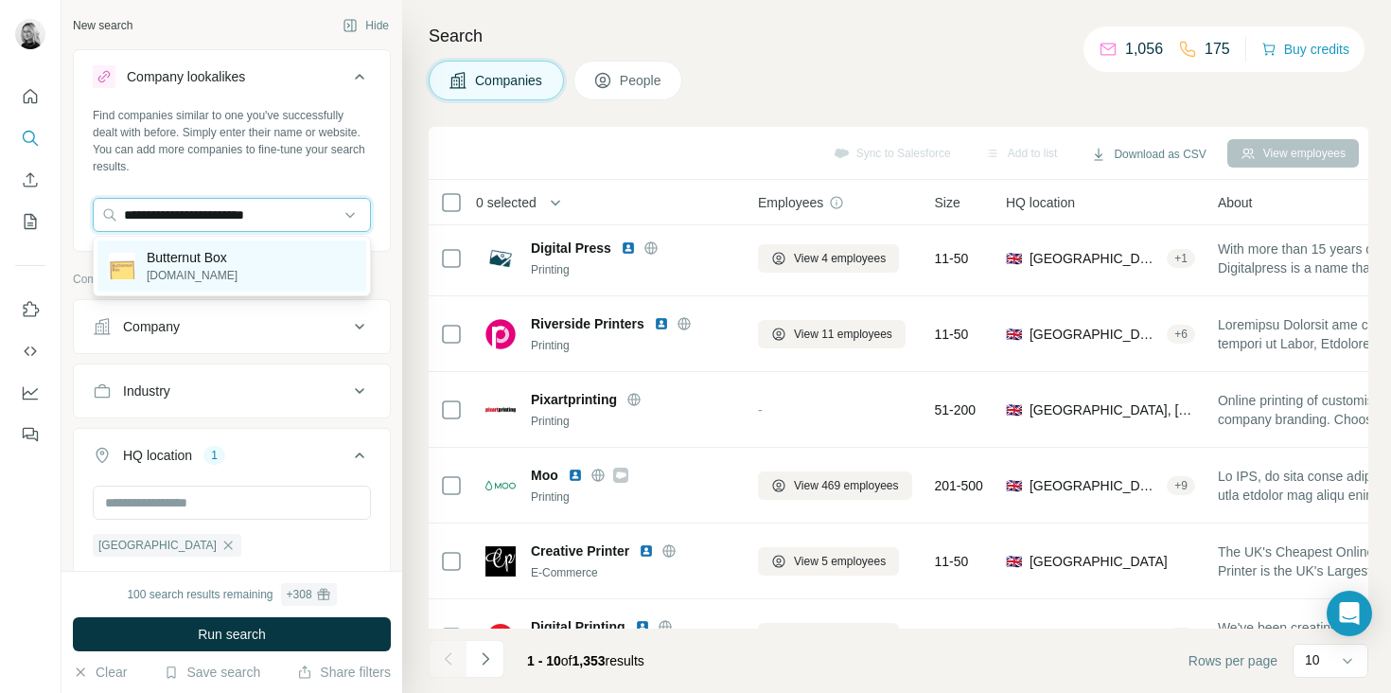
type input "**********"
click at [281, 262] on div "Butternut Box butternutbox.com" at bounding box center [231, 265] width 269 height 51
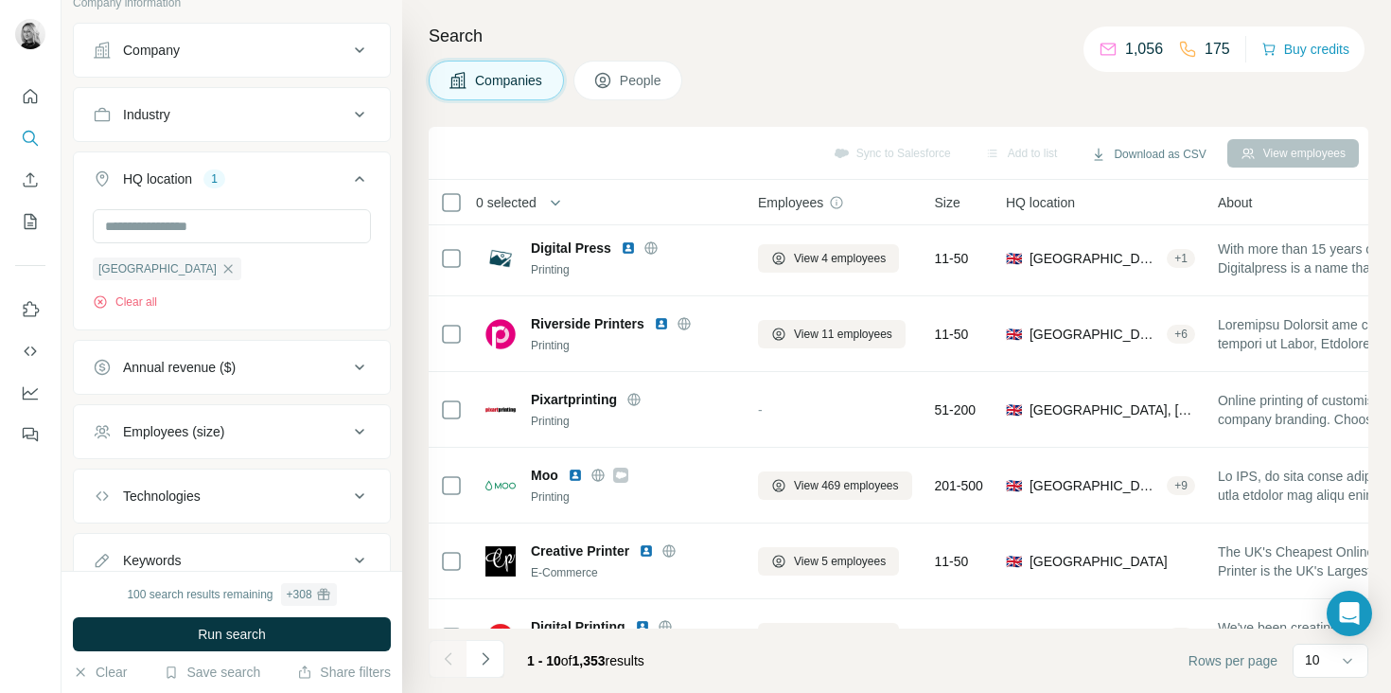
scroll to position [348, 0]
click at [225, 624] on button "Run search" at bounding box center [232, 634] width 318 height 34
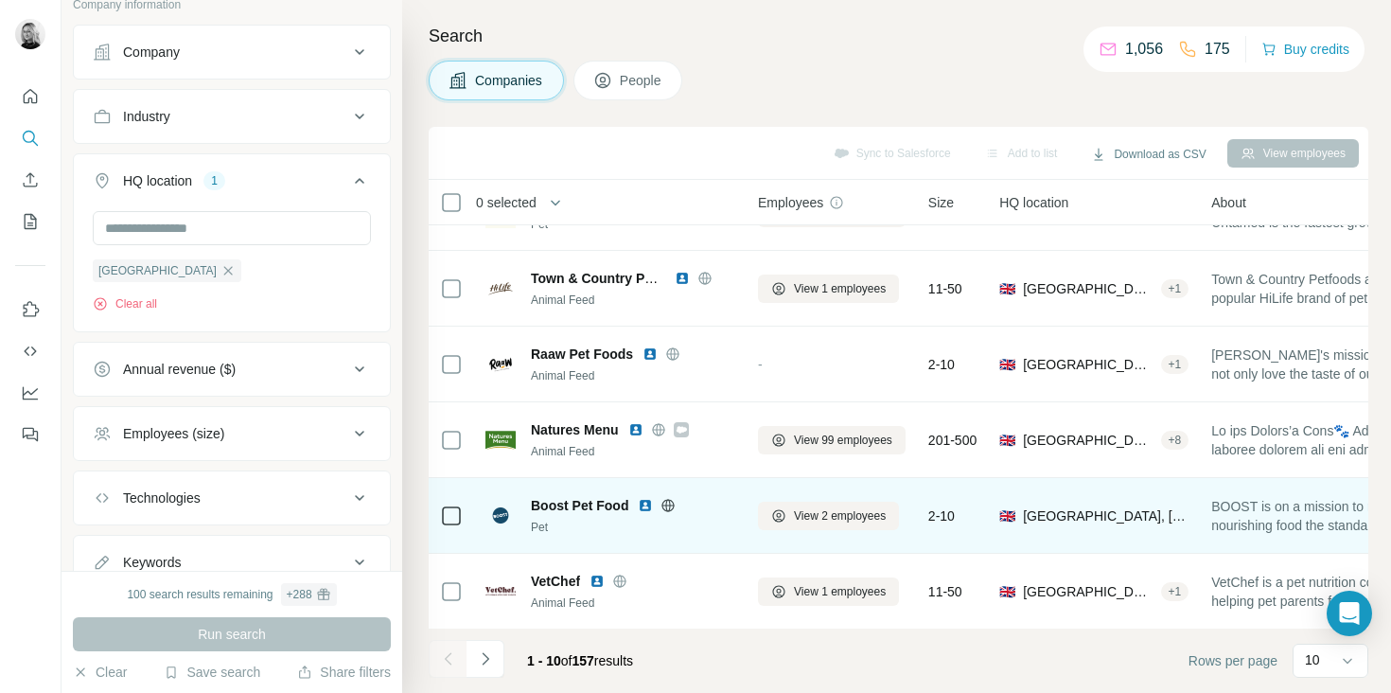
scroll to position [354, 0]
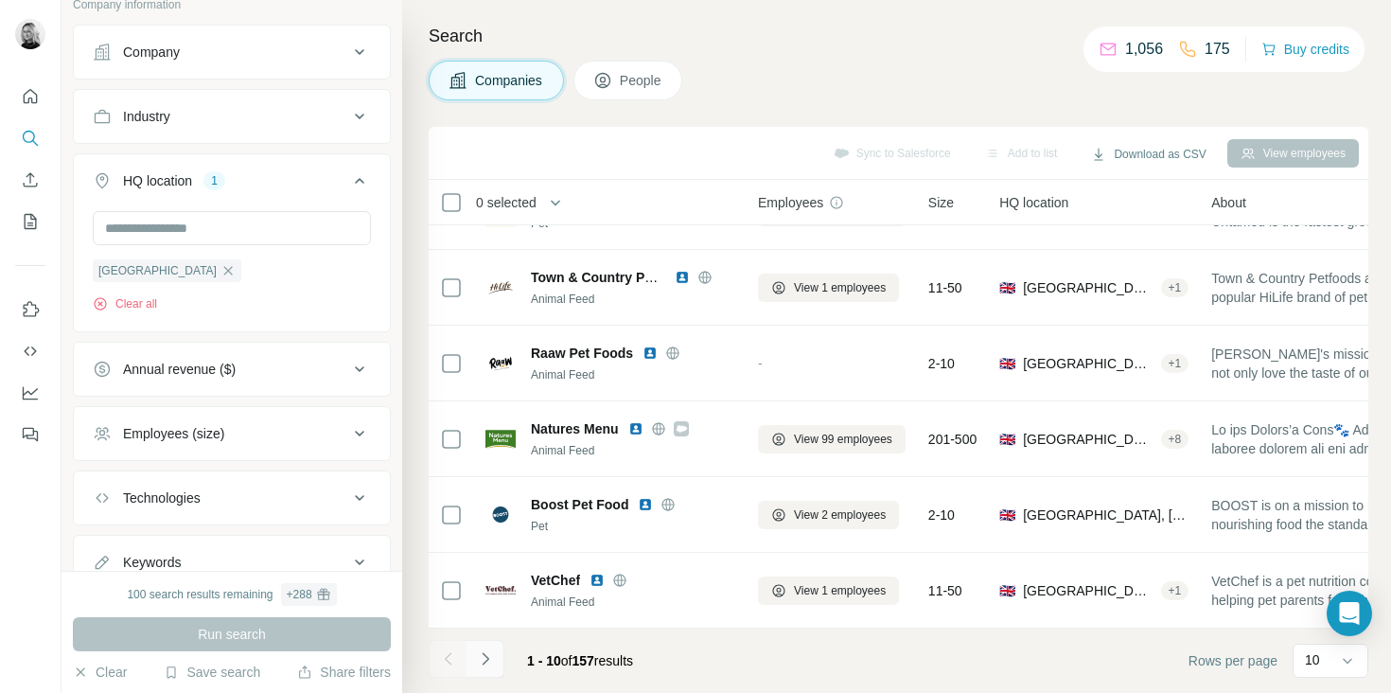
click at [483, 662] on icon "Navigate to next page" at bounding box center [485, 658] width 19 height 19
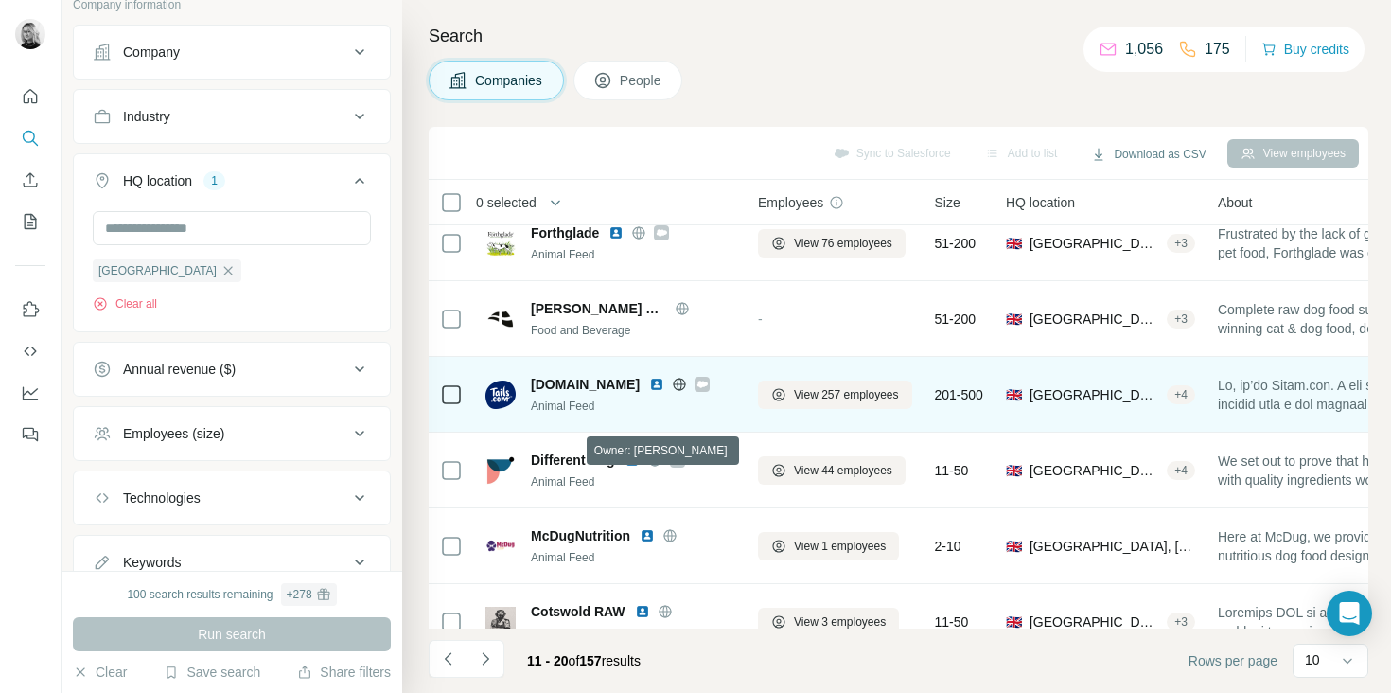
scroll to position [97, 0]
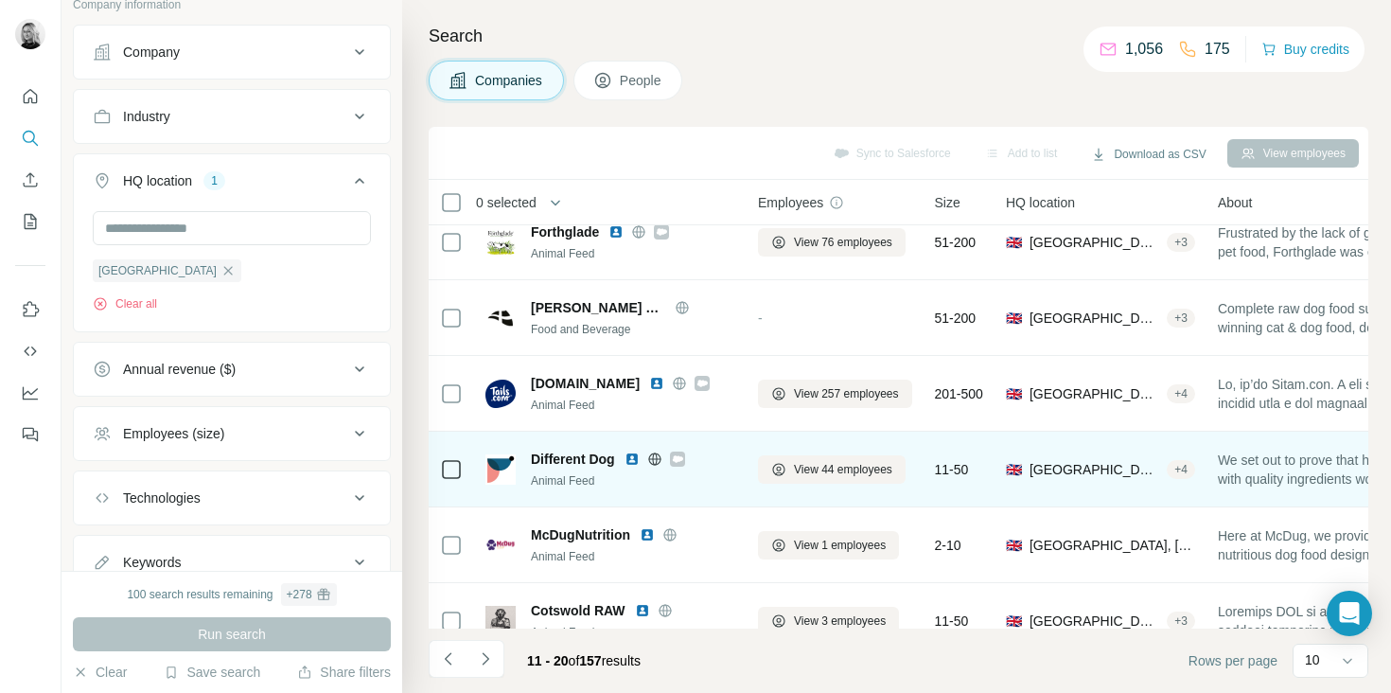
click at [657, 459] on icon at bounding box center [654, 458] width 15 height 15
click at [678, 456] on icon at bounding box center [677, 458] width 10 height 7
